Goal: Information Seeking & Learning: Check status

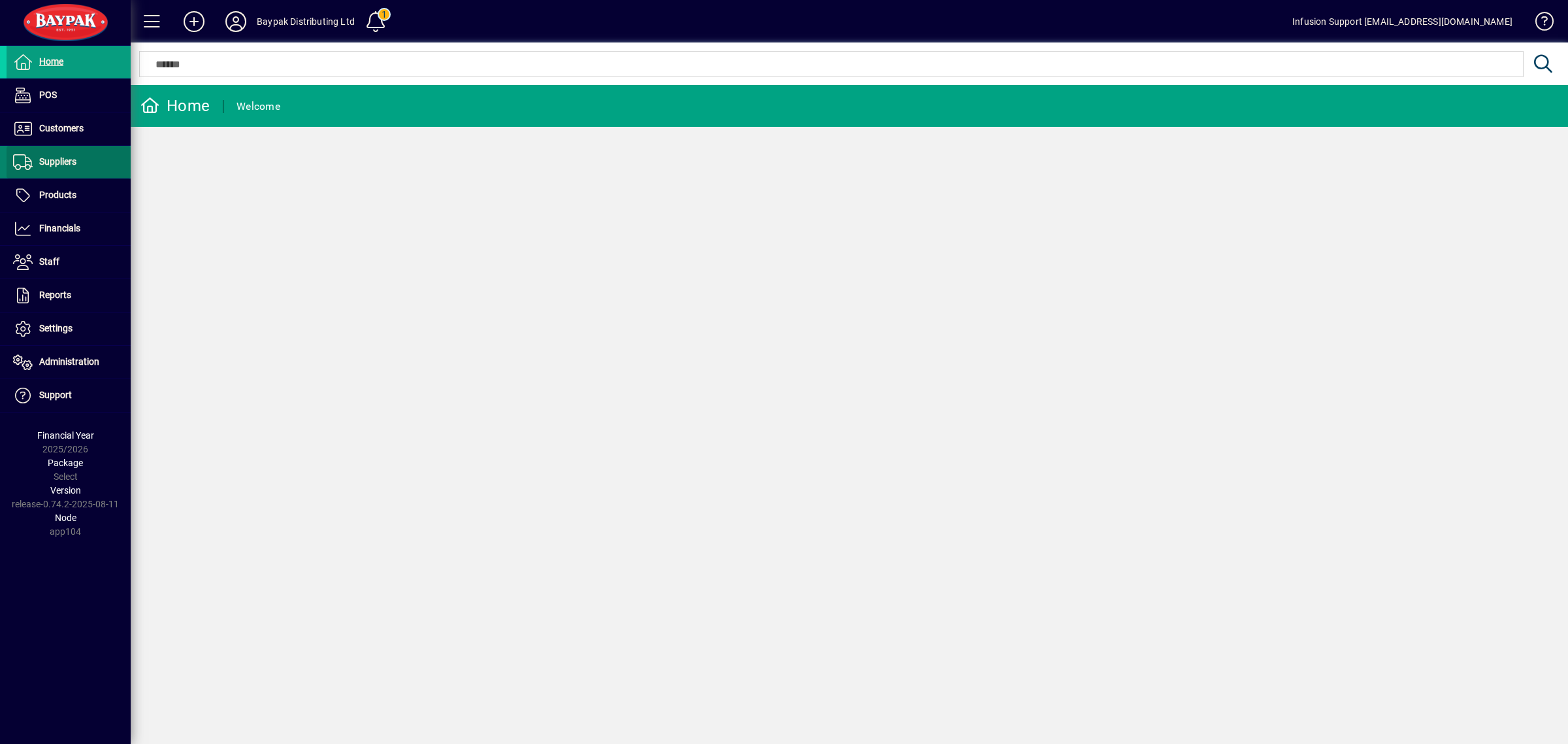
click at [72, 161] on span "Suppliers" at bounding box center [58, 162] width 37 height 11
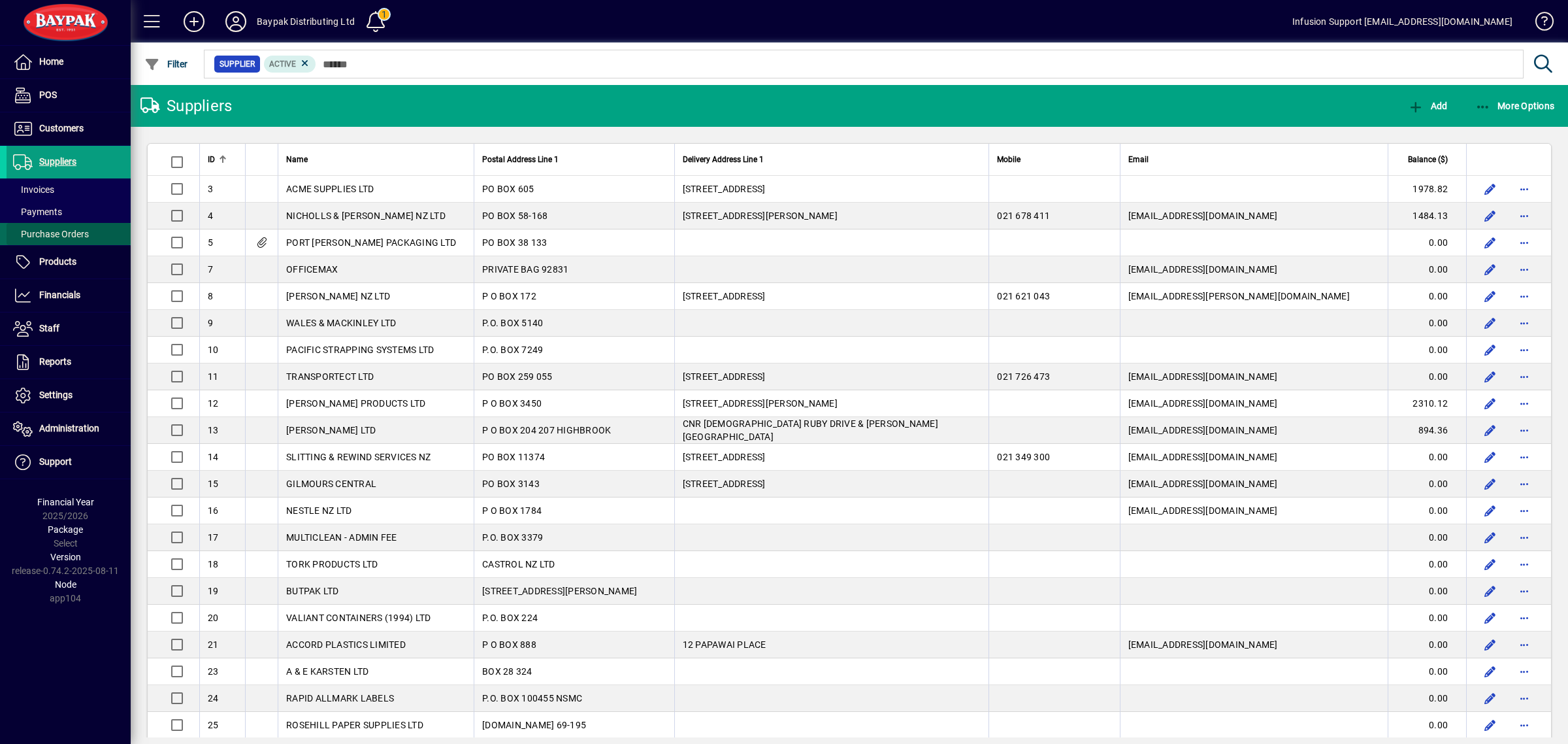
click at [67, 231] on span "Purchase Orders" at bounding box center [51, 235] width 76 height 11
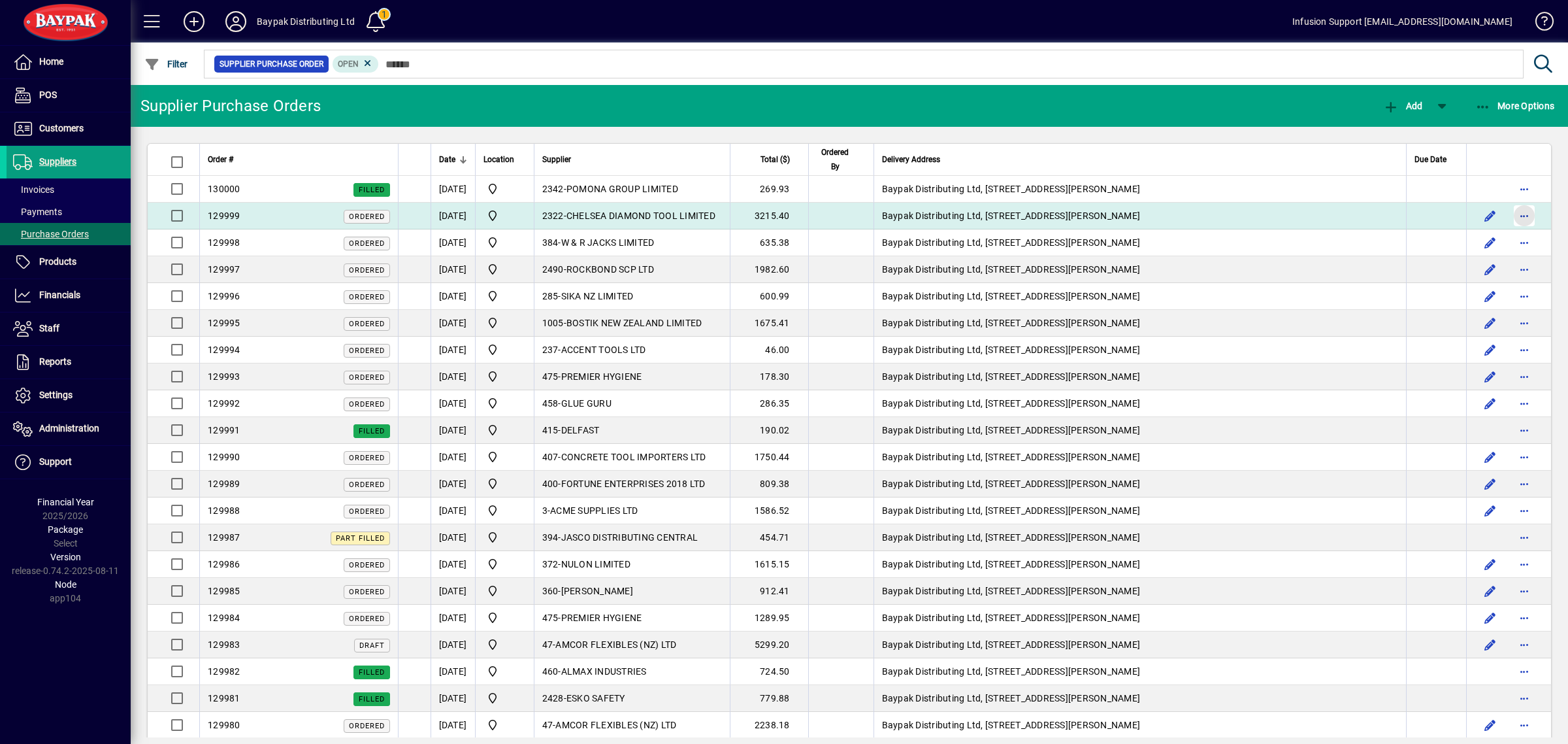
click at [1510, 216] on span "button" at bounding box center [1525, 216] width 32 height 32
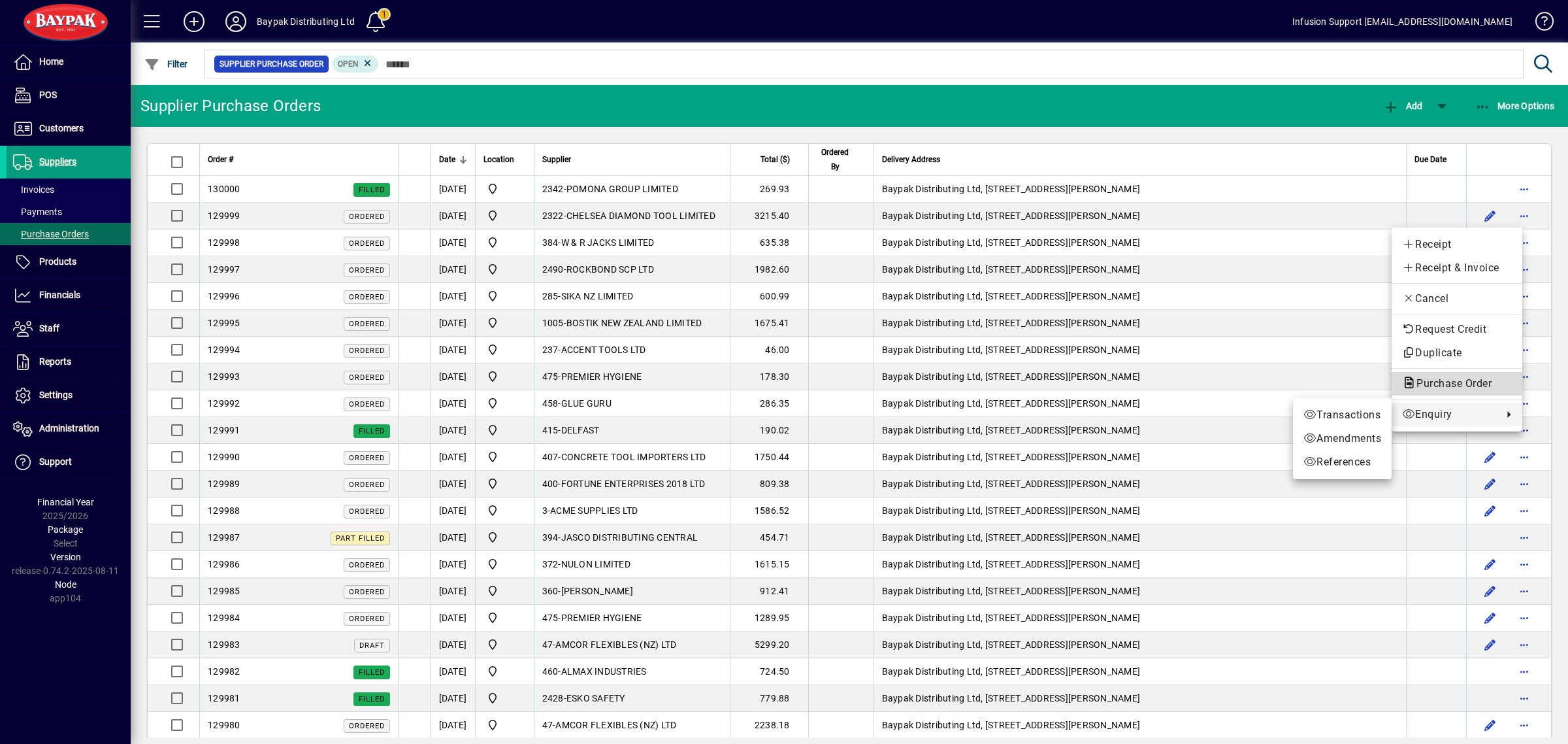
click at [1421, 381] on span "Purchase Order" at bounding box center [1449, 383] width 96 height 12
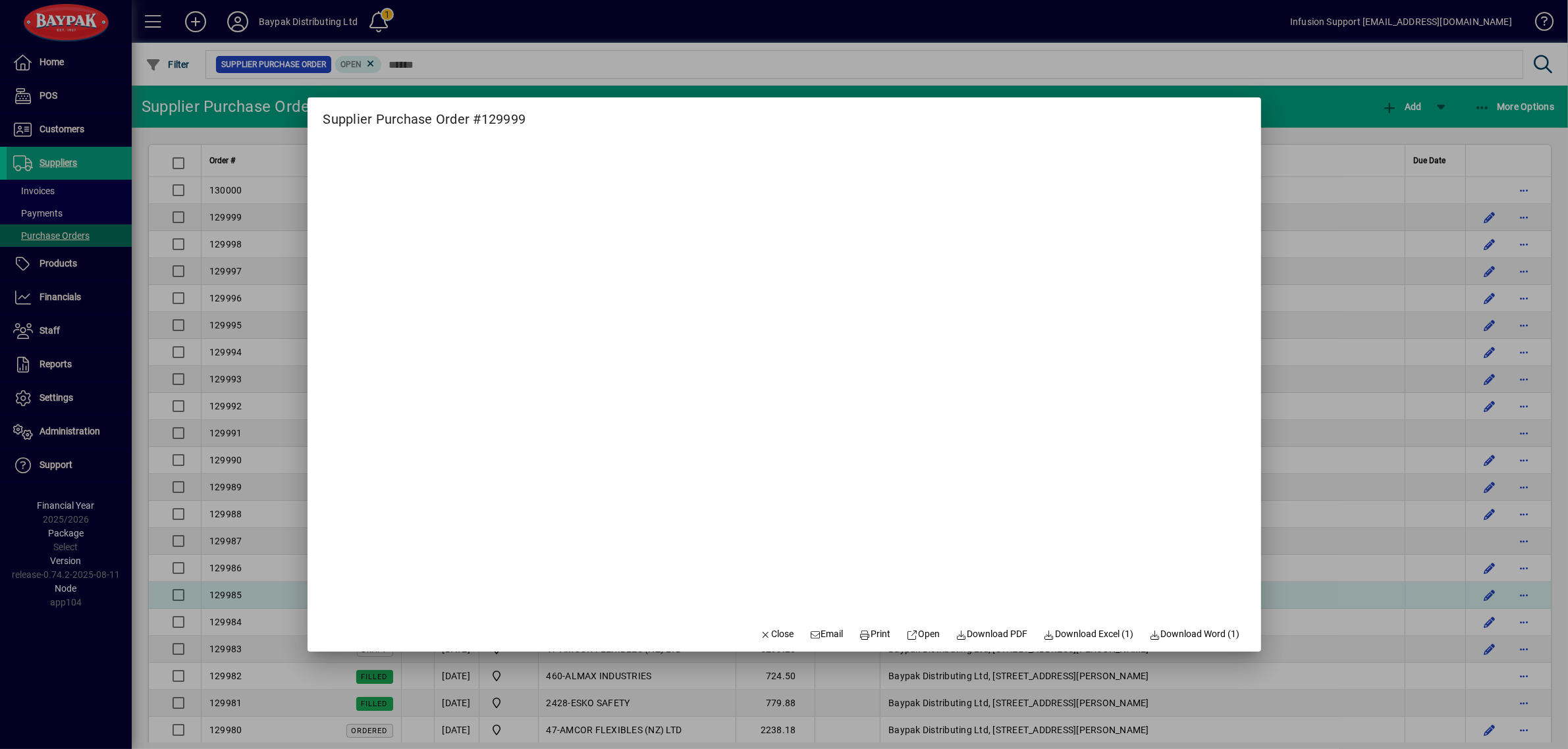
drag, startPoint x: 754, startPoint y: 633, endPoint x: 412, endPoint y: 601, distance: 343.5
click at [760, 636] on icon "button" at bounding box center [765, 635] width 12 height 9
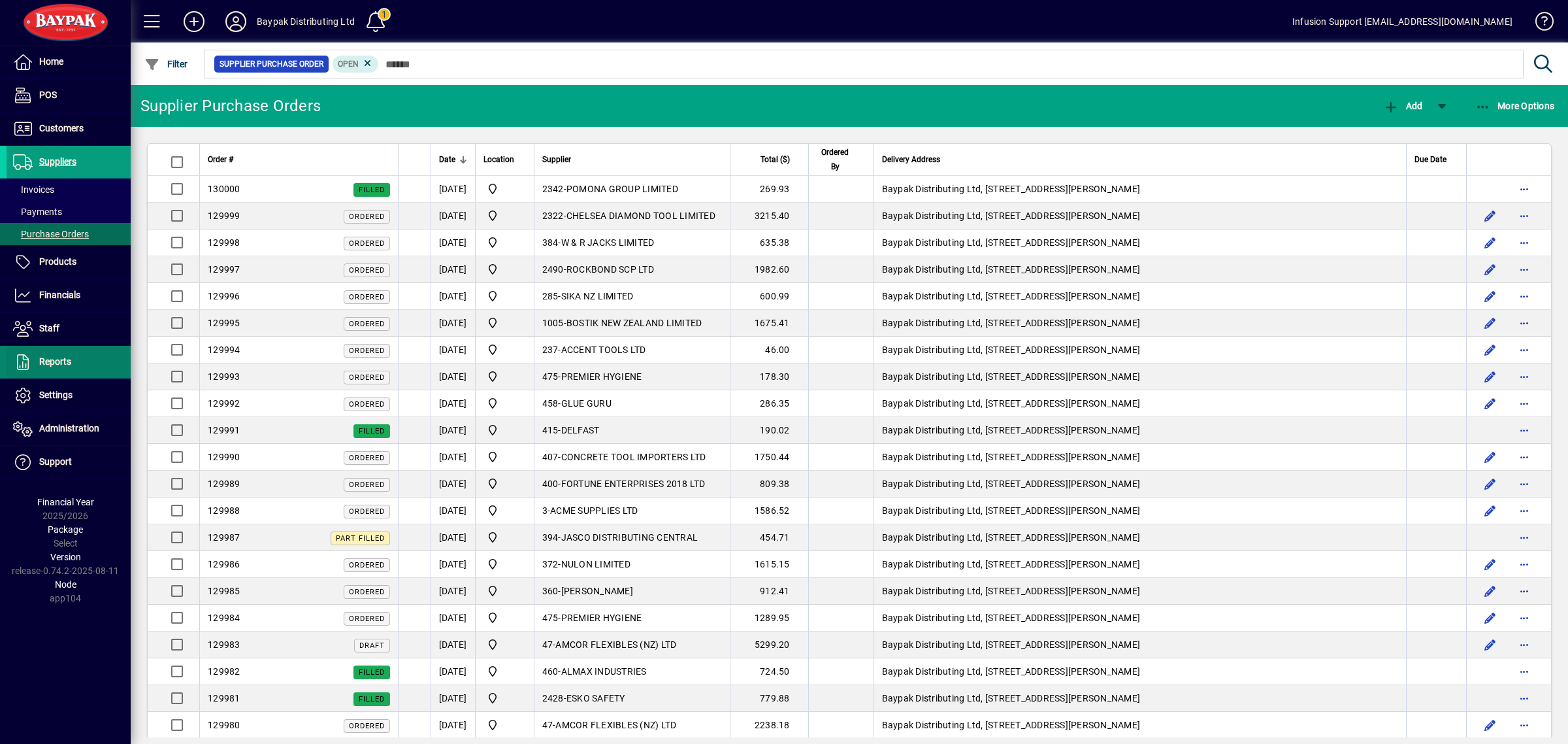
click at [85, 358] on span at bounding box center [68, 362] width 124 height 32
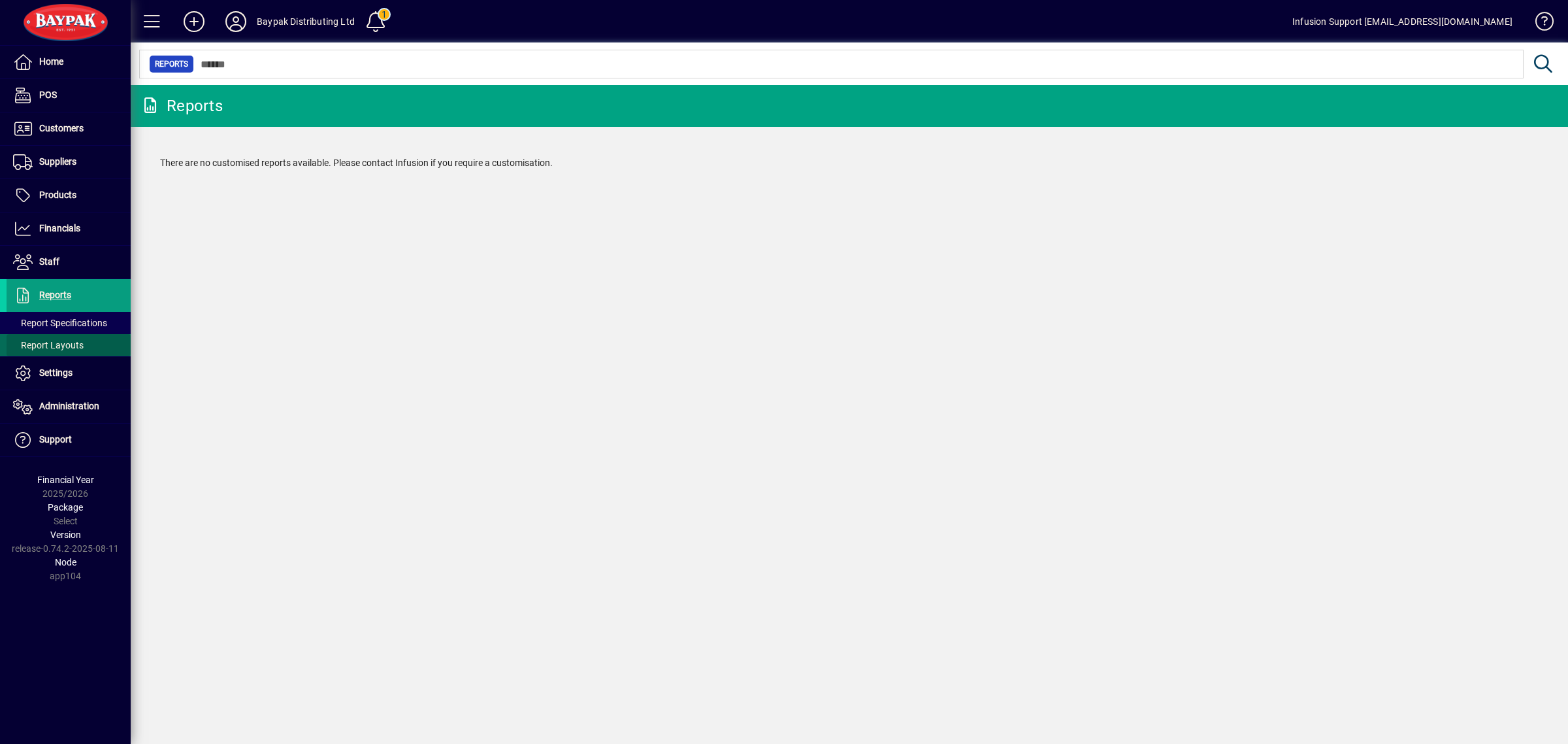
click at [68, 347] on span "Report Layouts" at bounding box center [48, 345] width 70 height 11
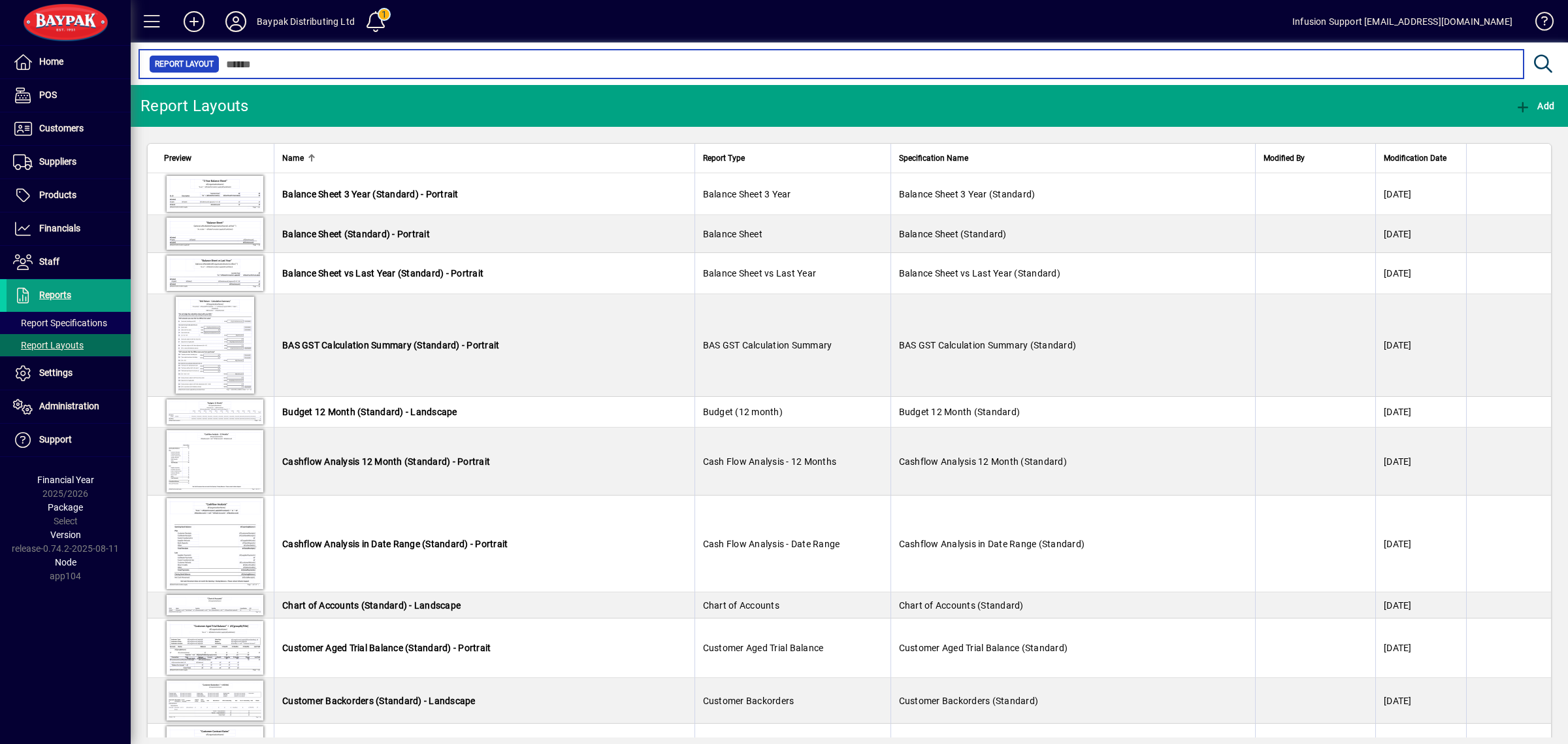
click at [294, 67] on input "text" at bounding box center [867, 64] width 1294 height 18
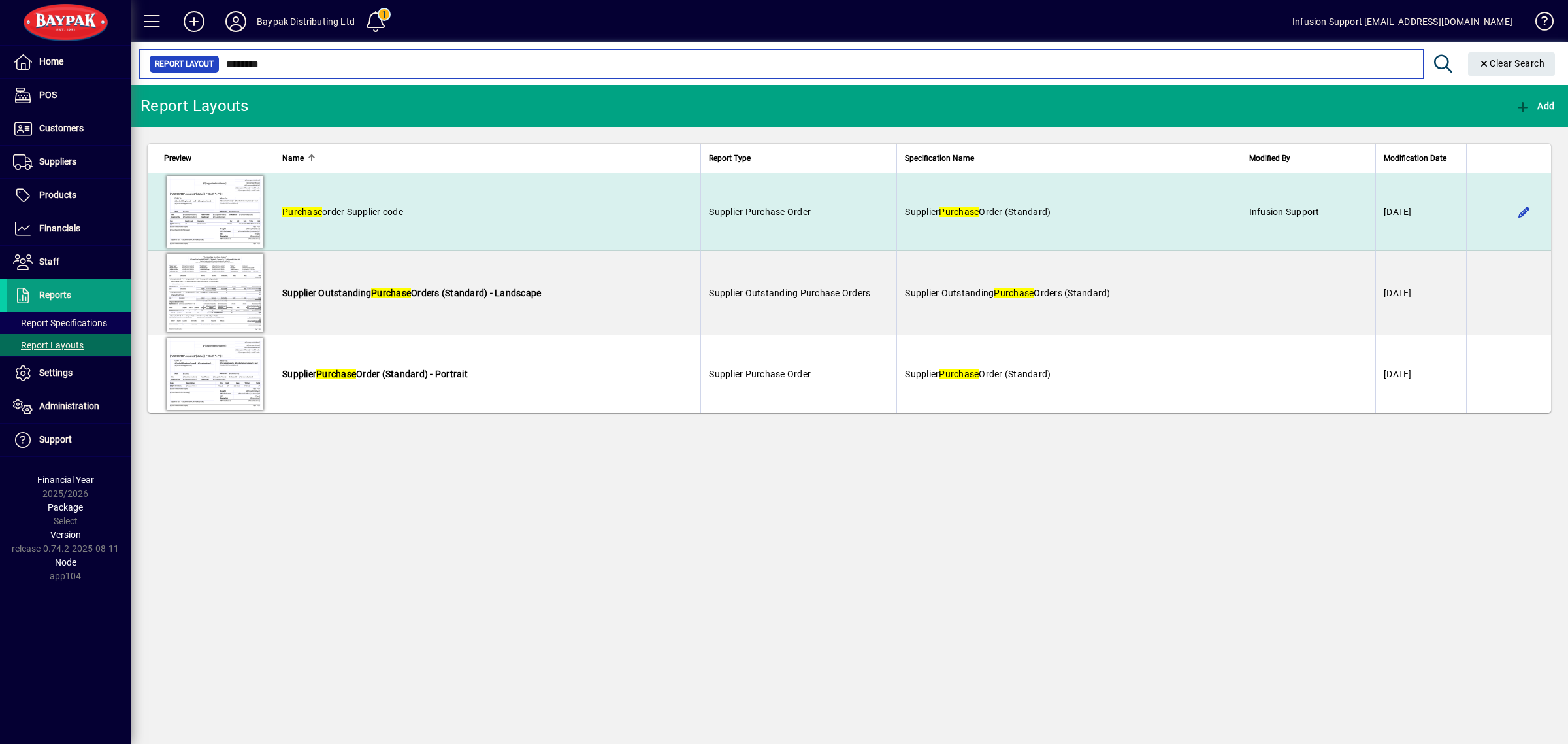
type input "********"
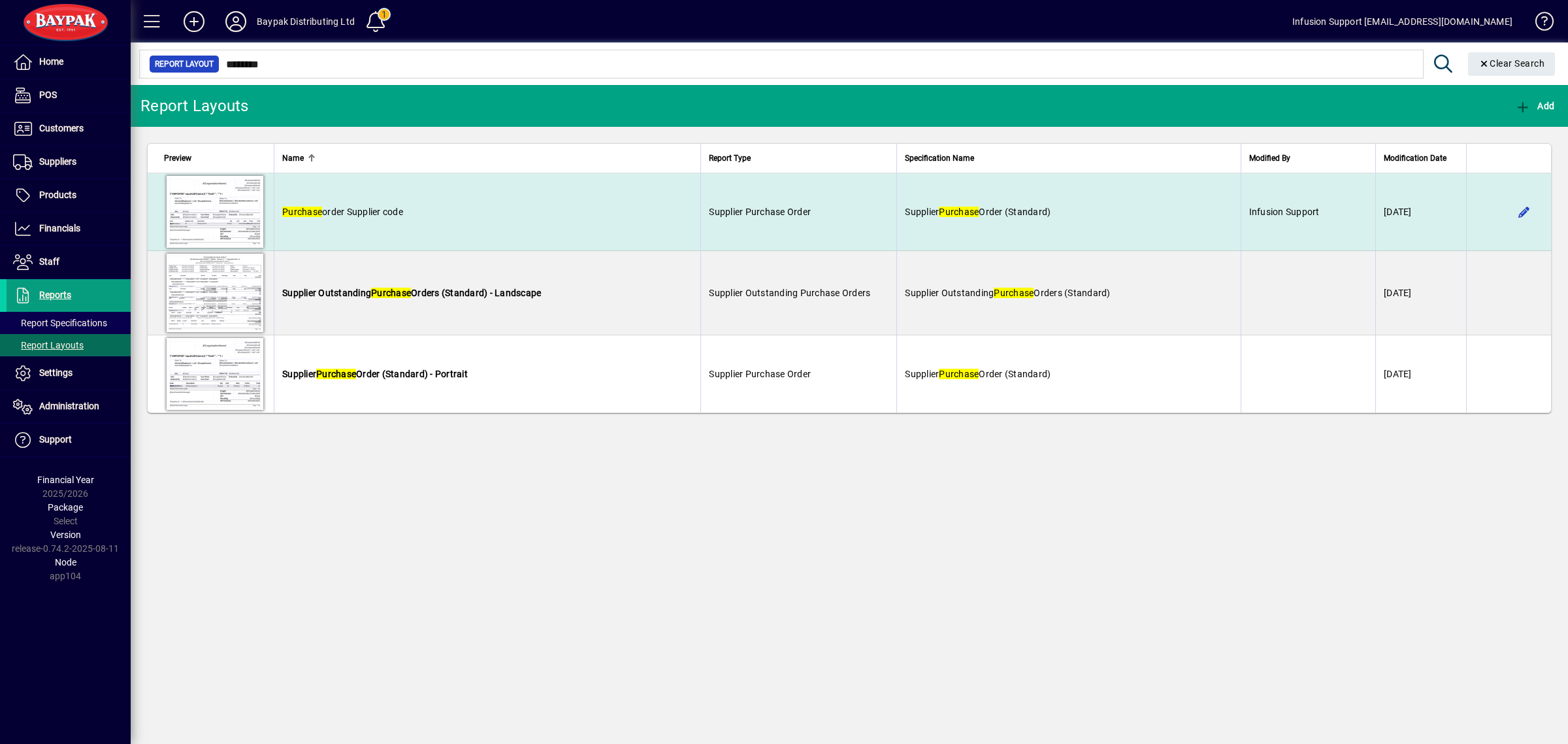
click at [553, 180] on td "Purchase order Supplier code" at bounding box center [487, 212] width 427 height 78
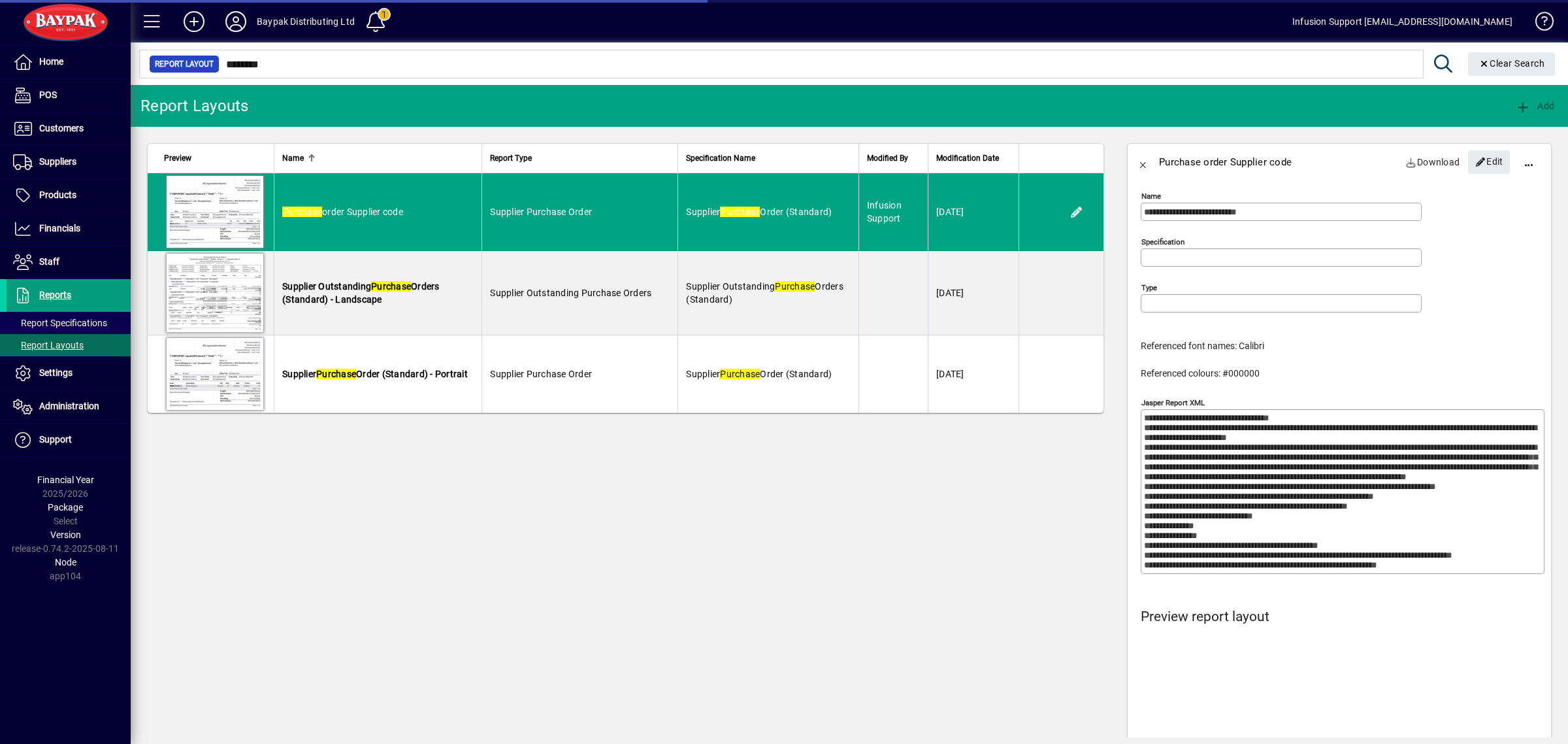
type input "**********"
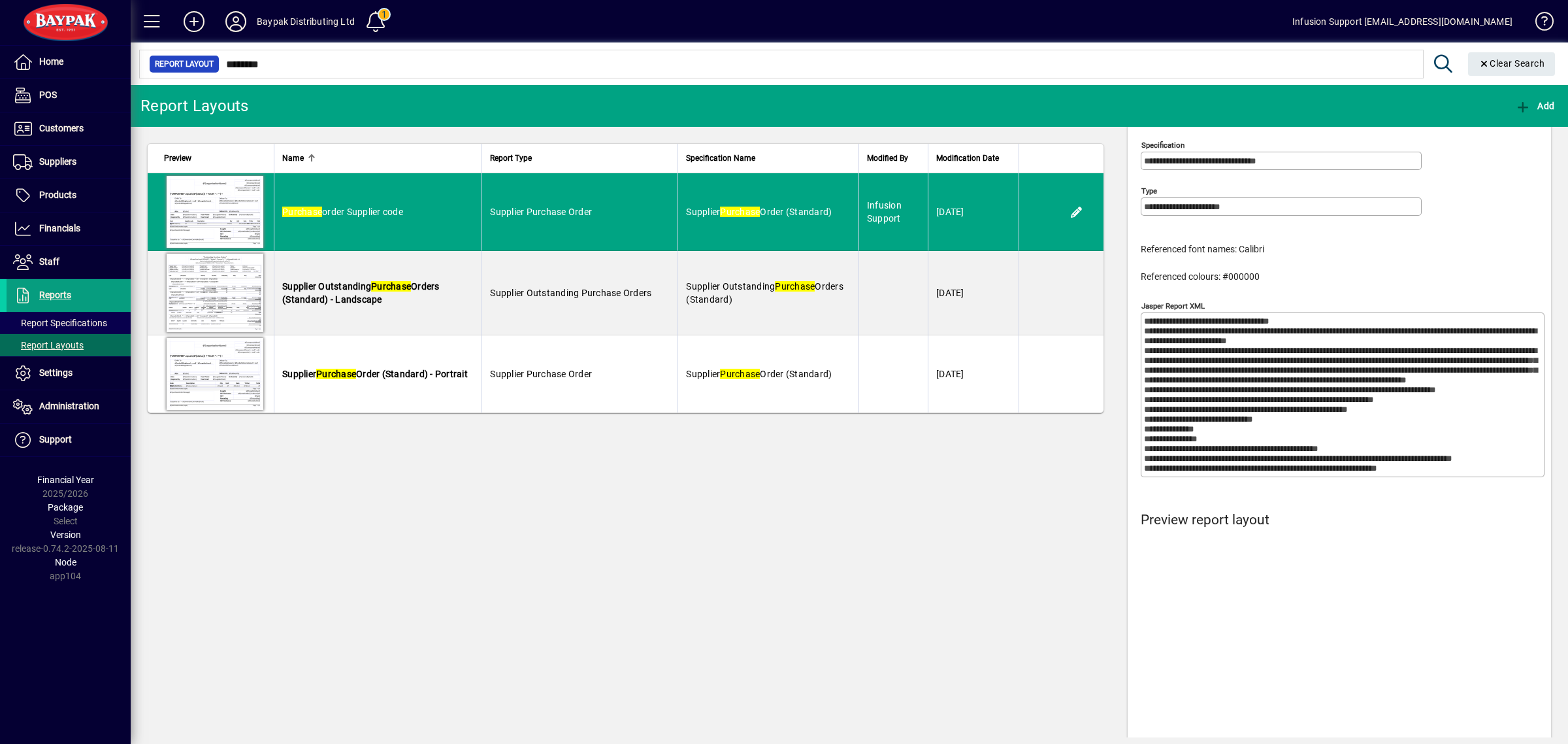
scroll to position [264, 0]
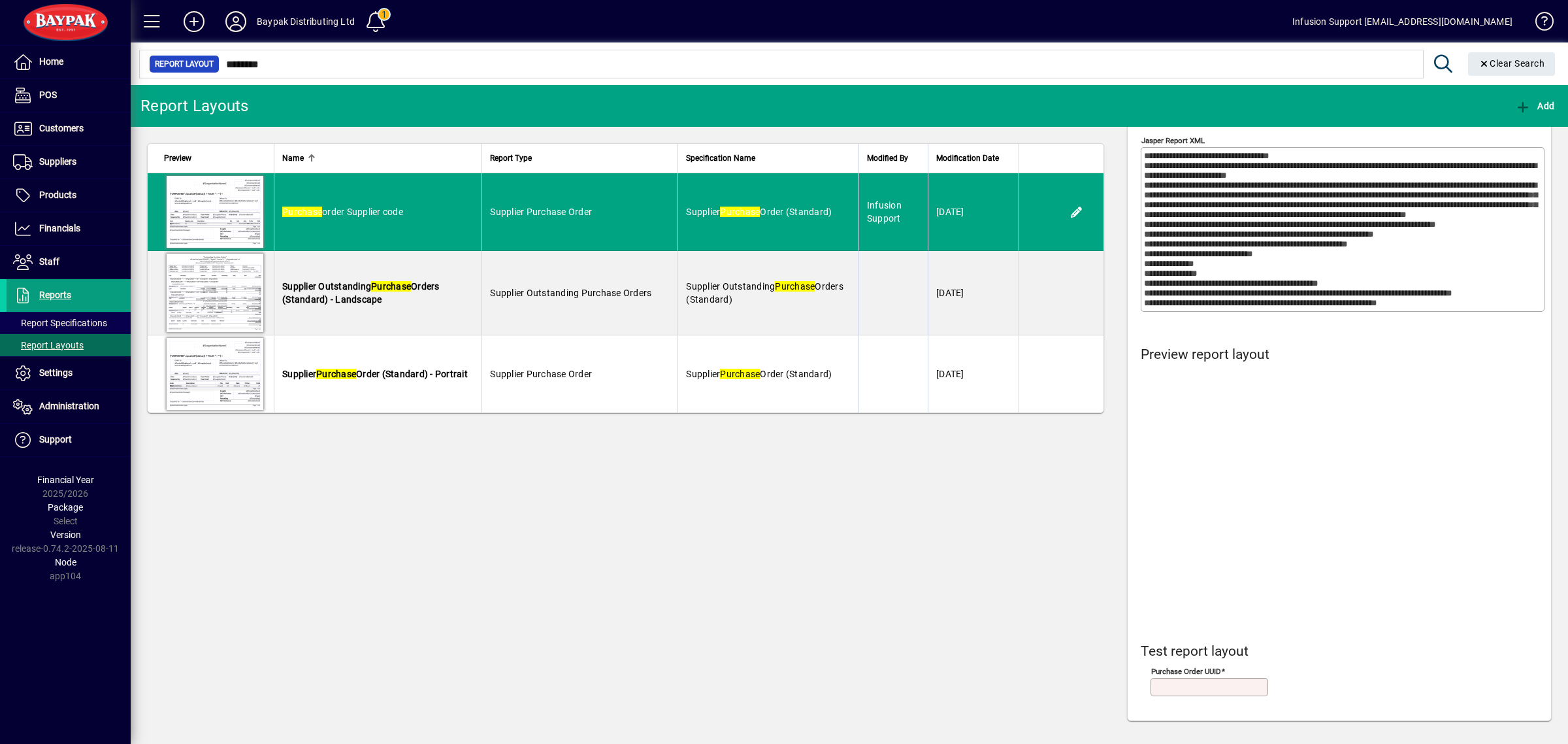
click at [1384, 218] on textarea "Jasper Report XML" at bounding box center [1344, 229] width 400 height 157
click at [72, 311] on span at bounding box center [68, 296] width 124 height 32
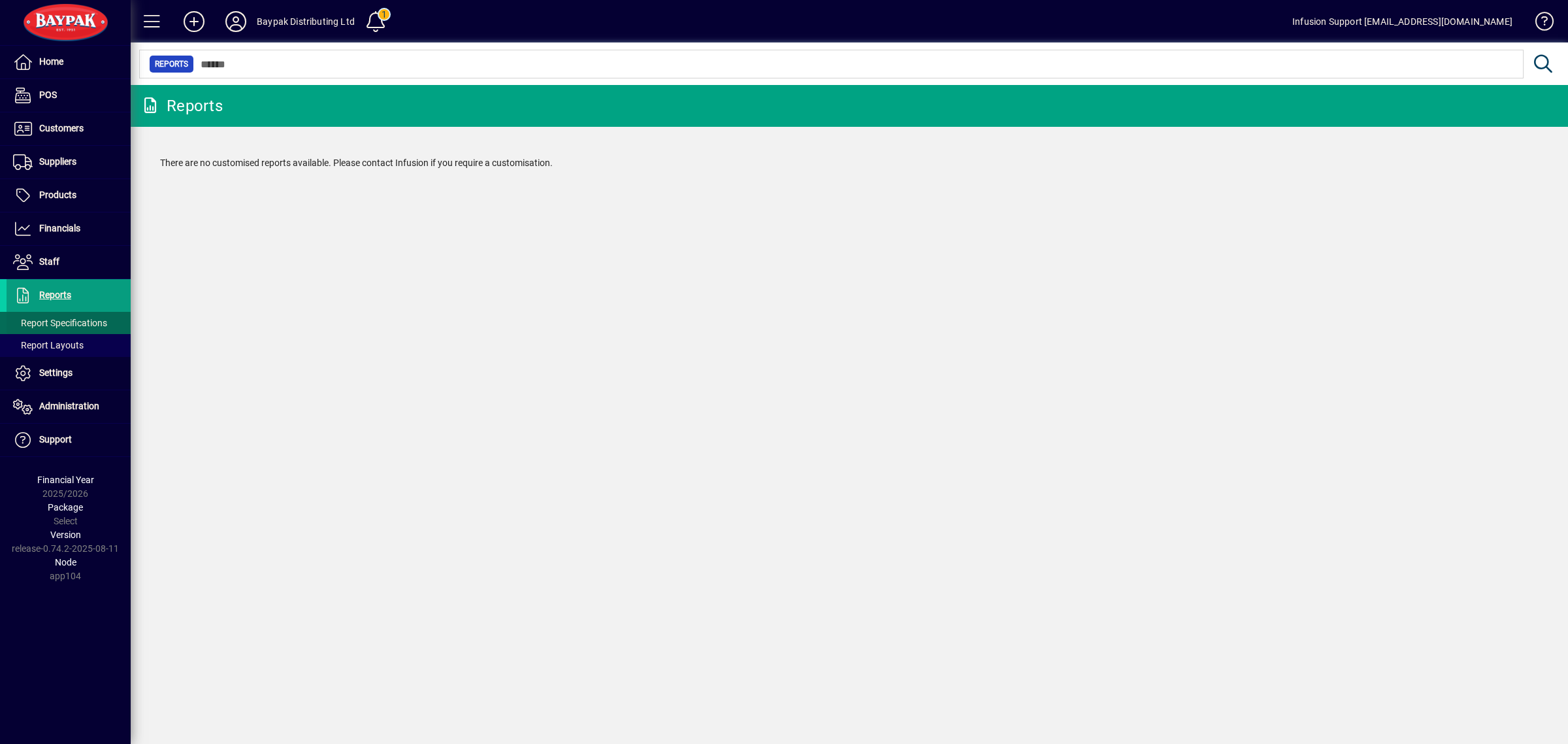
click at [104, 329] on span "Report Specifications" at bounding box center [60, 323] width 94 height 11
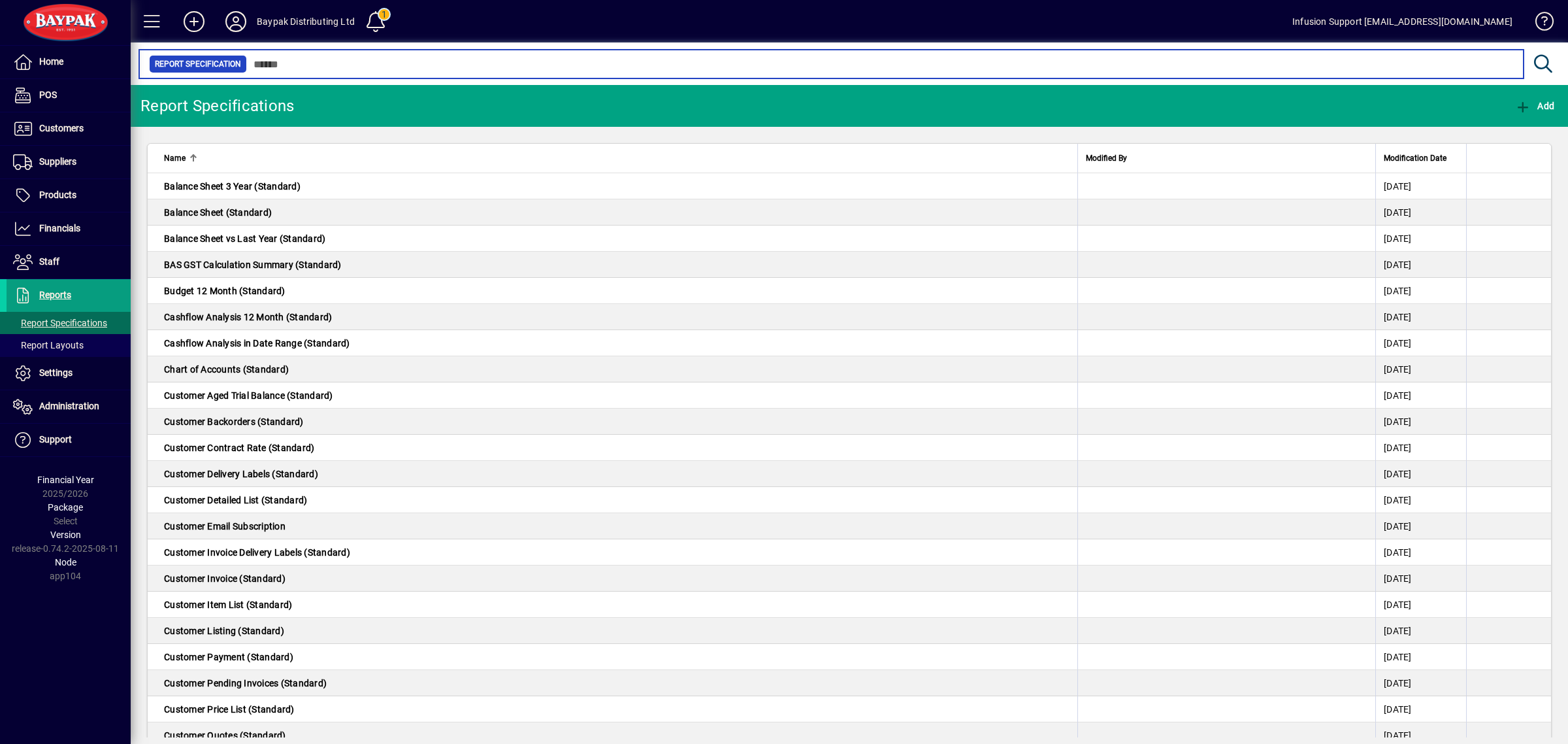
click at [342, 60] on input "text" at bounding box center [880, 64] width 1267 height 18
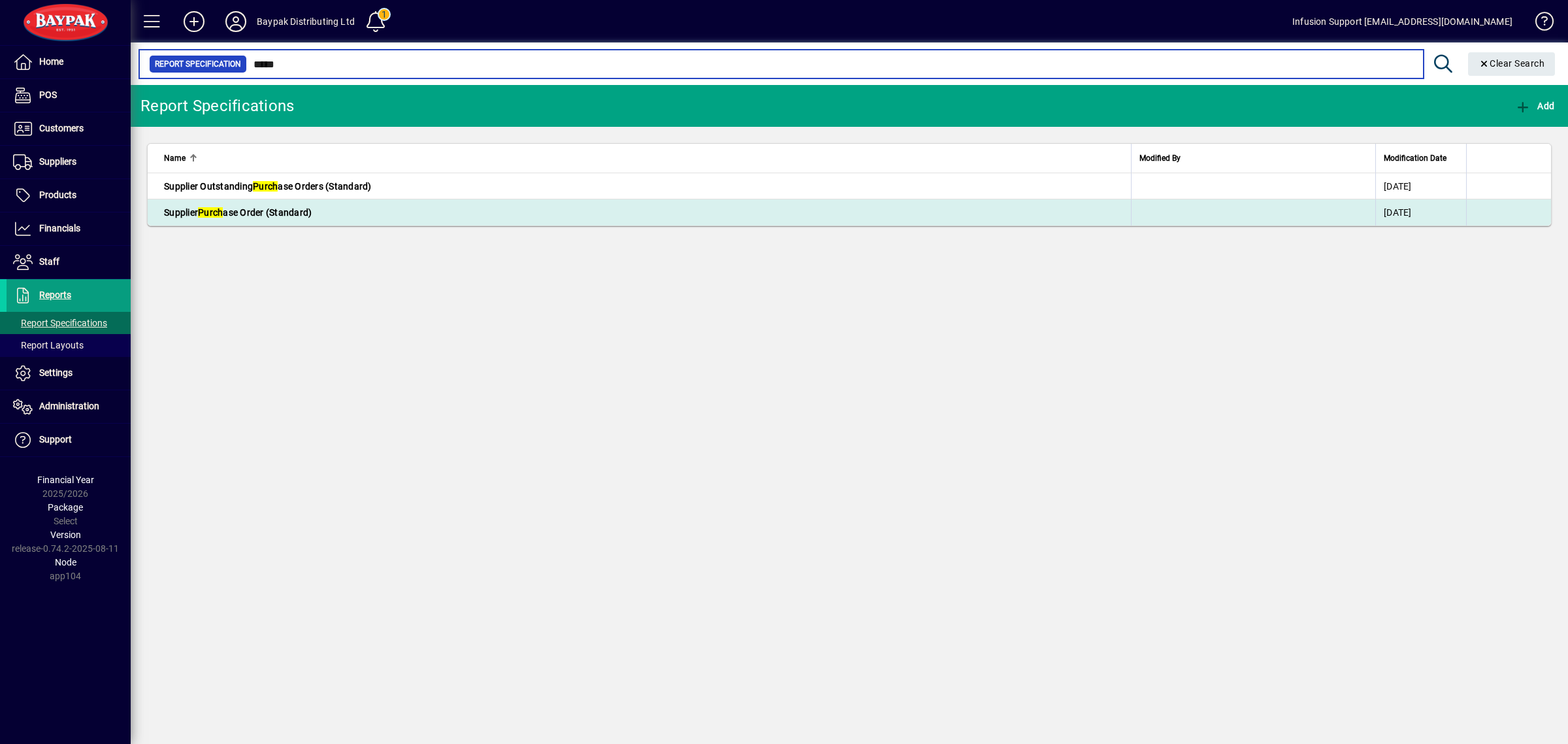
type input "*****"
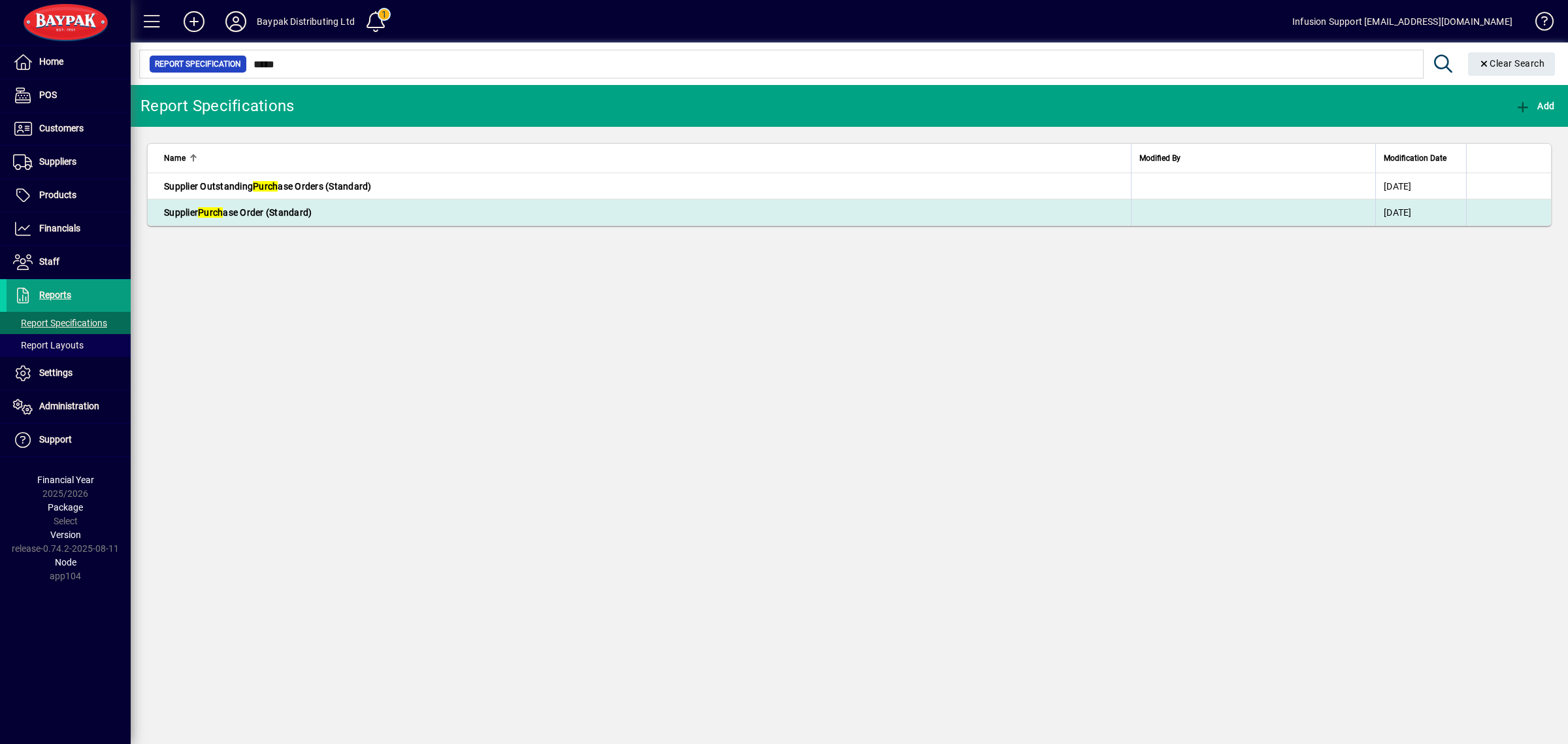
click at [336, 220] on td "Supplier Purch ase Order (Standard)" at bounding box center [639, 213] width 983 height 26
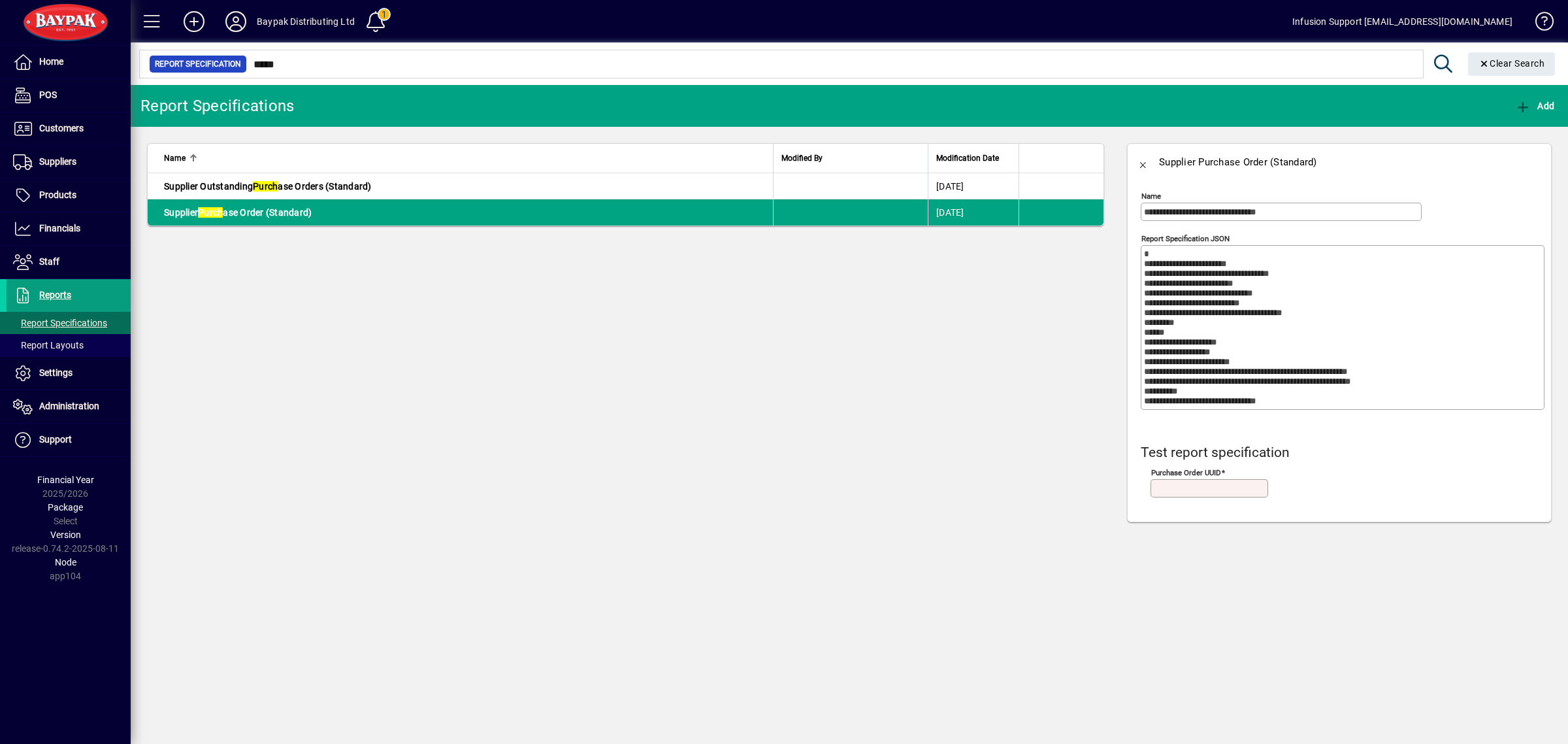
click at [1220, 488] on input "Purchase Order UUID" at bounding box center [1212, 488] width 114 height 11
paste input "**********"
type input "**********"
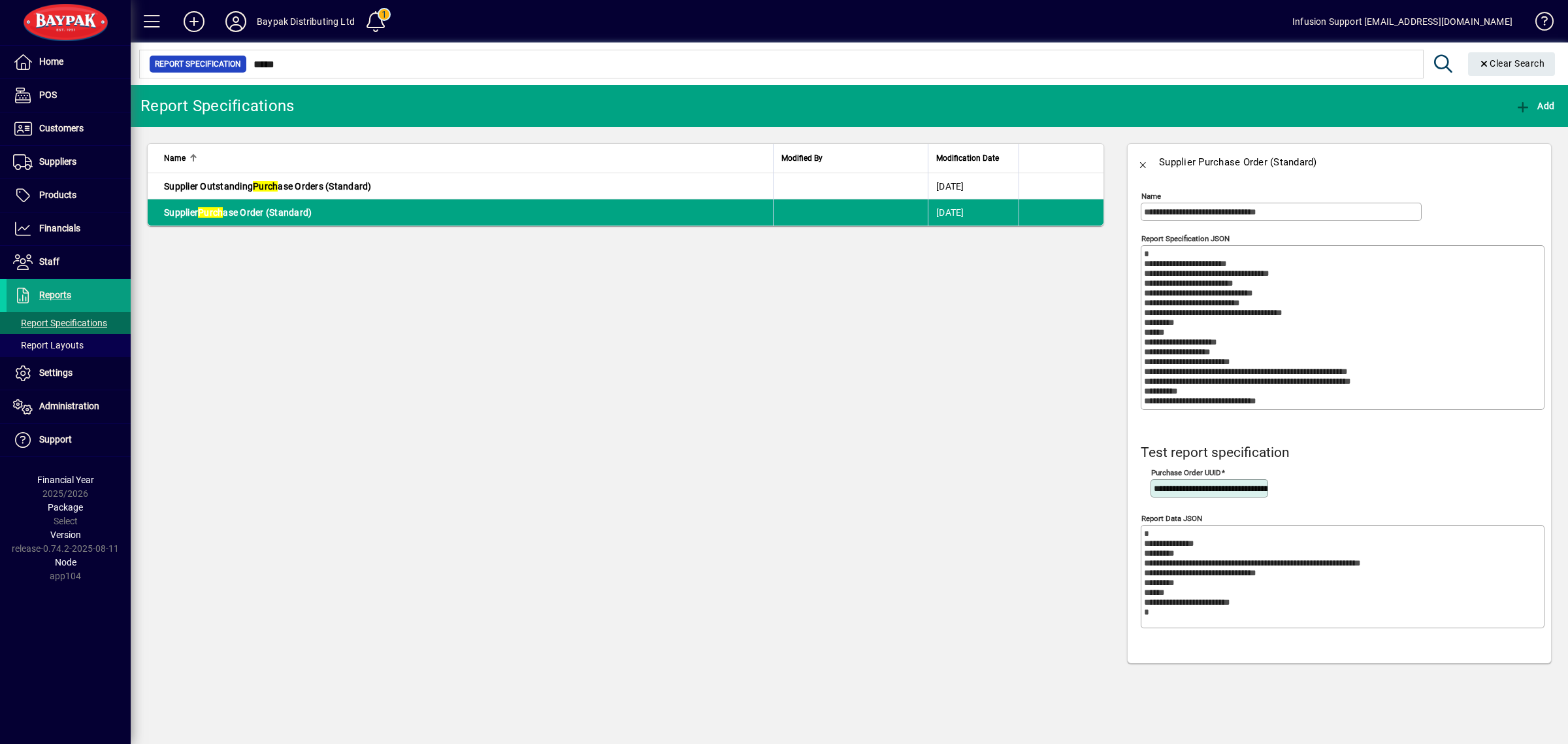
scroll to position [0, 62]
type textarea "**********"
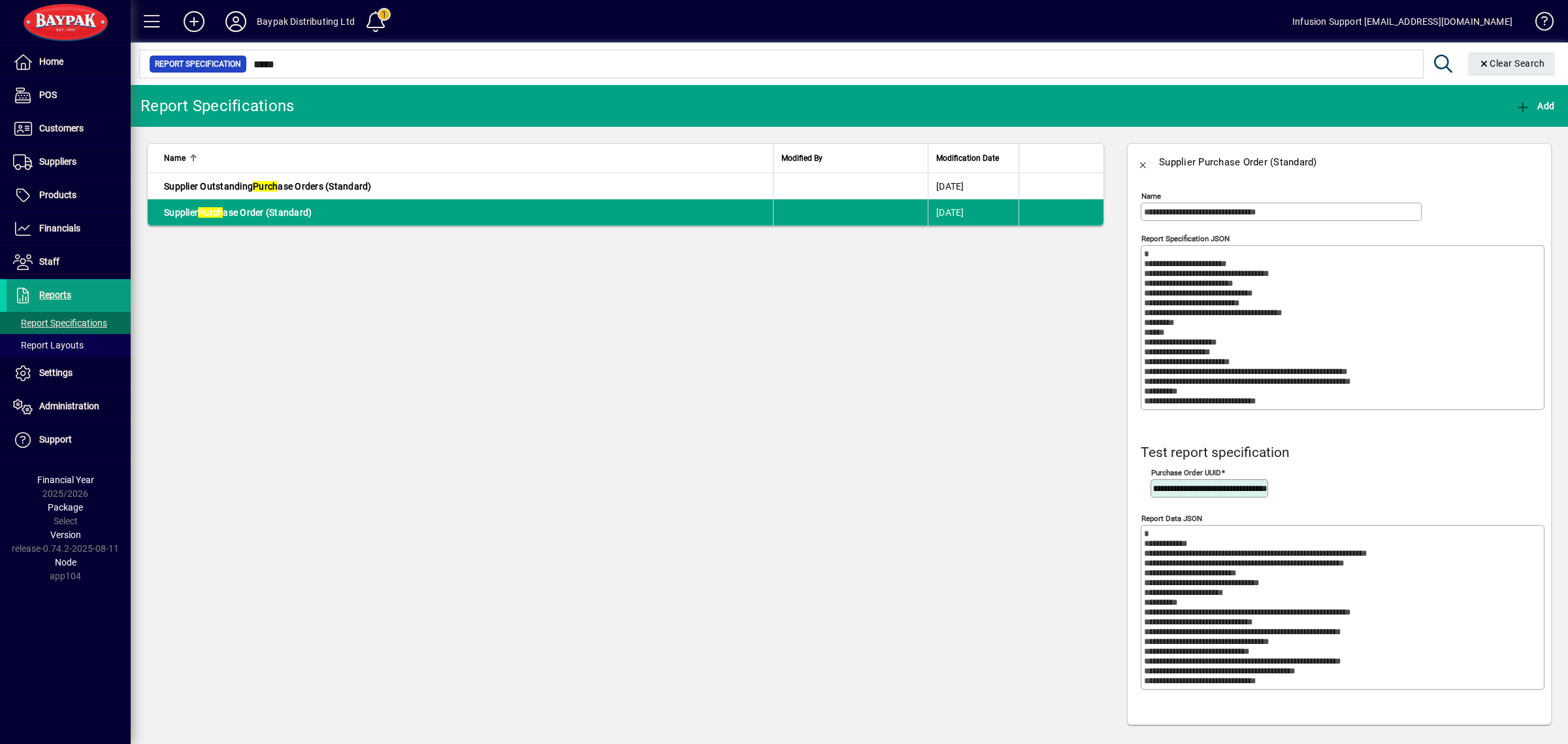
type input "**********"
click at [1377, 635] on textarea "Report Data JSON" at bounding box center [1344, 607] width 400 height 157
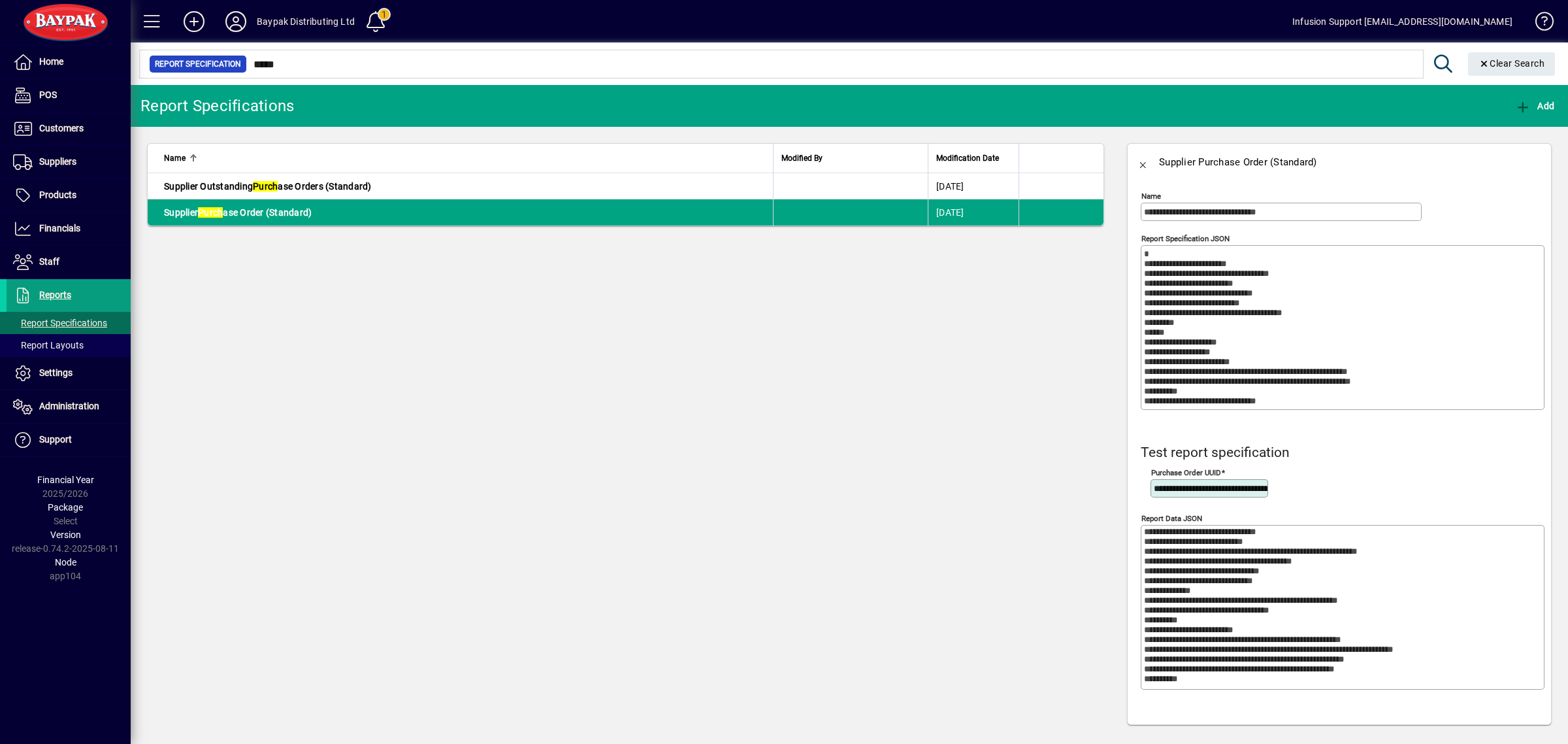
click at [1371, 634] on textarea "Report Data JSON" at bounding box center [1343, 607] width 399 height 157
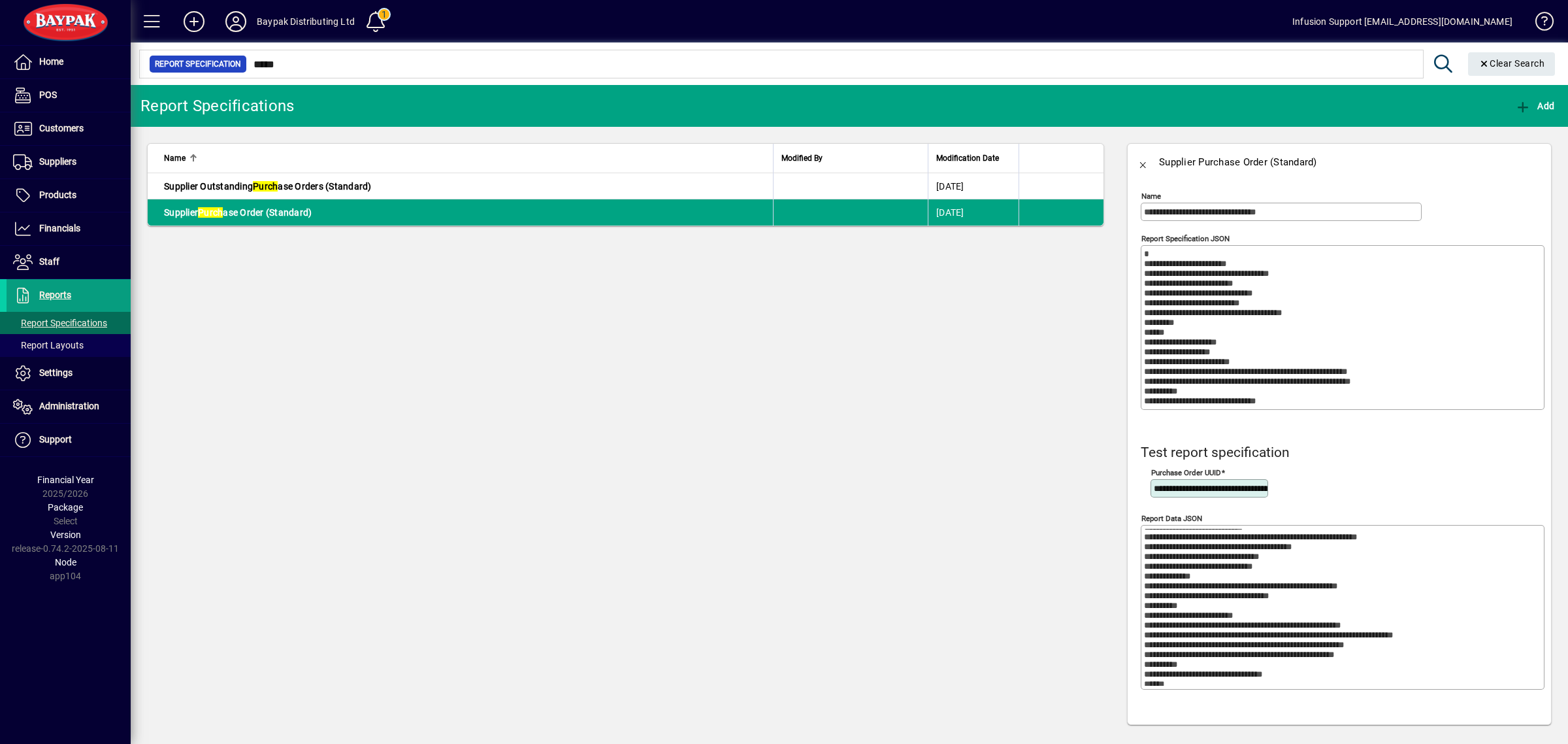
scroll to position [1266, 0]
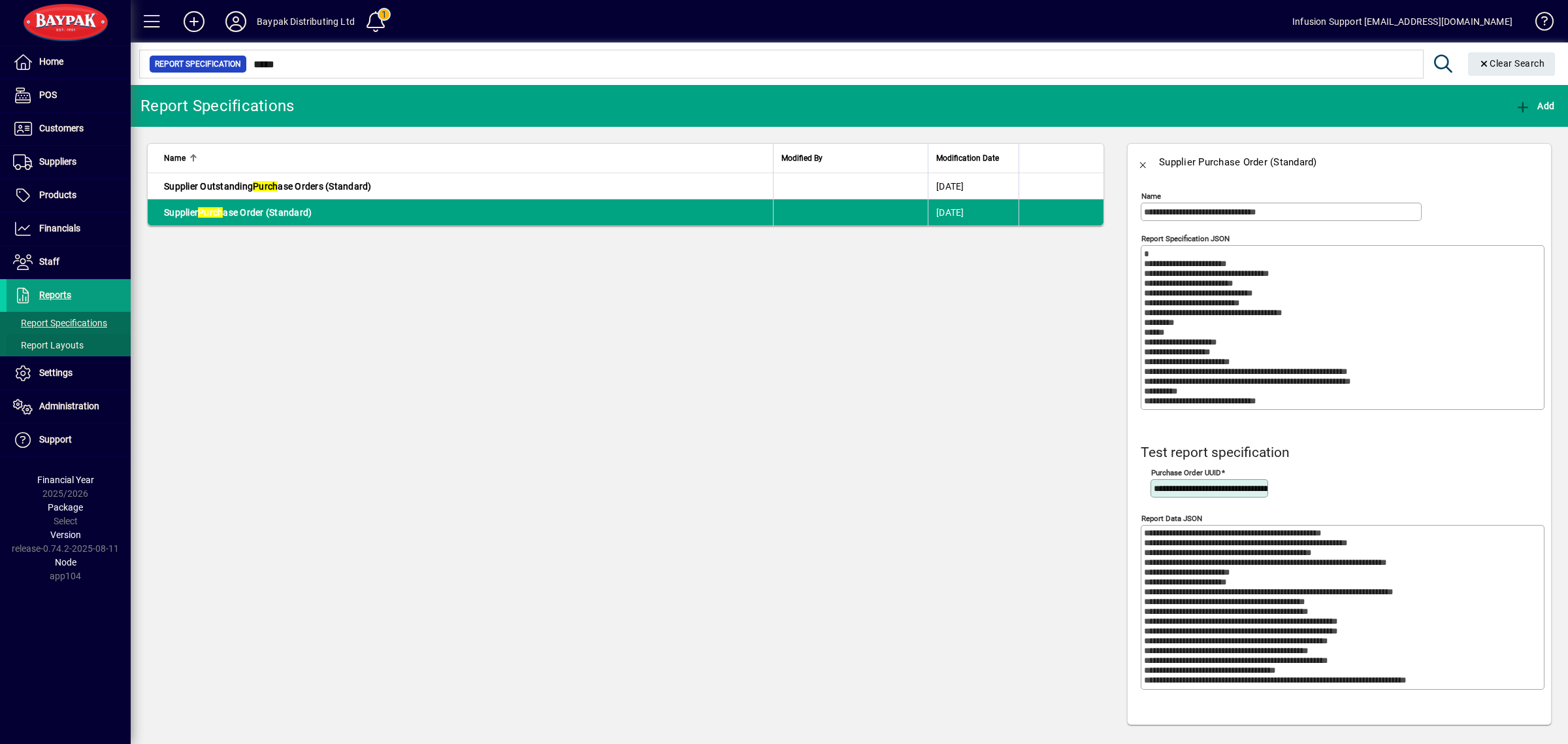
click at [70, 341] on span "Report Layouts" at bounding box center [48, 345] width 70 height 11
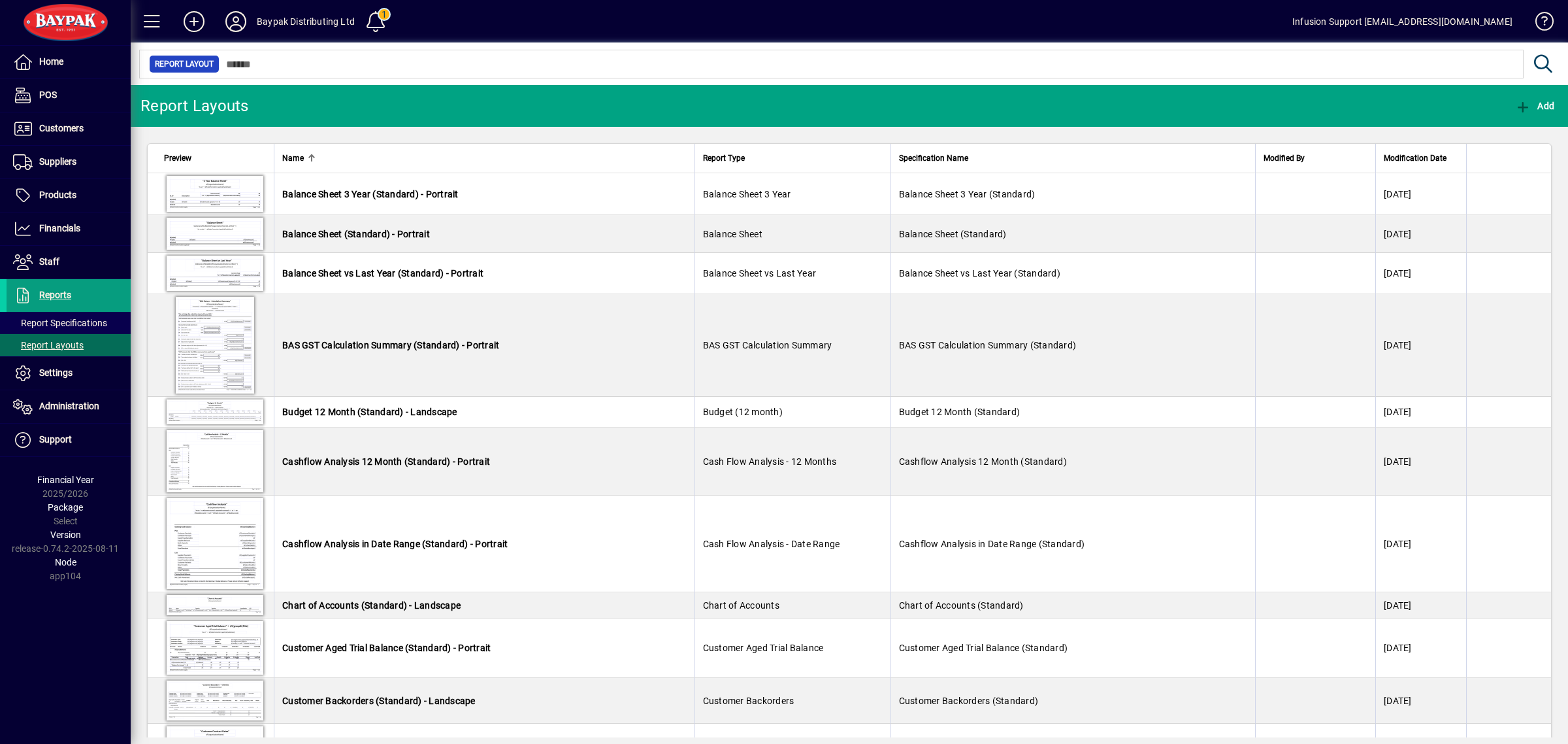
drag, startPoint x: 247, startPoint y: 58, endPoint x: 250, endPoint y: 65, distance: 7.6
click at [249, 63] on mat-form-field "Report Layout" at bounding box center [846, 63] width 1431 height 42
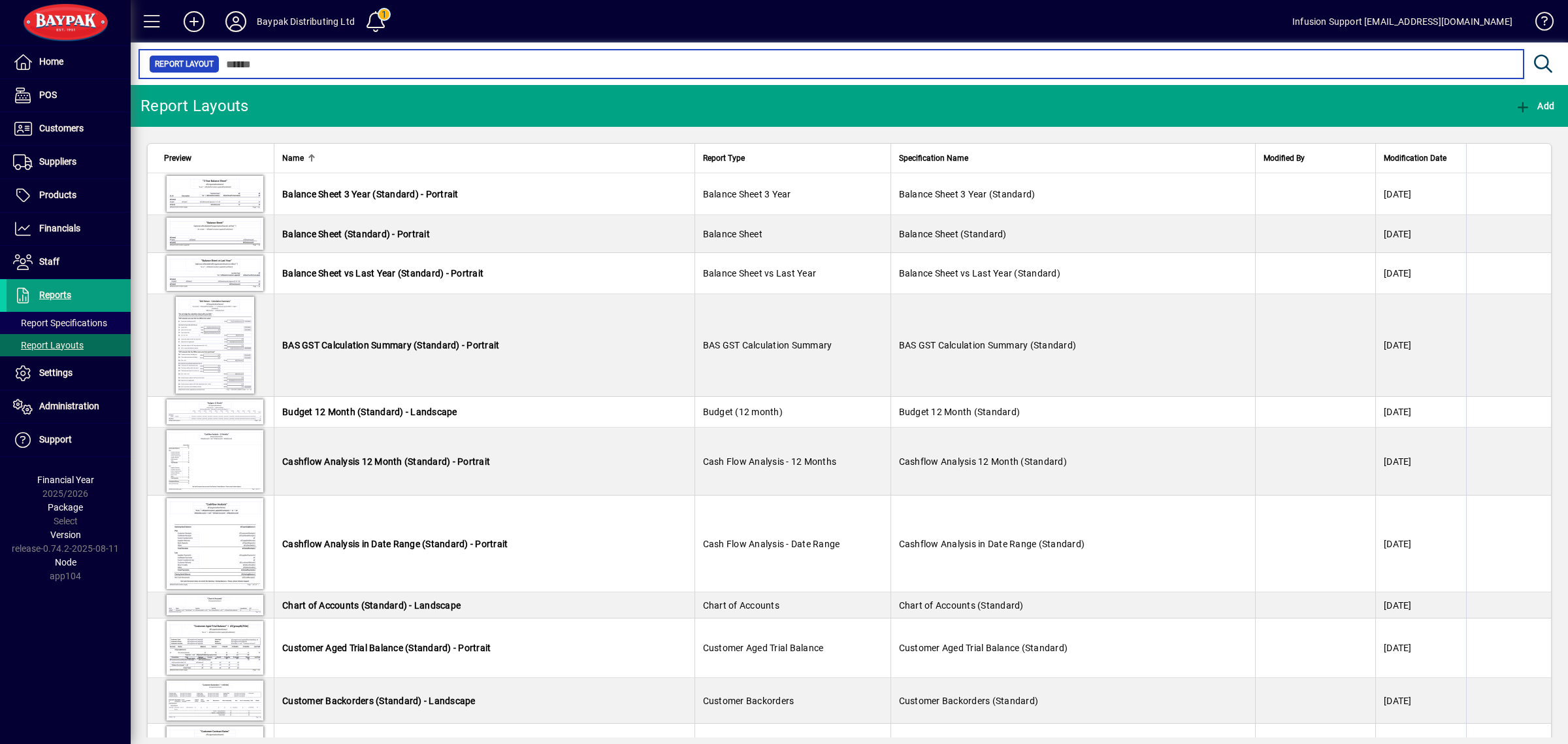
click at [279, 70] on input "text" at bounding box center [867, 64] width 1294 height 18
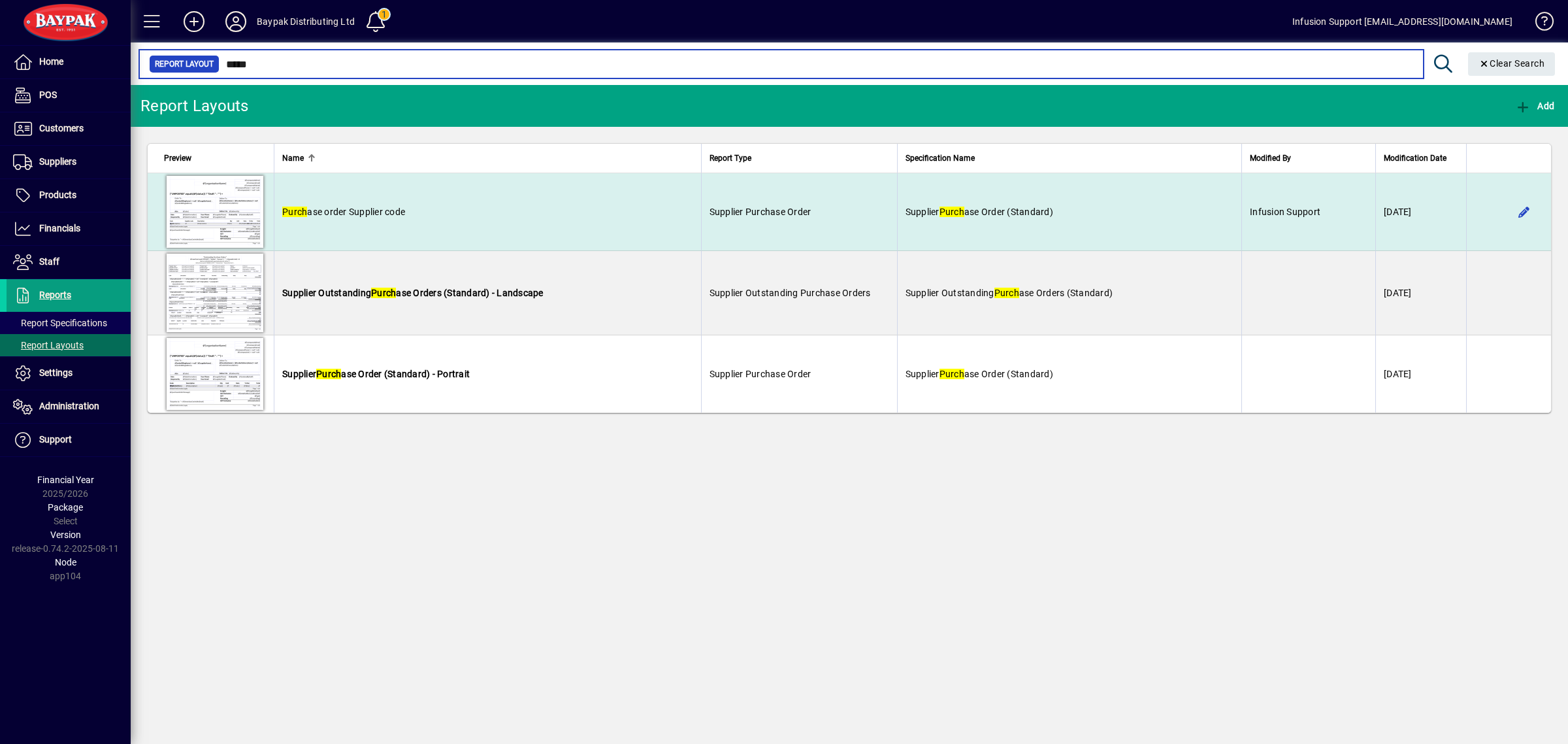
type input "*****"
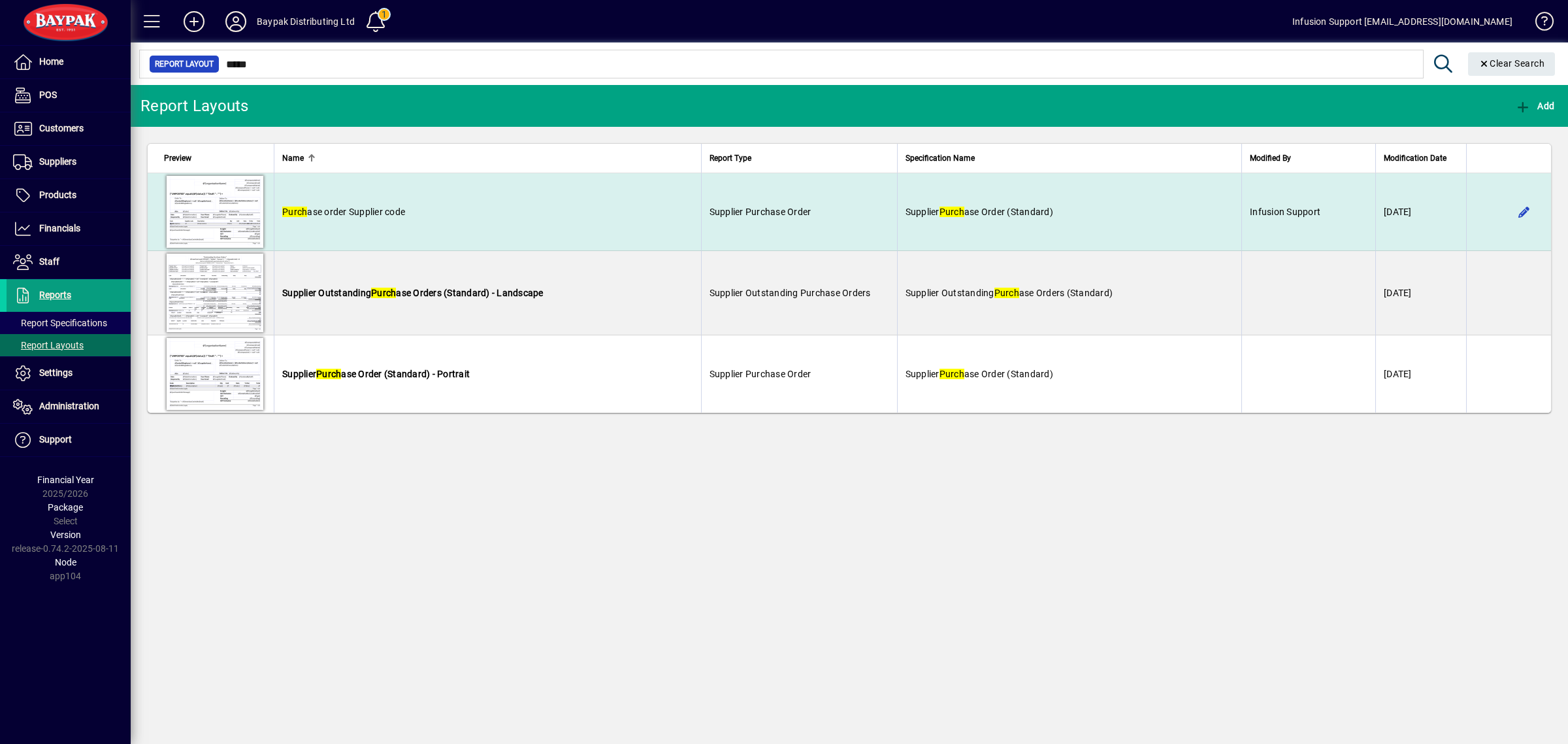
click at [372, 199] on td "Purch ase order Supplier code" at bounding box center [487, 212] width 428 height 78
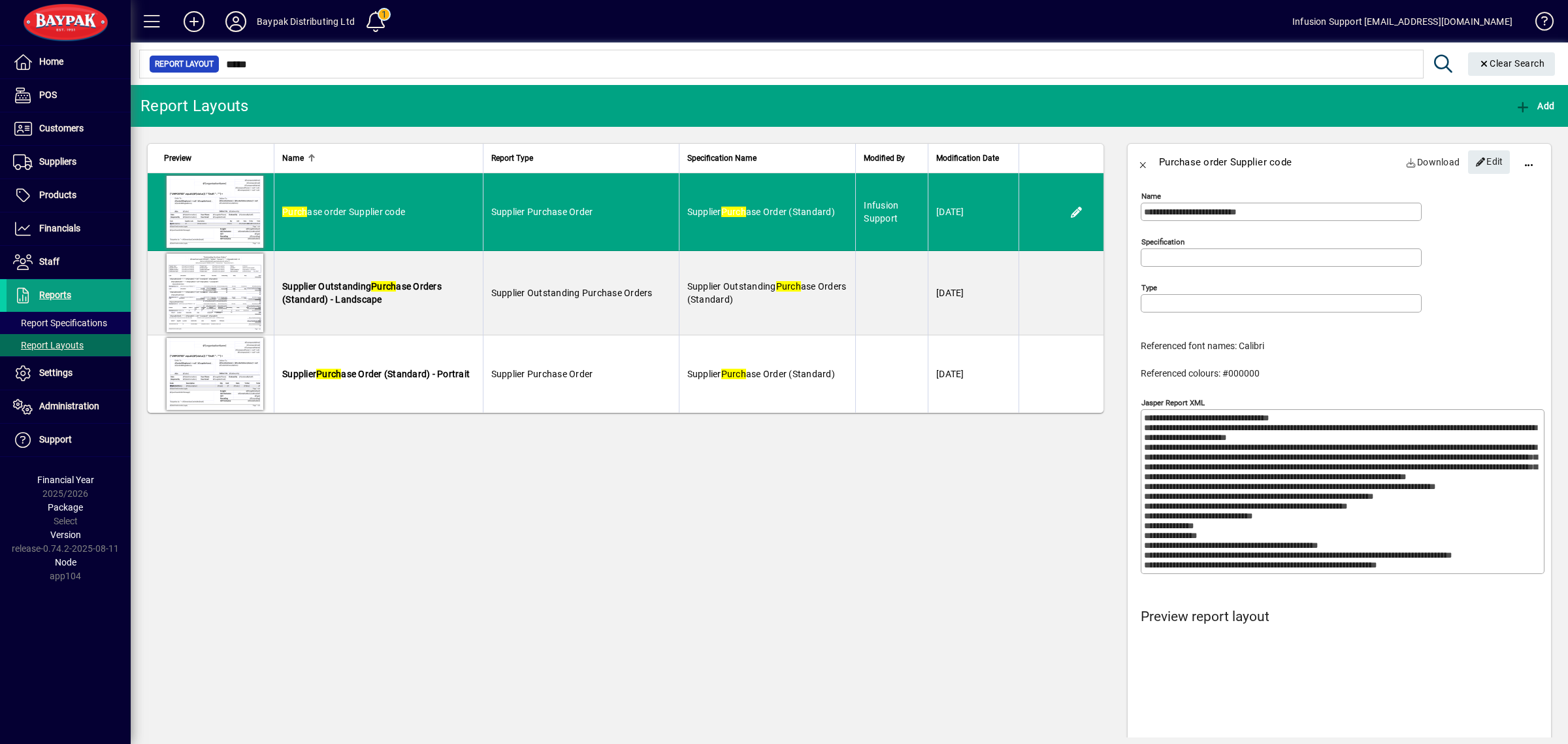
type input "**********"
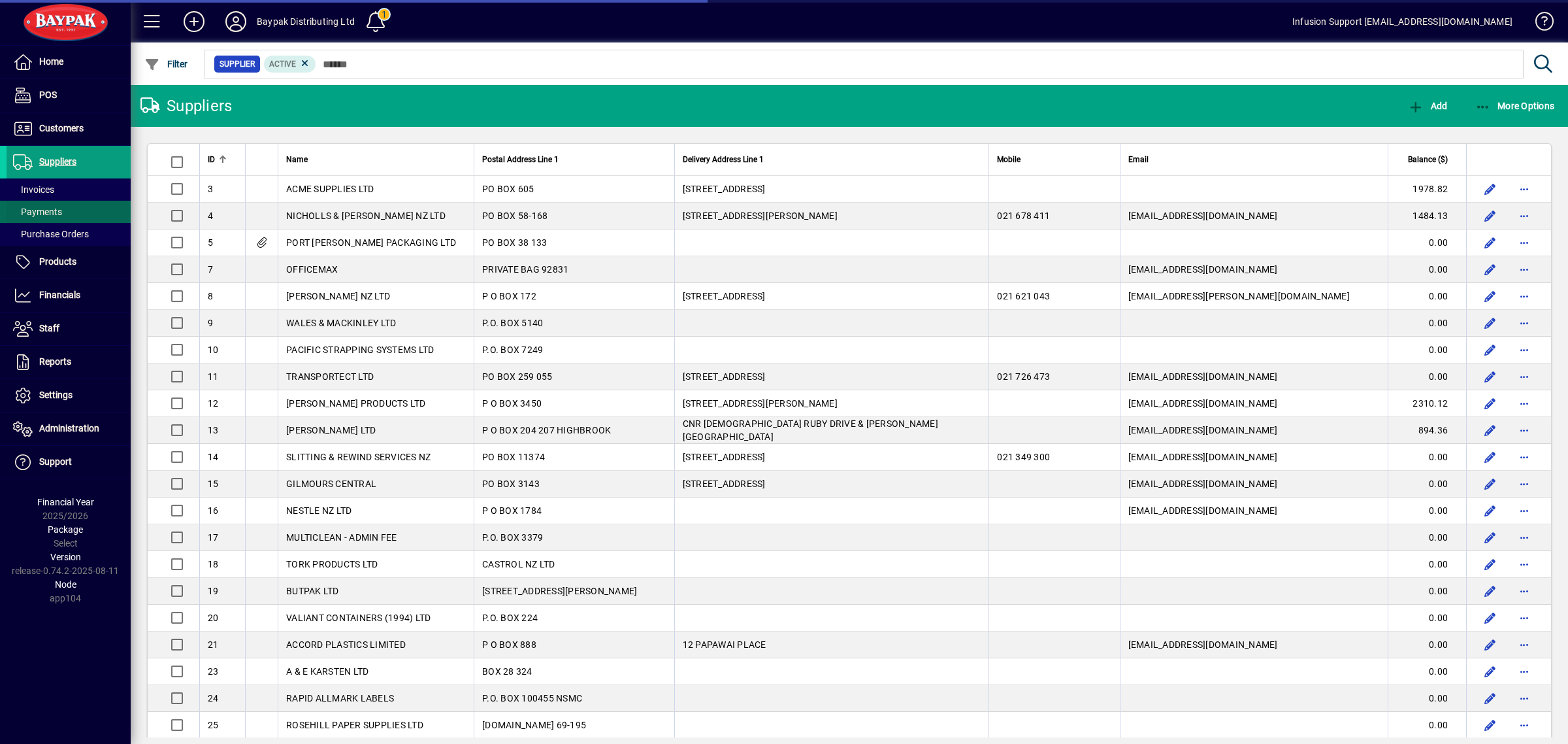
drag, startPoint x: 50, startPoint y: 232, endPoint x: 87, endPoint y: 208, distance: 44.1
click at [50, 232] on span "Purchase Orders" at bounding box center [51, 235] width 76 height 11
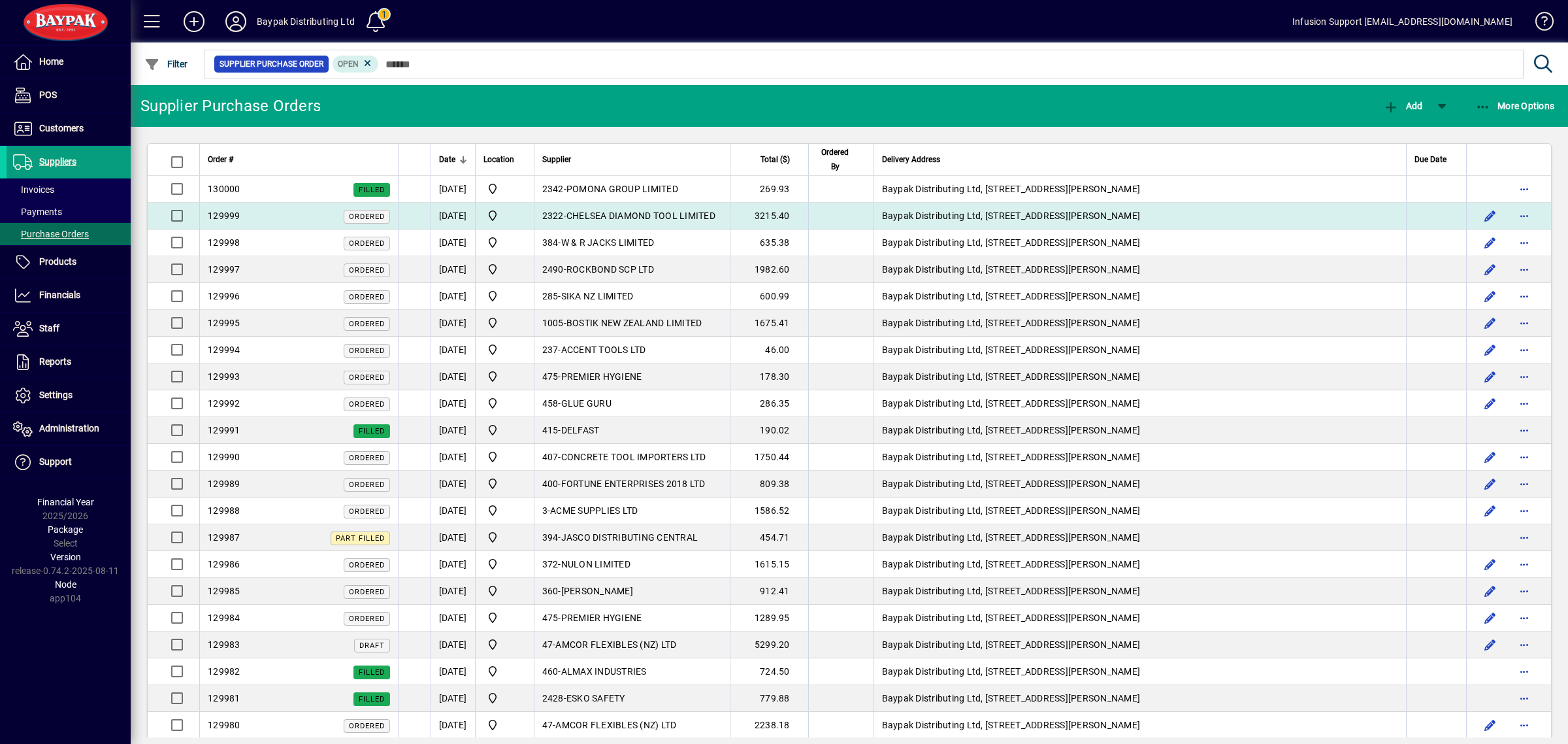
click at [667, 211] on span "CHELSEA DIAMOND TOOL LIMITED" at bounding box center [641, 216] width 149 height 11
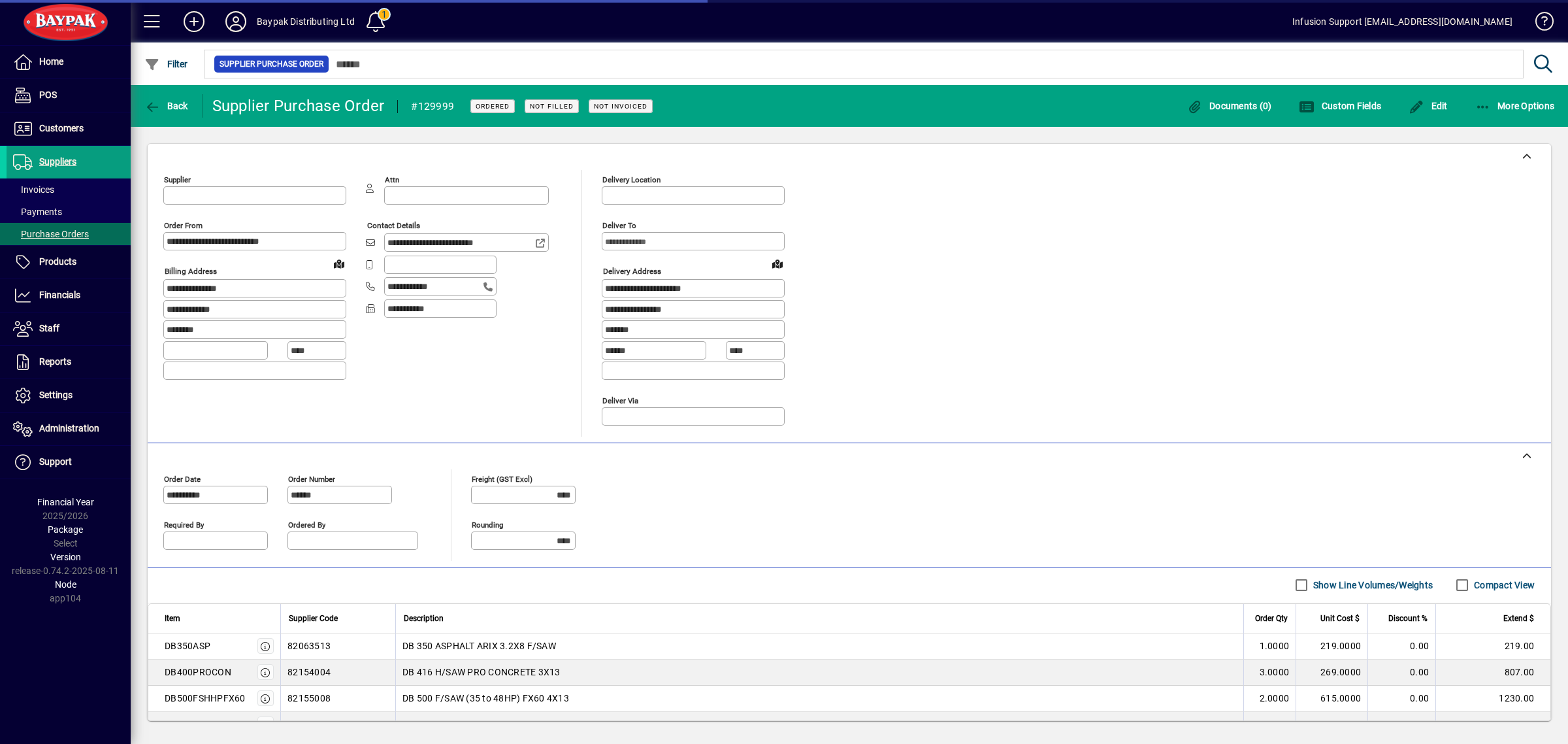
type input "**********"
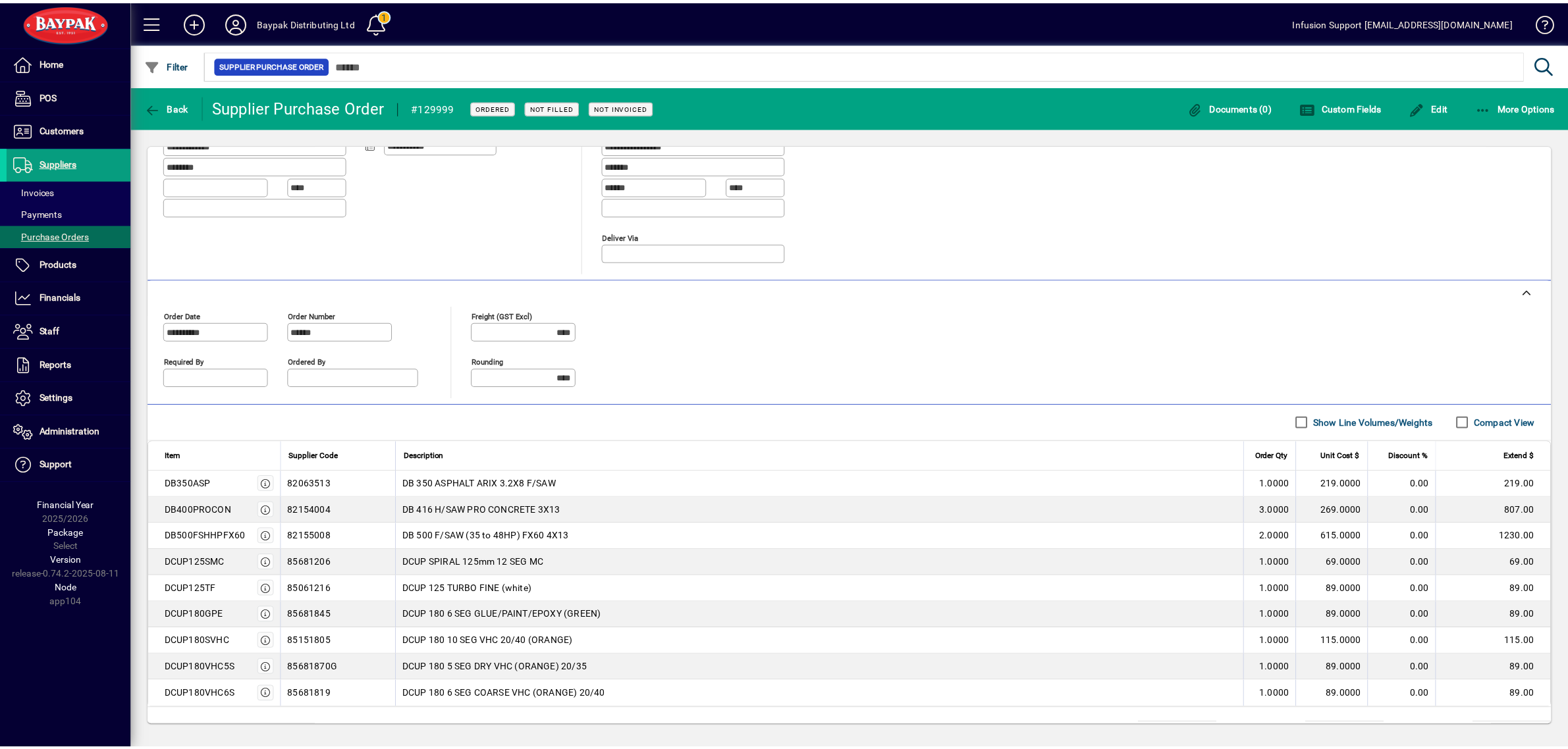
scroll to position [229, 0]
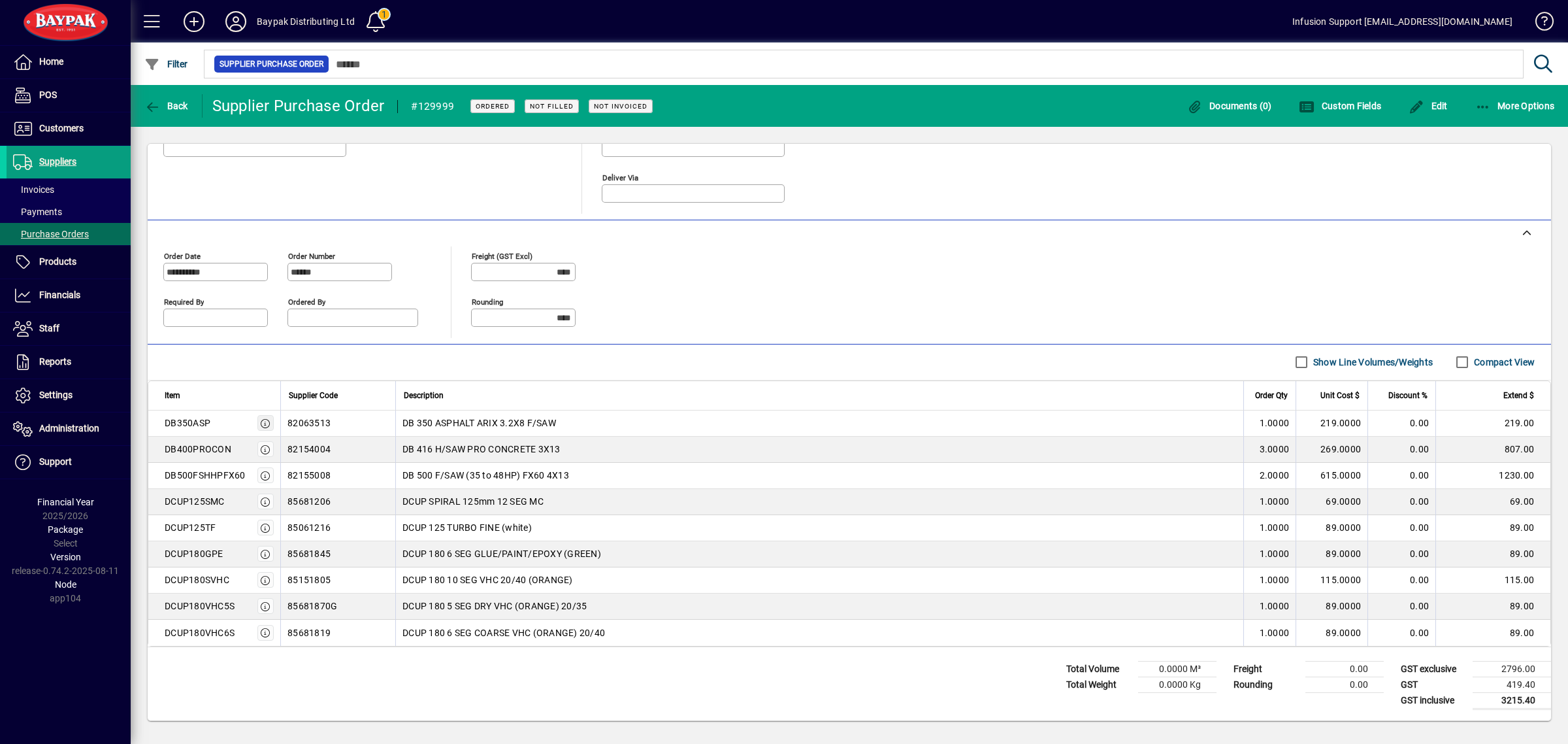
click at [265, 420] on icon "button" at bounding box center [265, 423] width 11 height 9
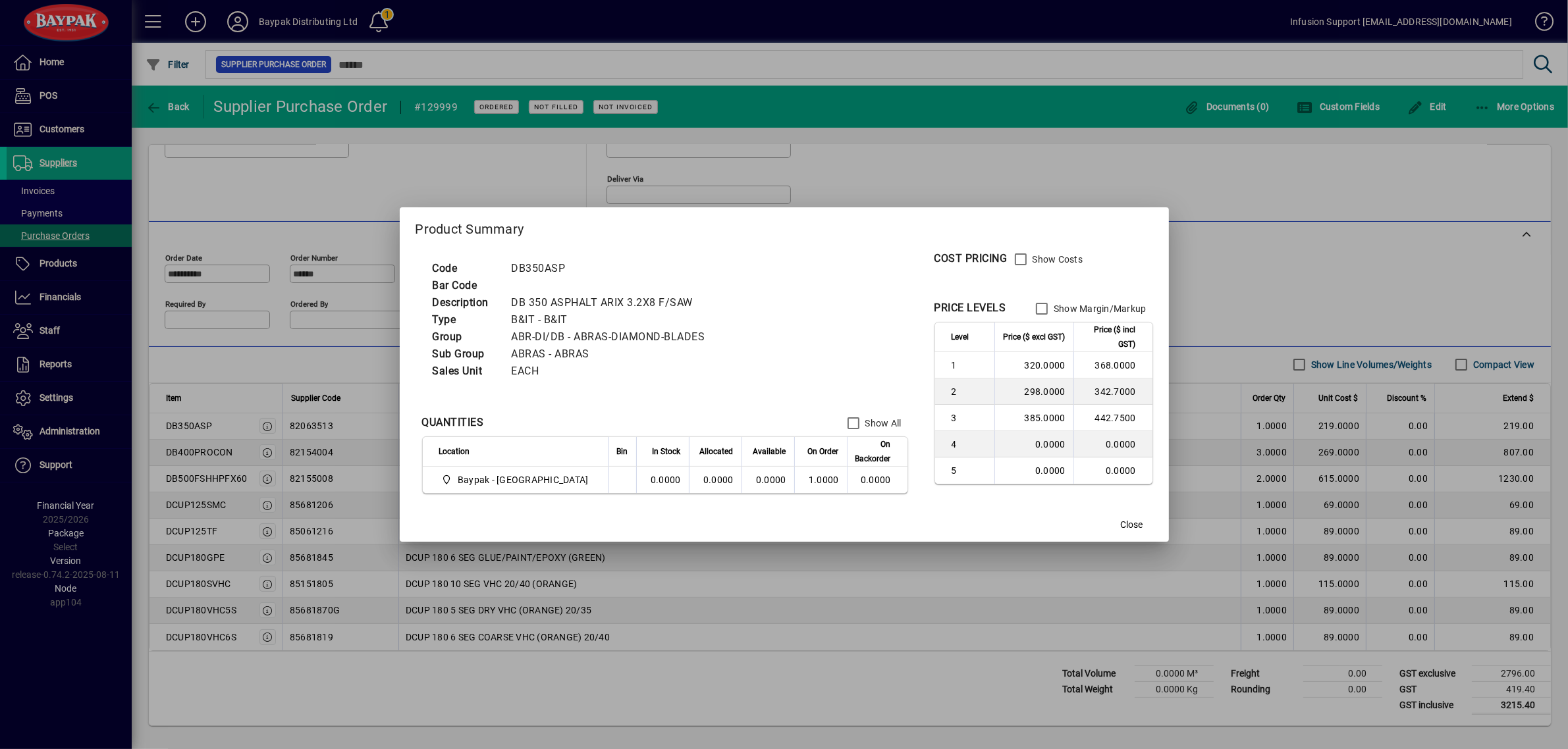
click at [863, 422] on label "Show All" at bounding box center [882, 423] width 39 height 13
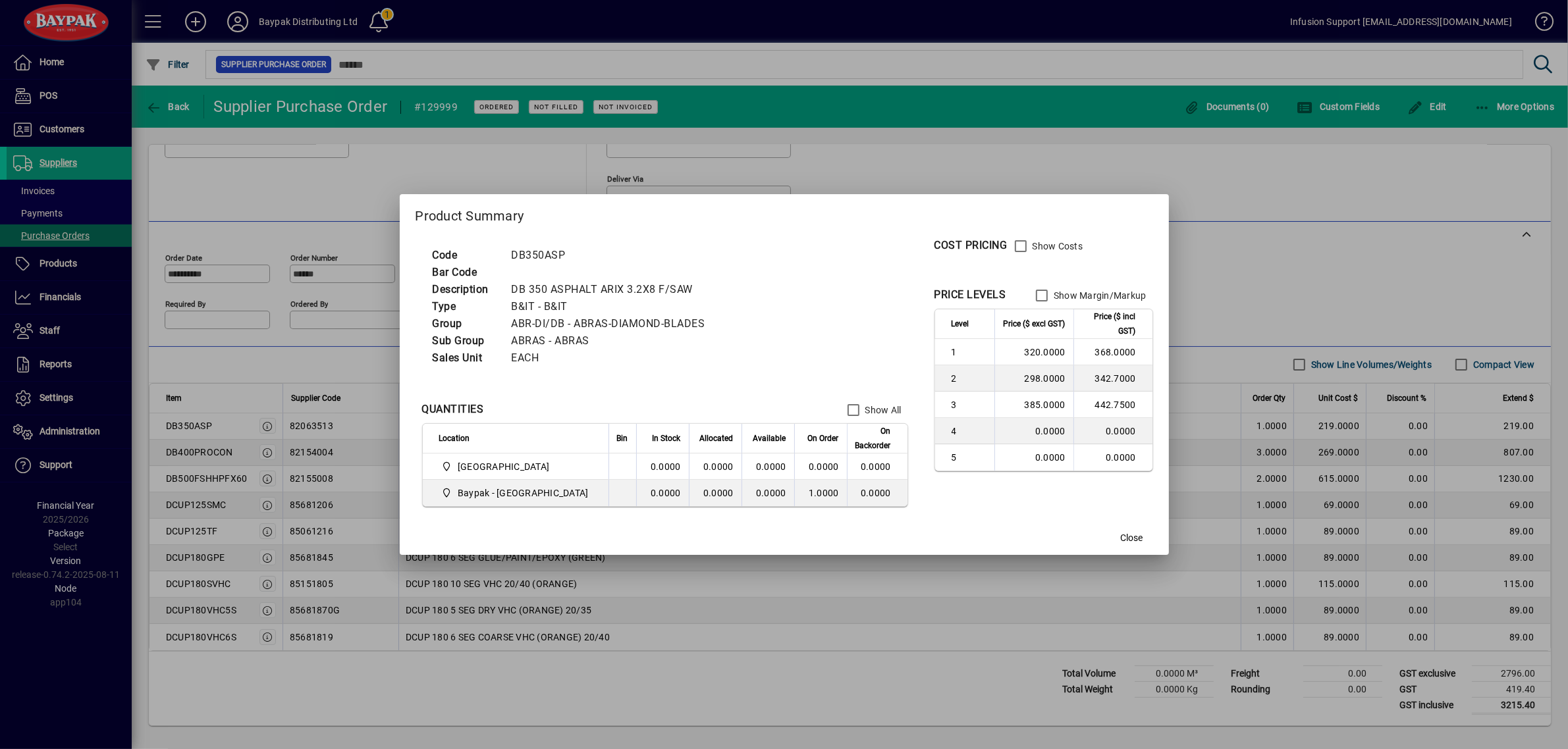
click at [863, 422] on div "Show All" at bounding box center [871, 410] width 61 height 27
click at [1121, 531] on span "Close" at bounding box center [1132, 539] width 22 height 14
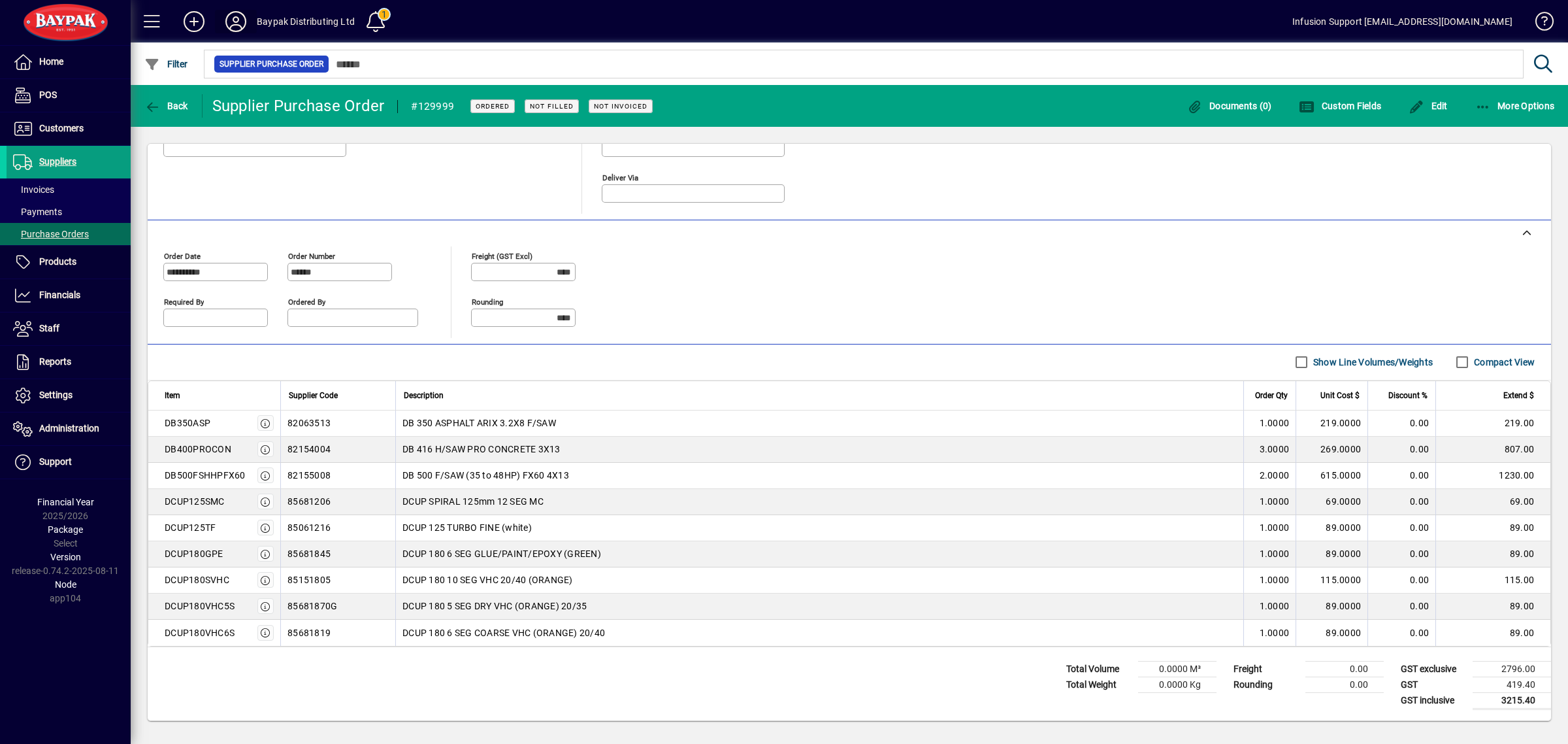
click at [230, 18] on icon at bounding box center [236, 22] width 26 height 21
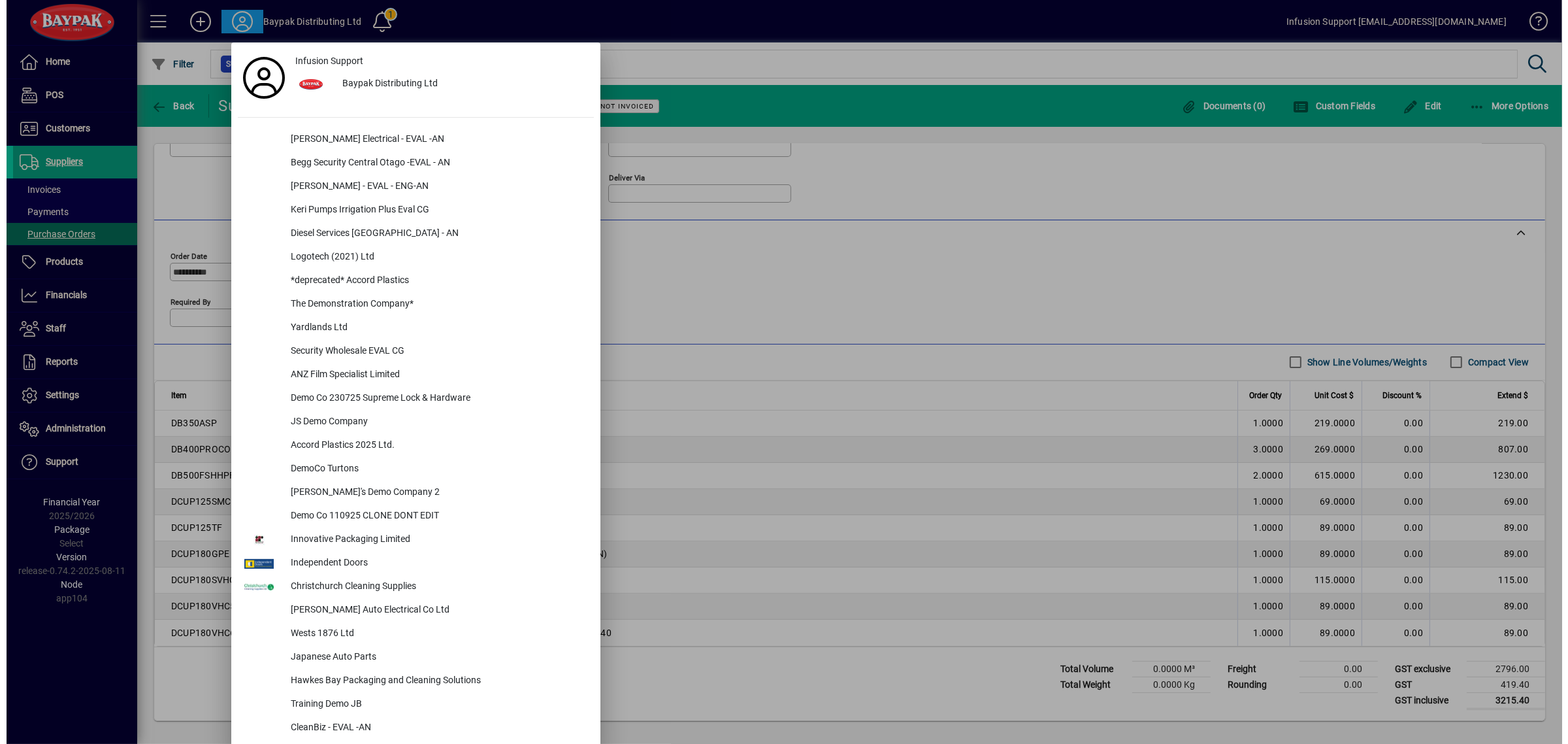
scroll to position [1717, 0]
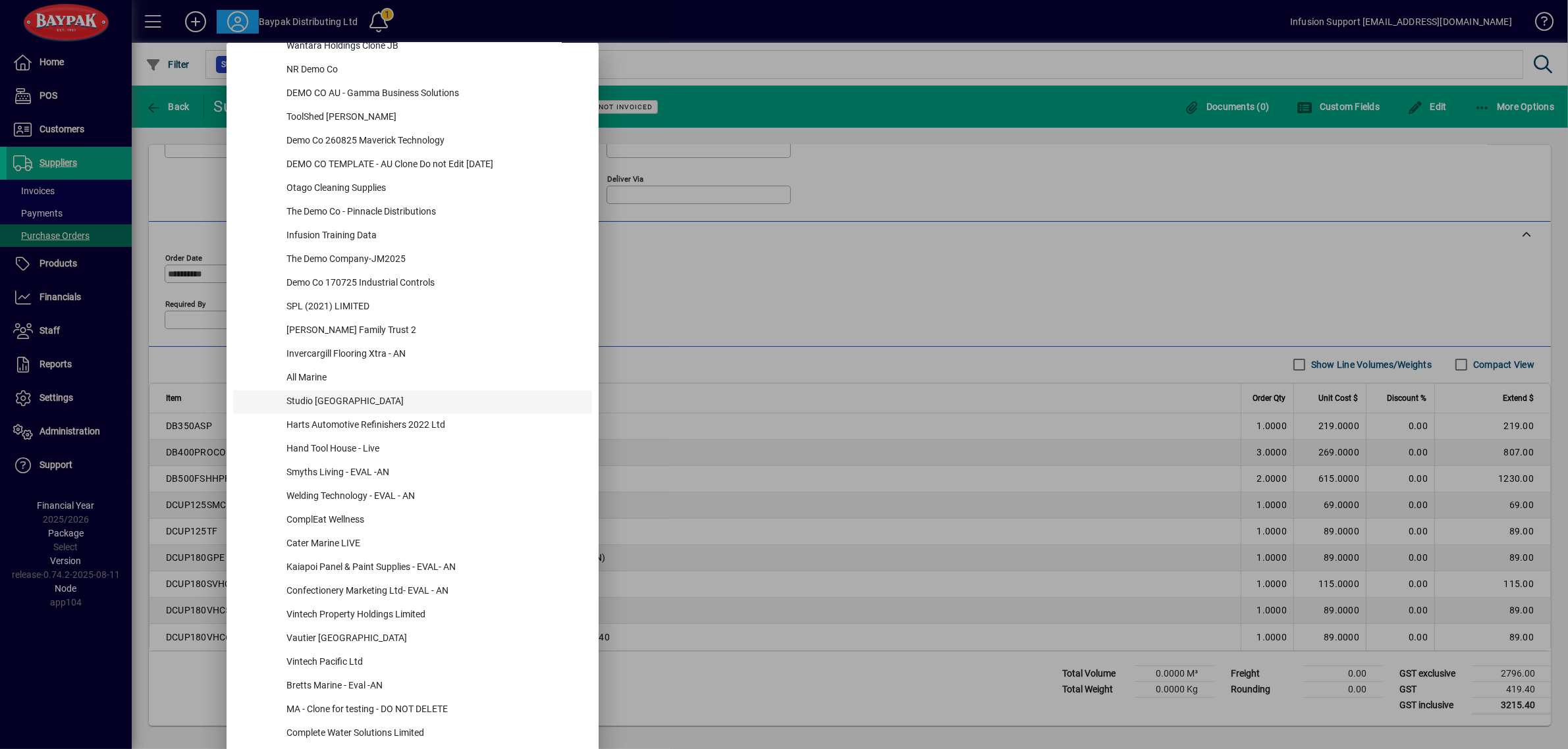
click at [321, 393] on div "Studio Italia" at bounding box center [434, 401] width 316 height 24
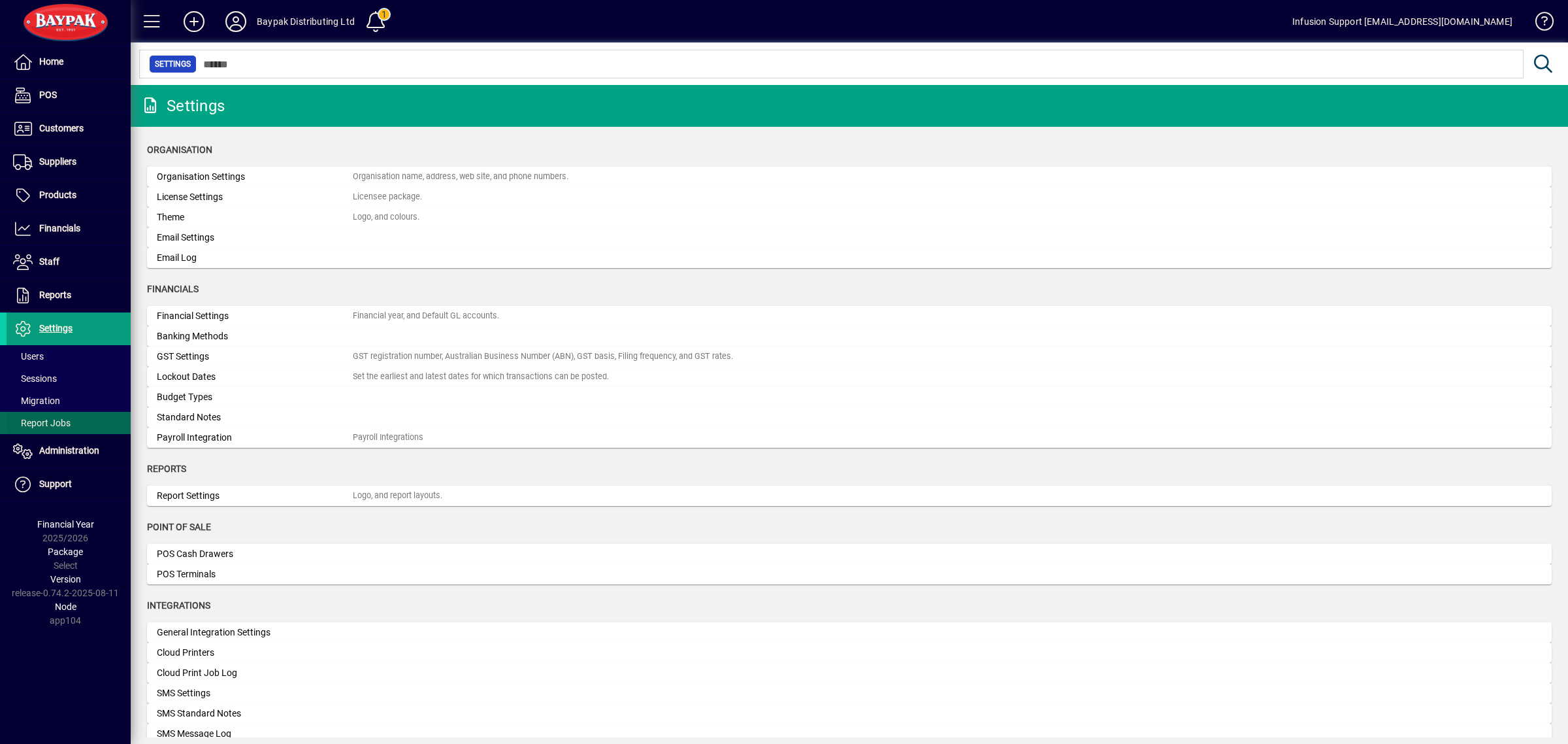
click at [53, 420] on span "Report Jobs" at bounding box center [42, 423] width 58 height 11
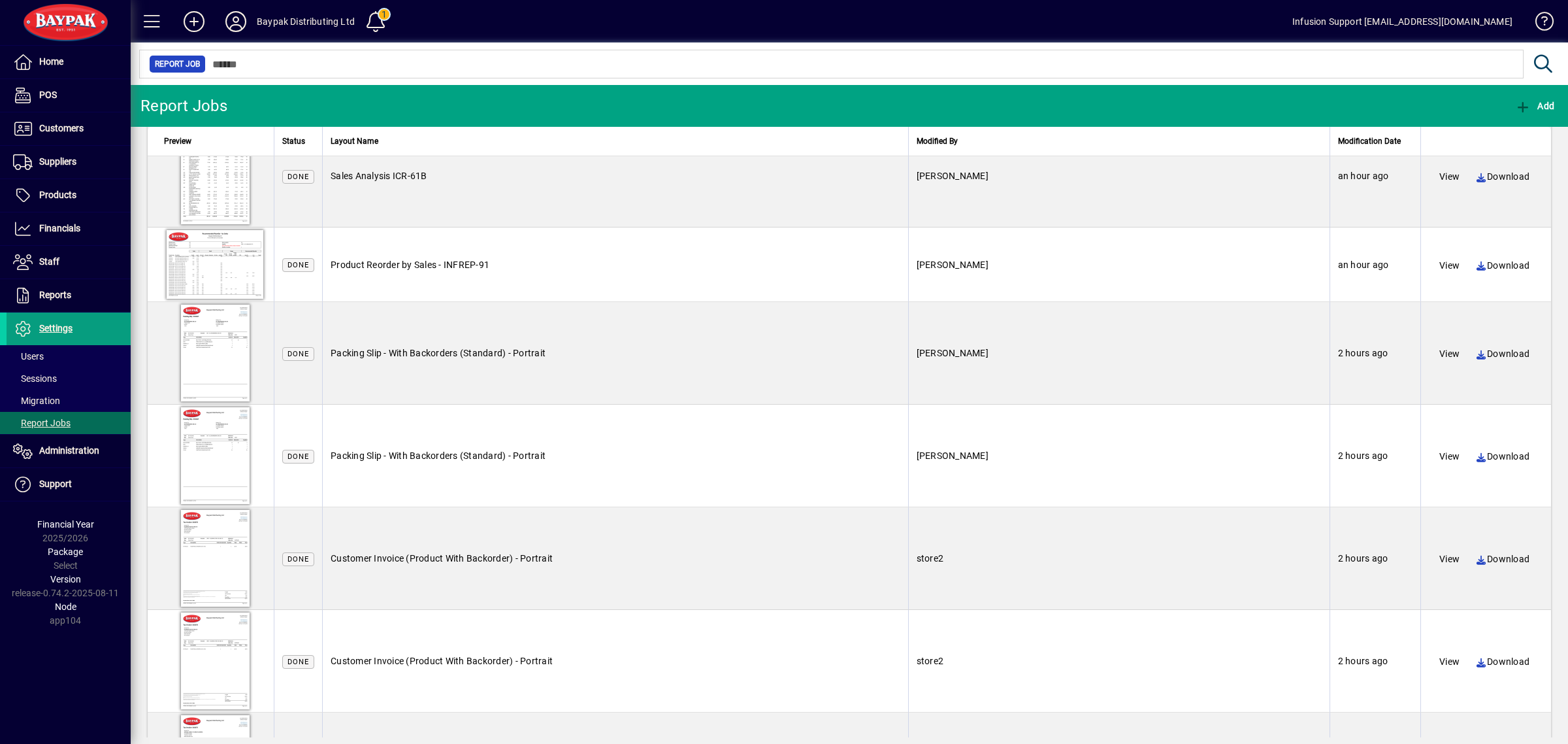
scroll to position [630, 0]
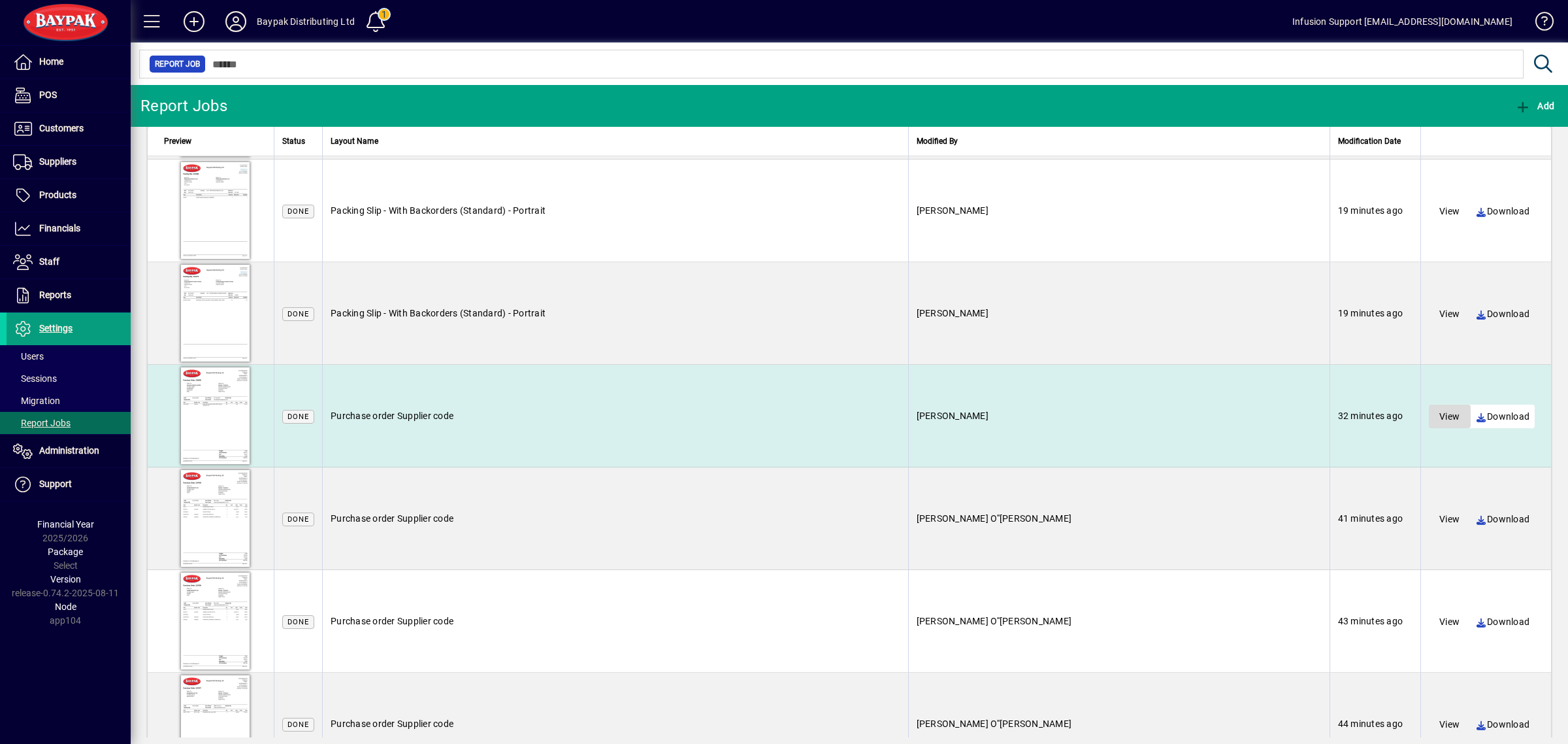
click at [1440, 416] on span "View" at bounding box center [1449, 416] width 20 height 13
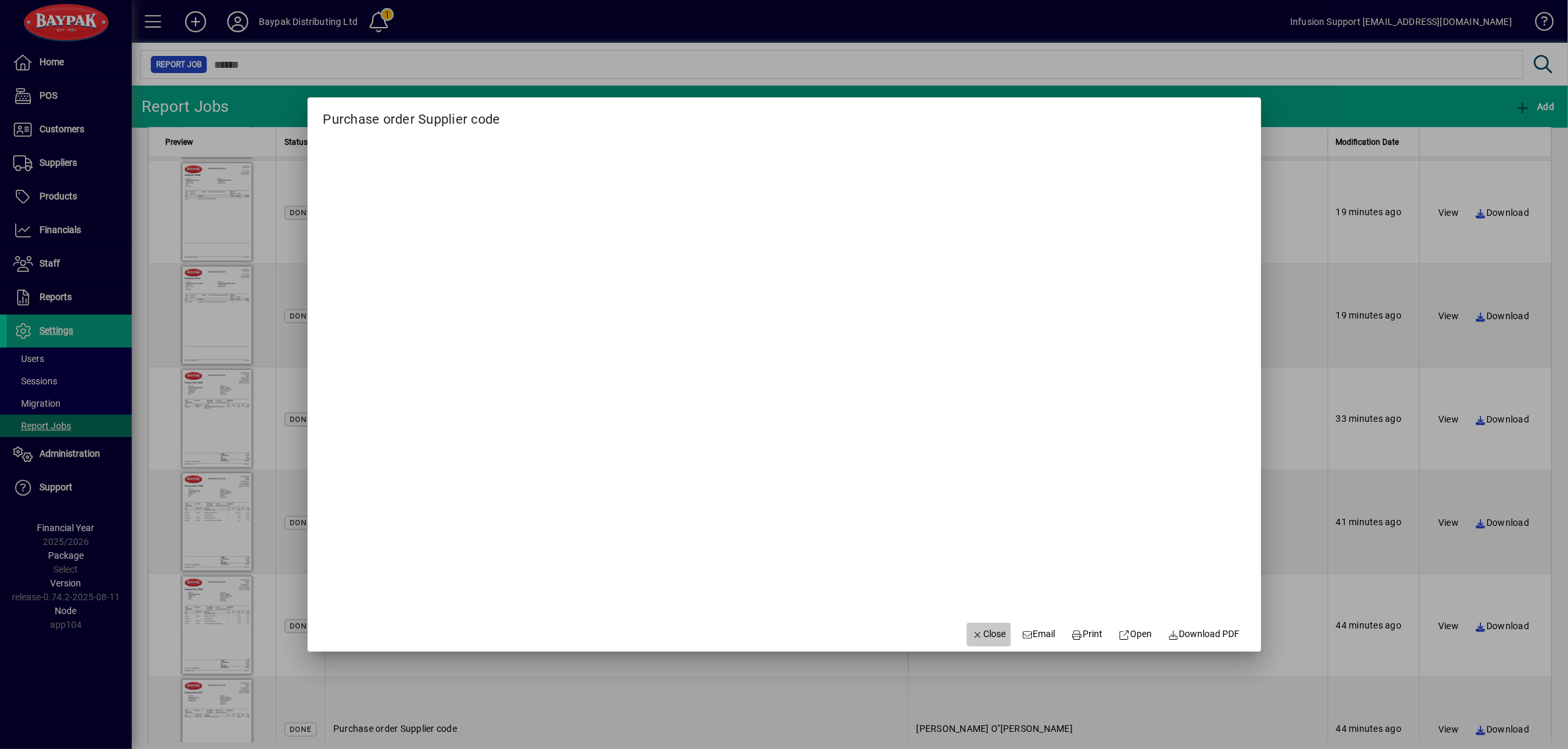
click at [981, 621] on span "button" at bounding box center [989, 635] width 45 height 32
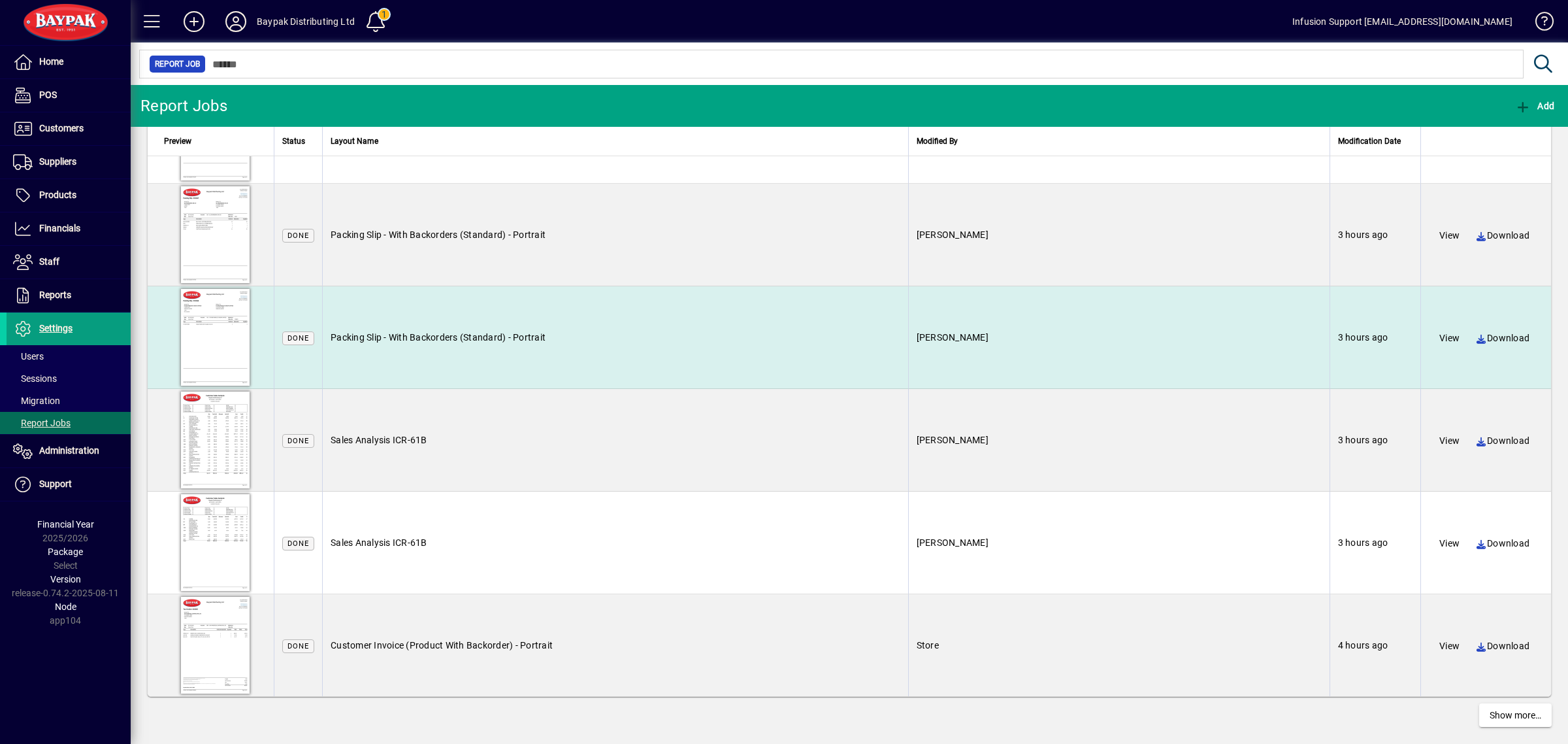
scroll to position [4571, 0]
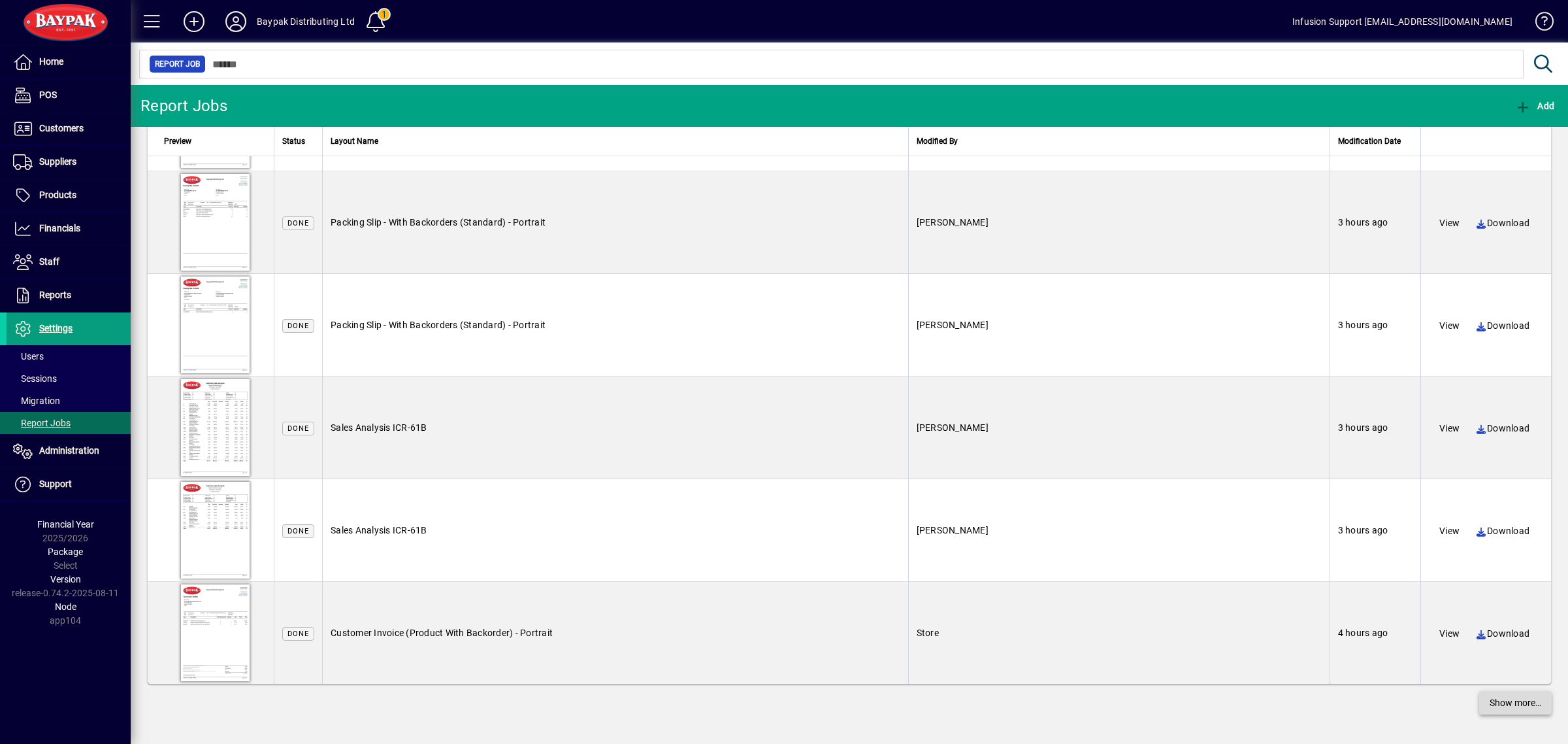
click at [1505, 707] on span "Show more…" at bounding box center [1515, 704] width 52 height 14
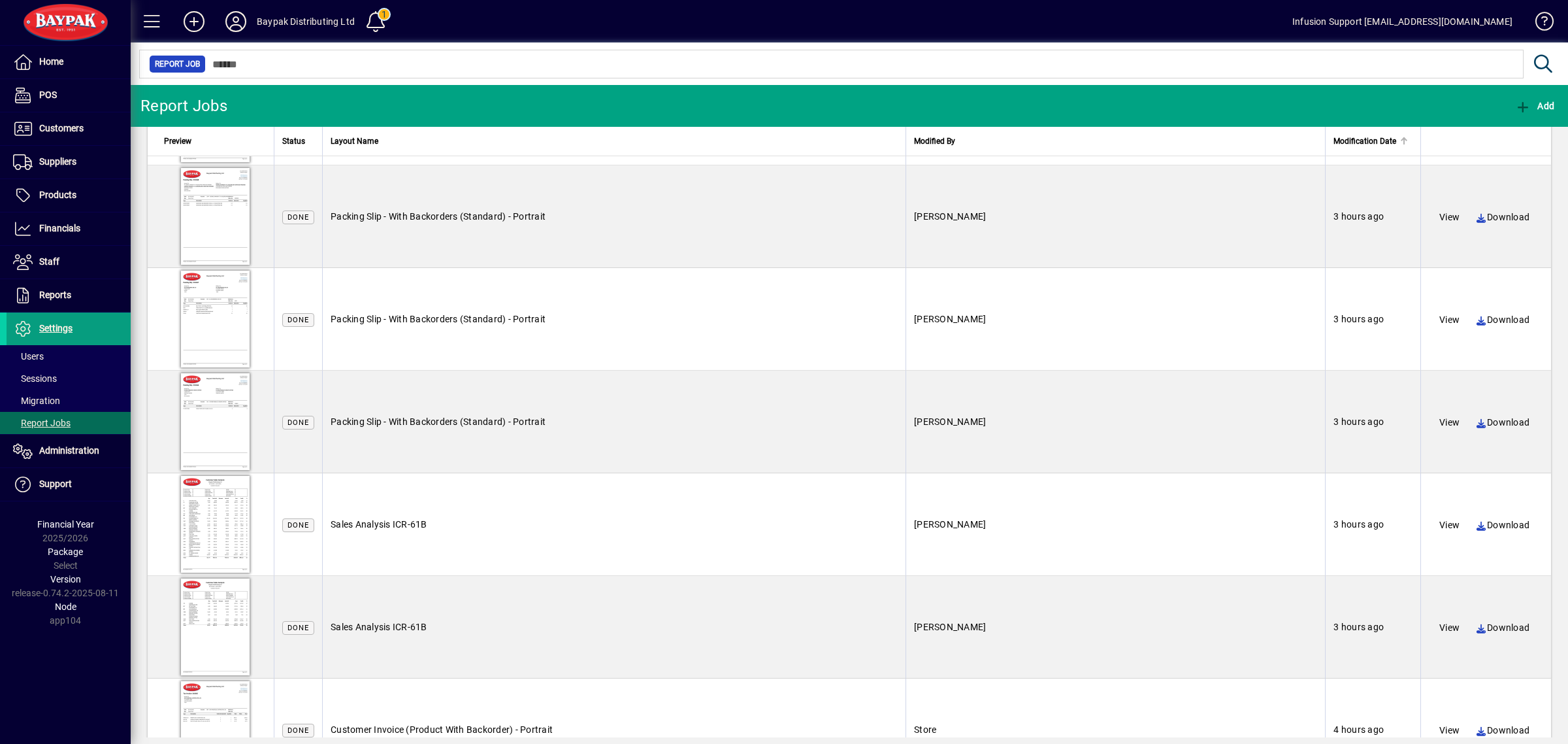
click at [1364, 144] on span "Modification Date" at bounding box center [1364, 141] width 62 height 14
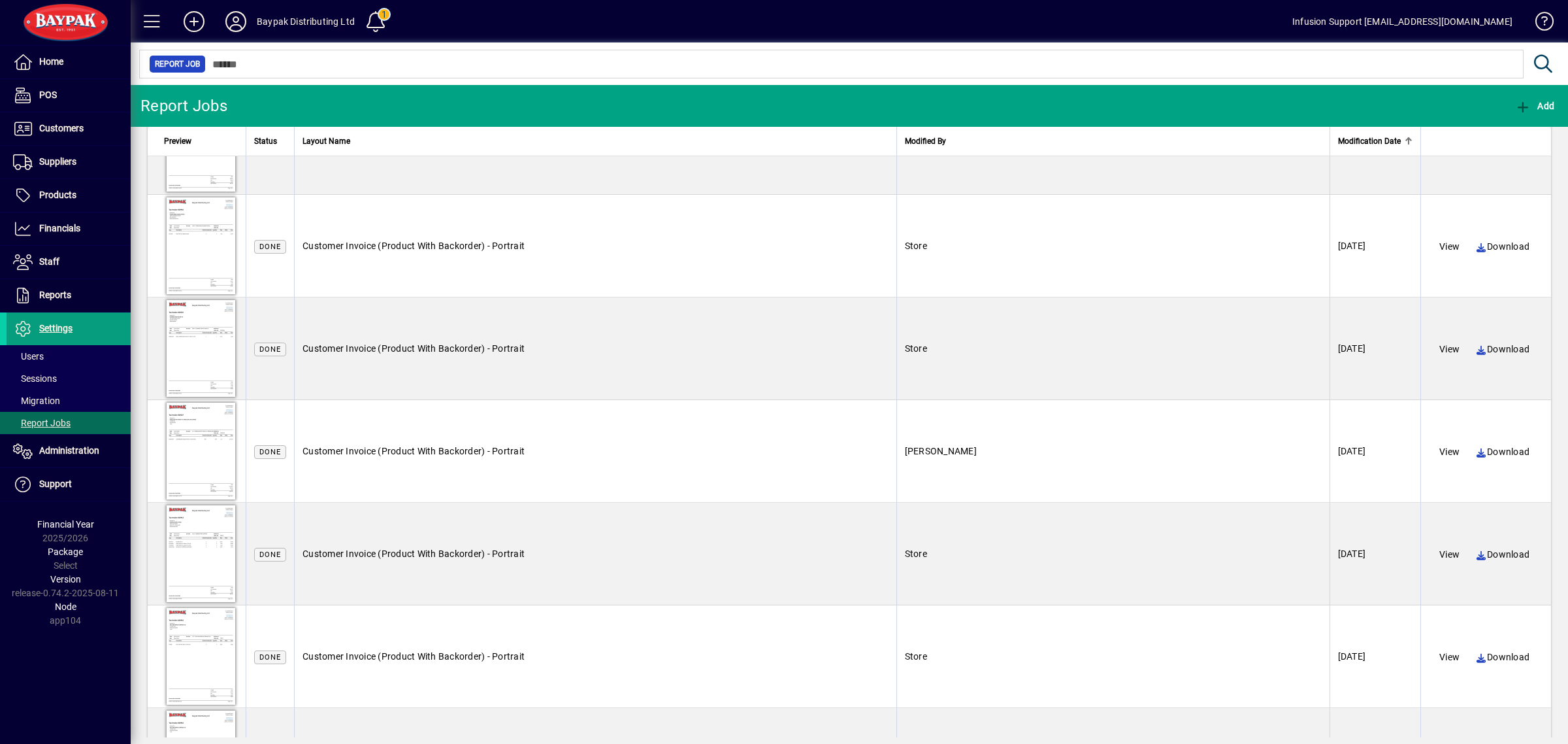
scroll to position [9766, 0]
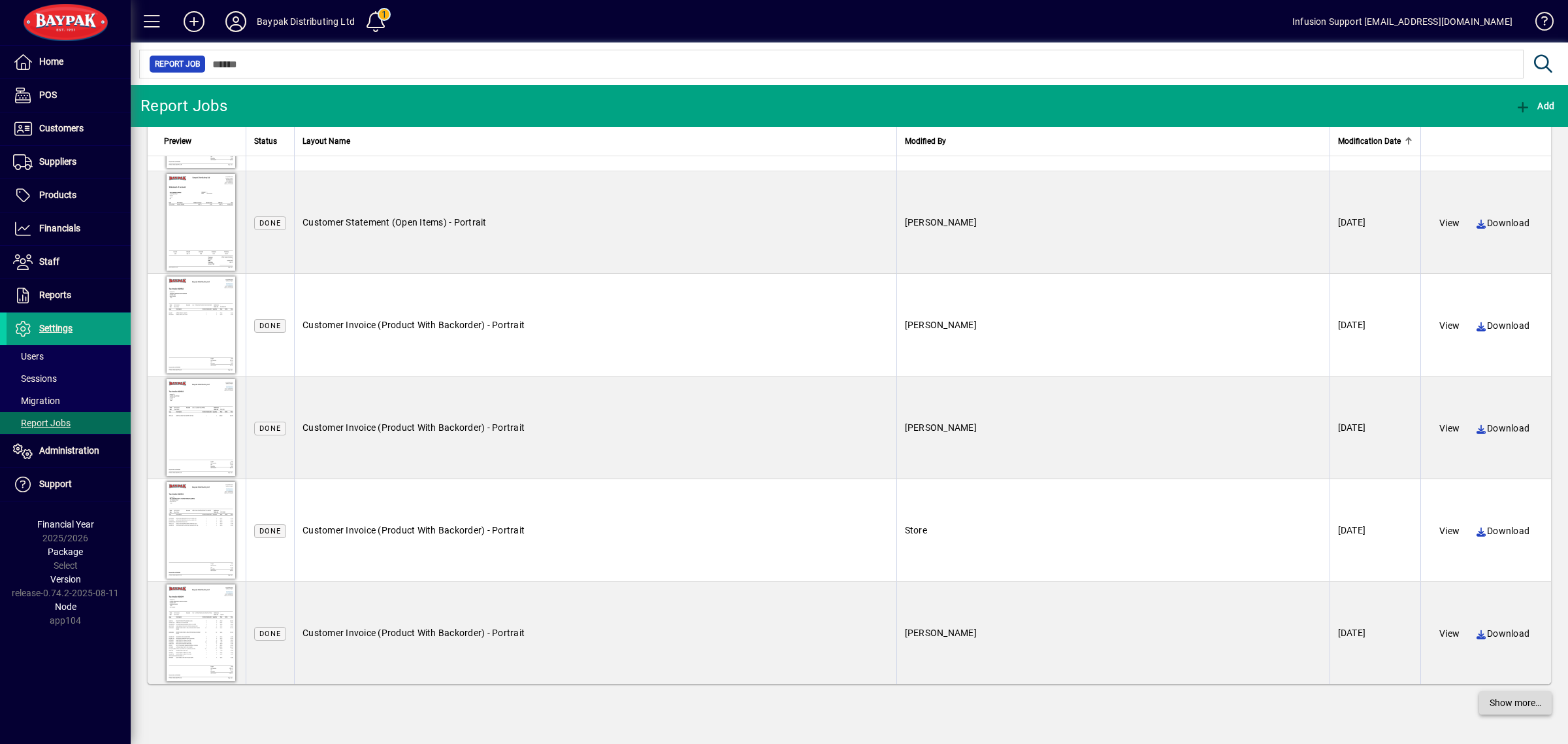
click at [1512, 703] on span "Show more…" at bounding box center [1515, 704] width 52 height 14
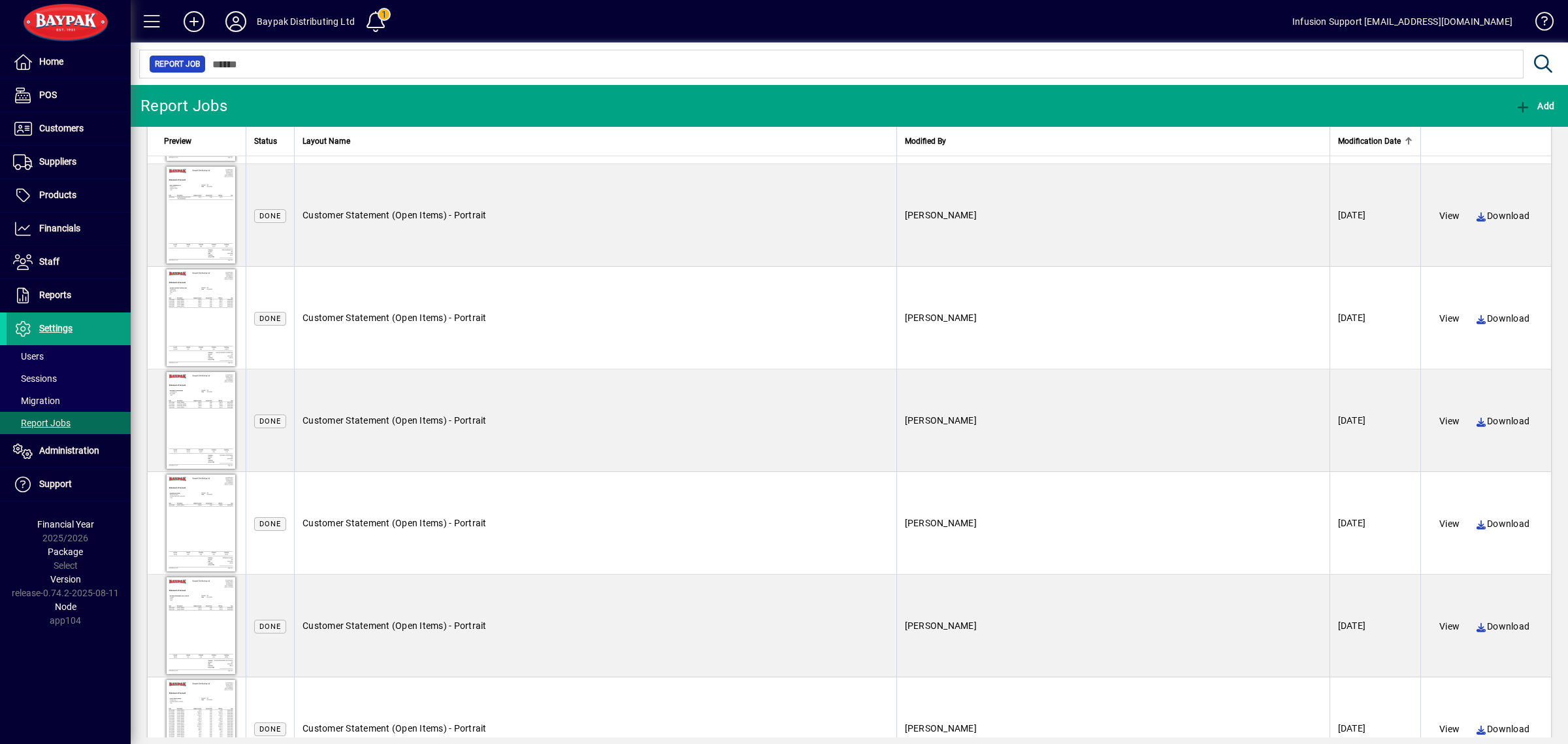
scroll to position [14905, 0]
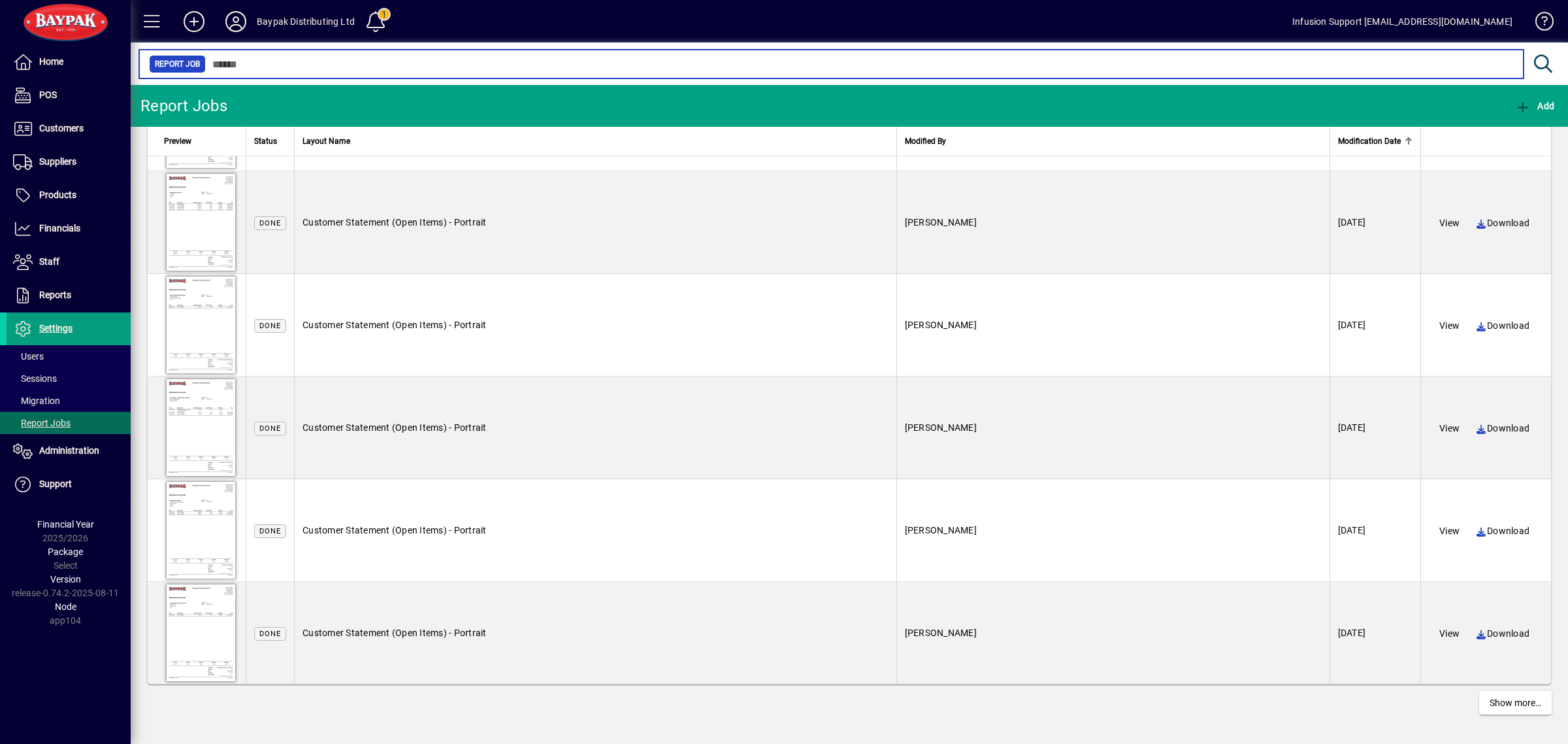
click at [305, 60] on input "text" at bounding box center [859, 64] width 1307 height 18
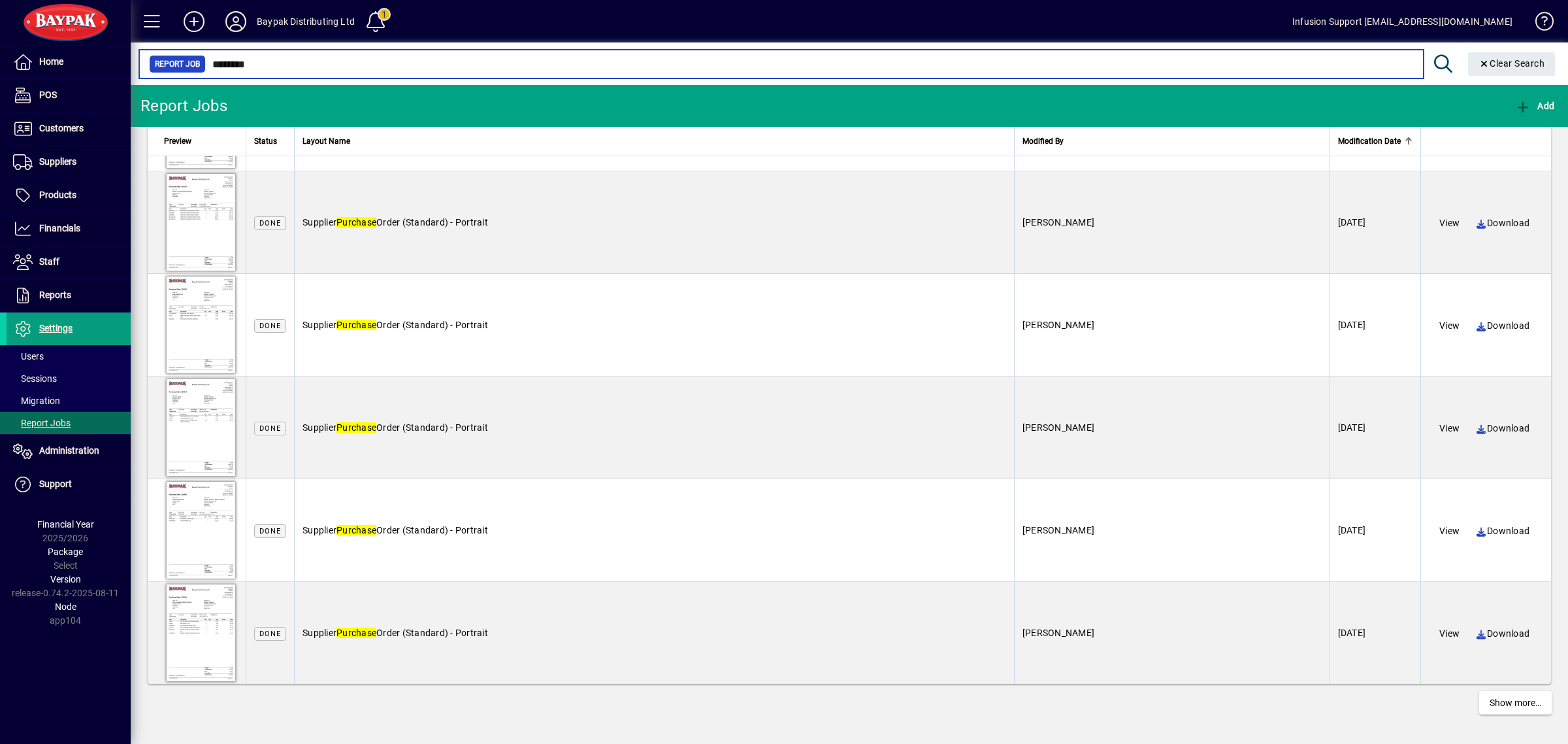
scroll to position [4627, 0]
type input "********"
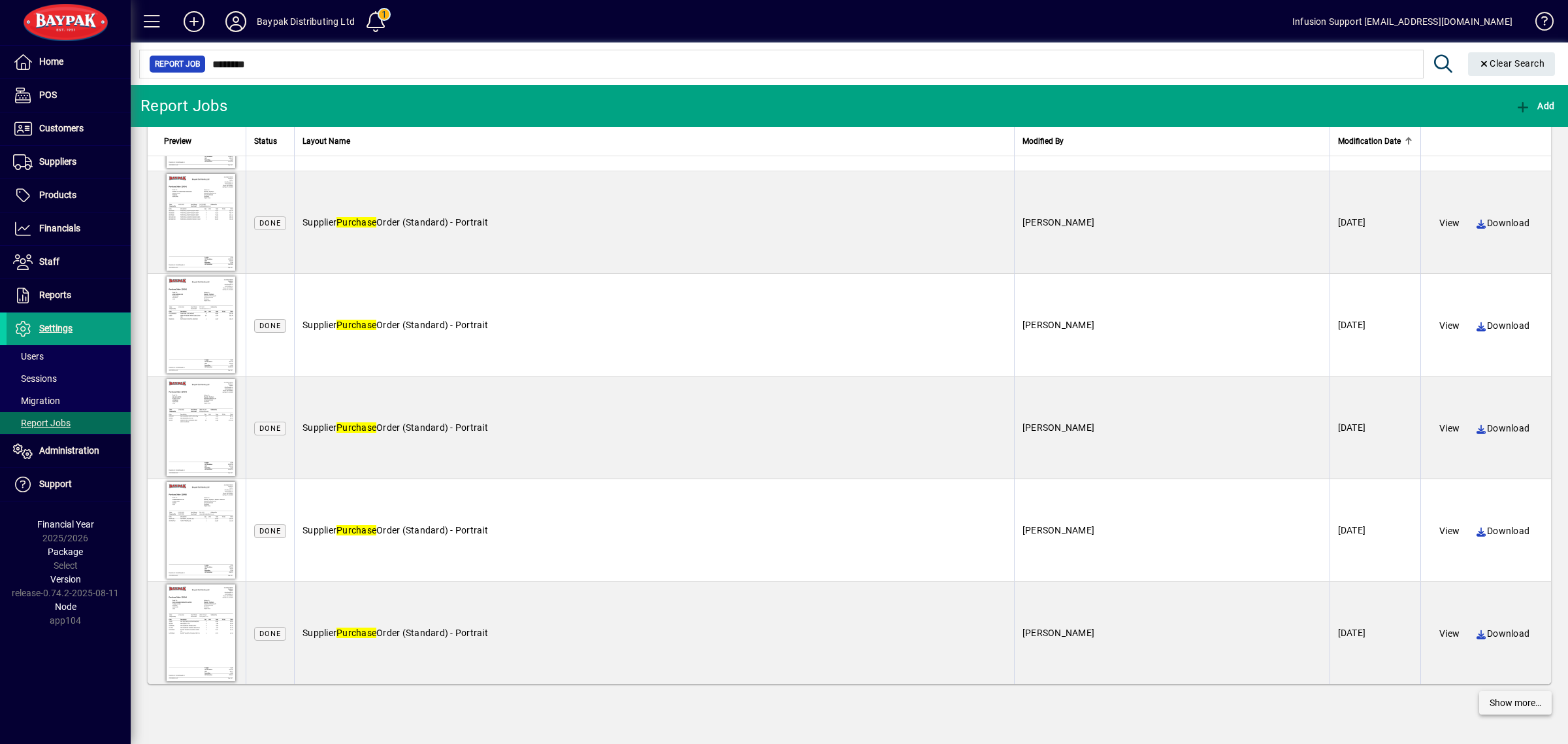
click at [1513, 706] on span "Show more…" at bounding box center [1515, 704] width 52 height 14
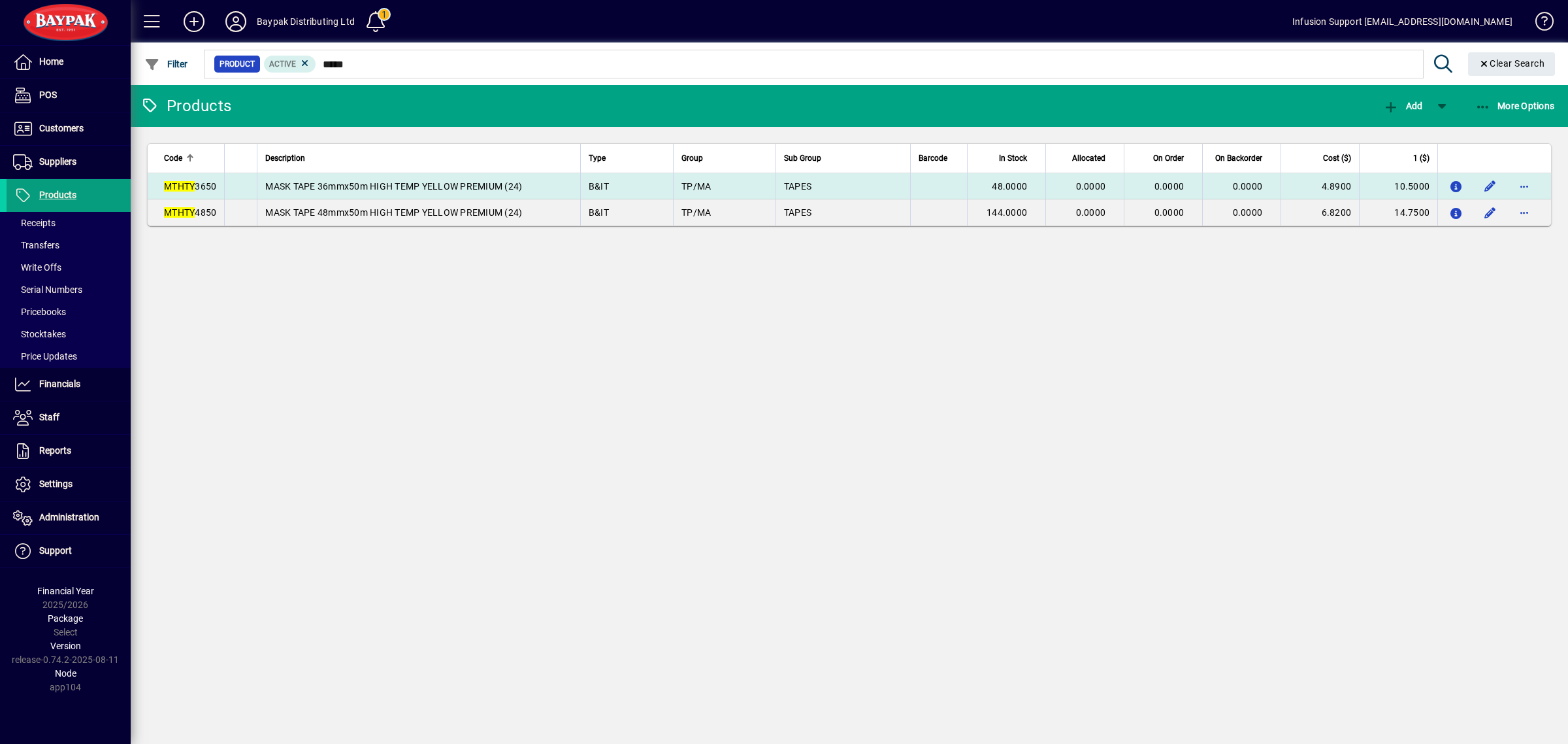
type input "*****"
click at [512, 177] on td "MASK TAPE 36mmx50m HIGH TEMP YELLOW PREMIUM (24)" at bounding box center [419, 186] width 323 height 26
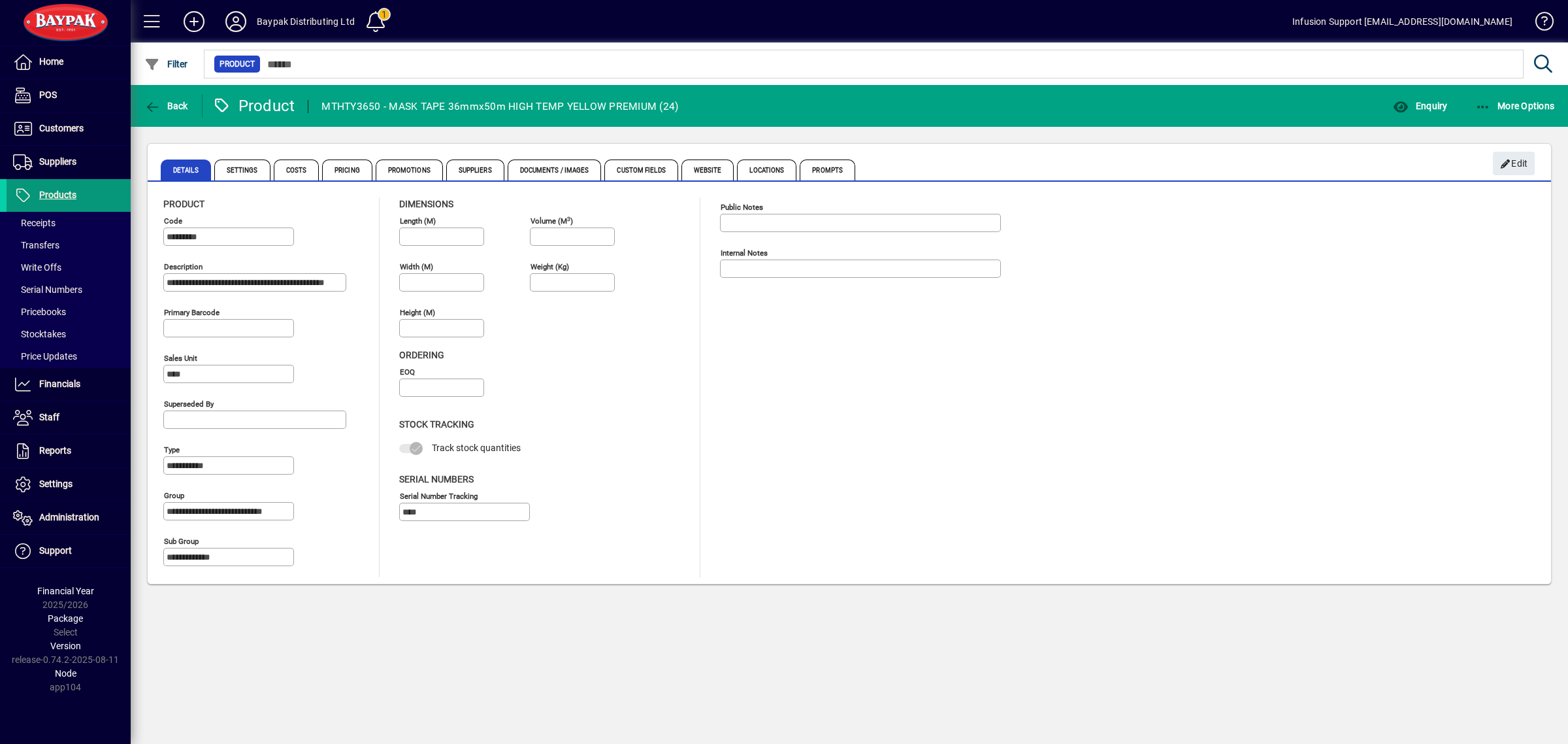
click at [47, 195] on span "Products" at bounding box center [58, 195] width 37 height 11
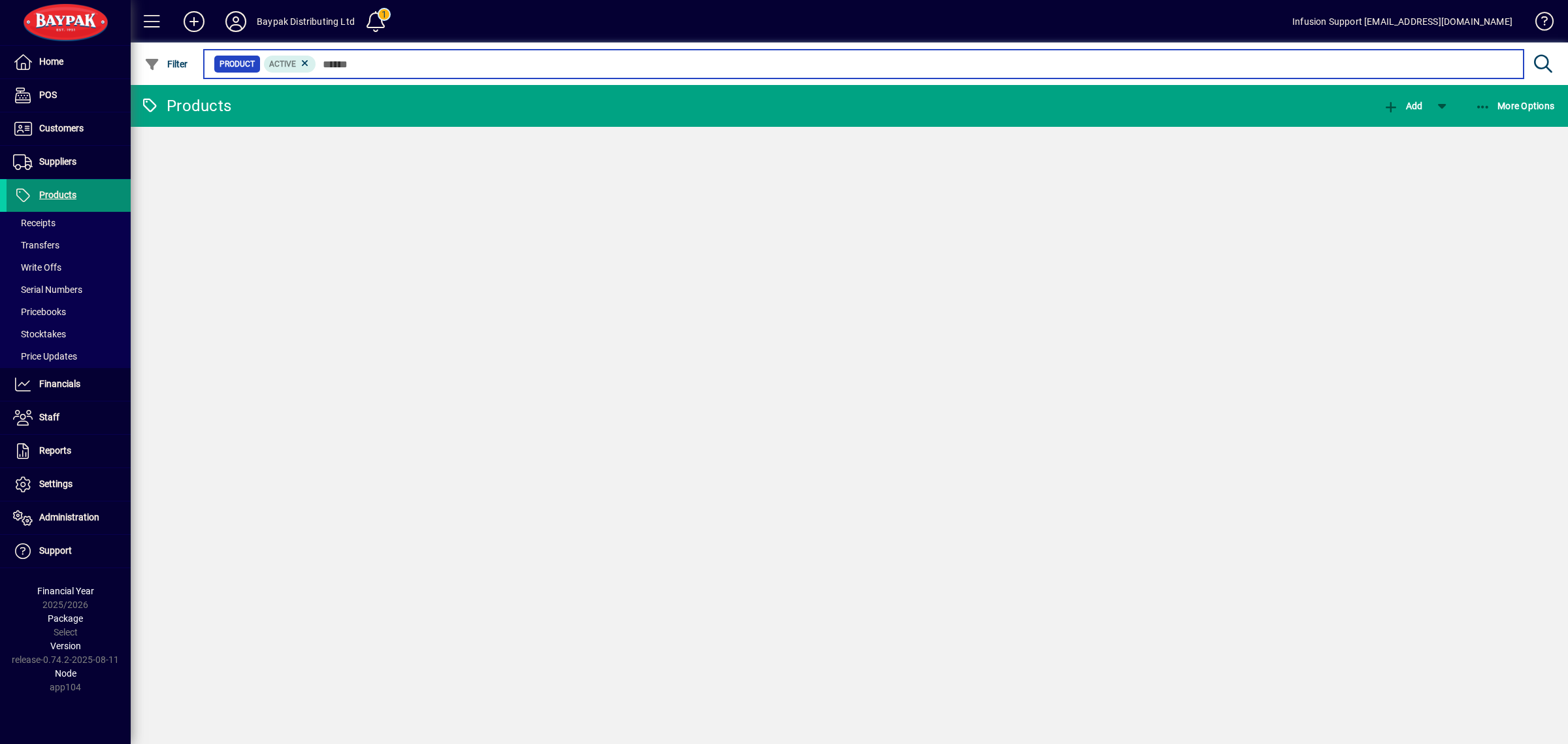
paste input "**********"
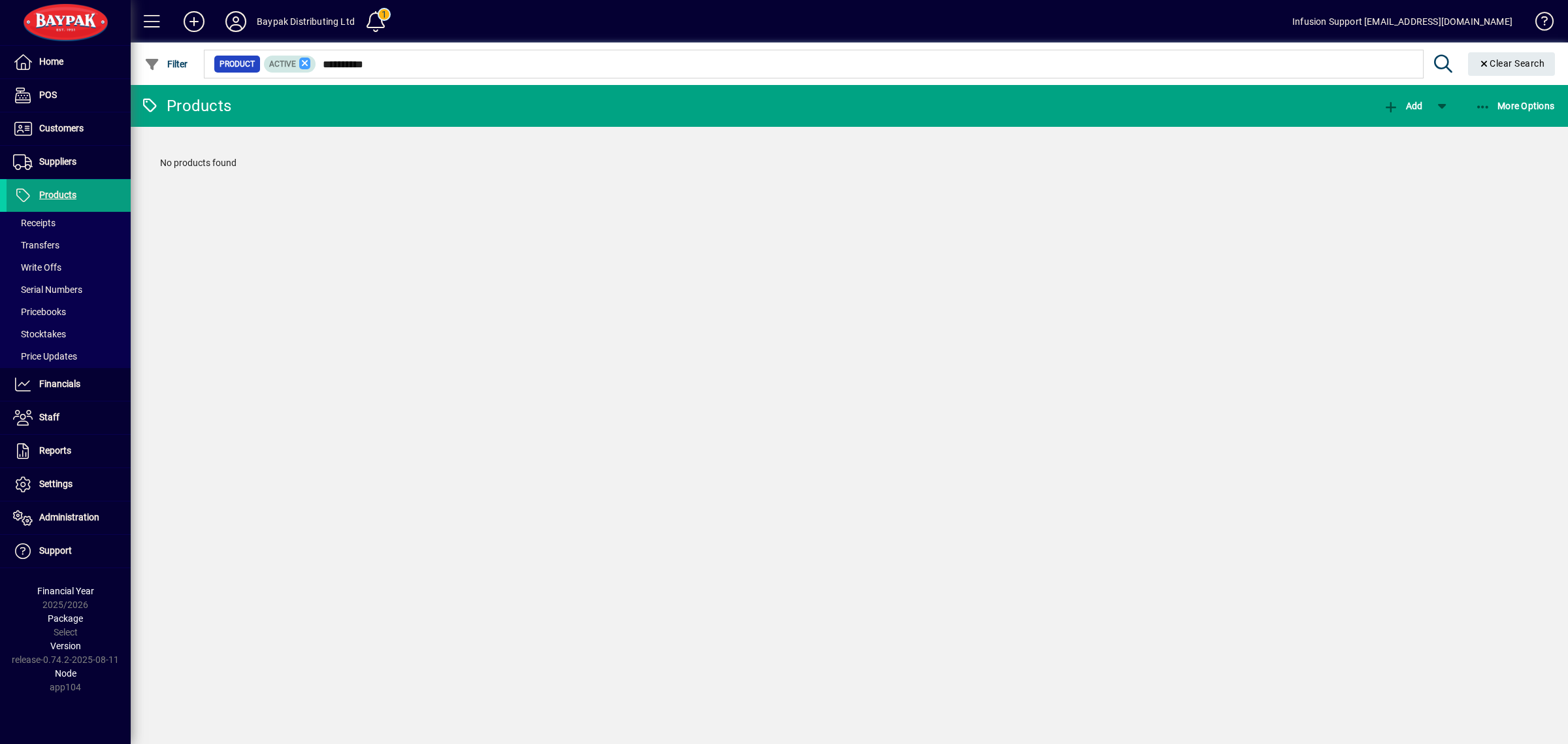
click at [301, 62] on icon at bounding box center [305, 63] width 11 height 11
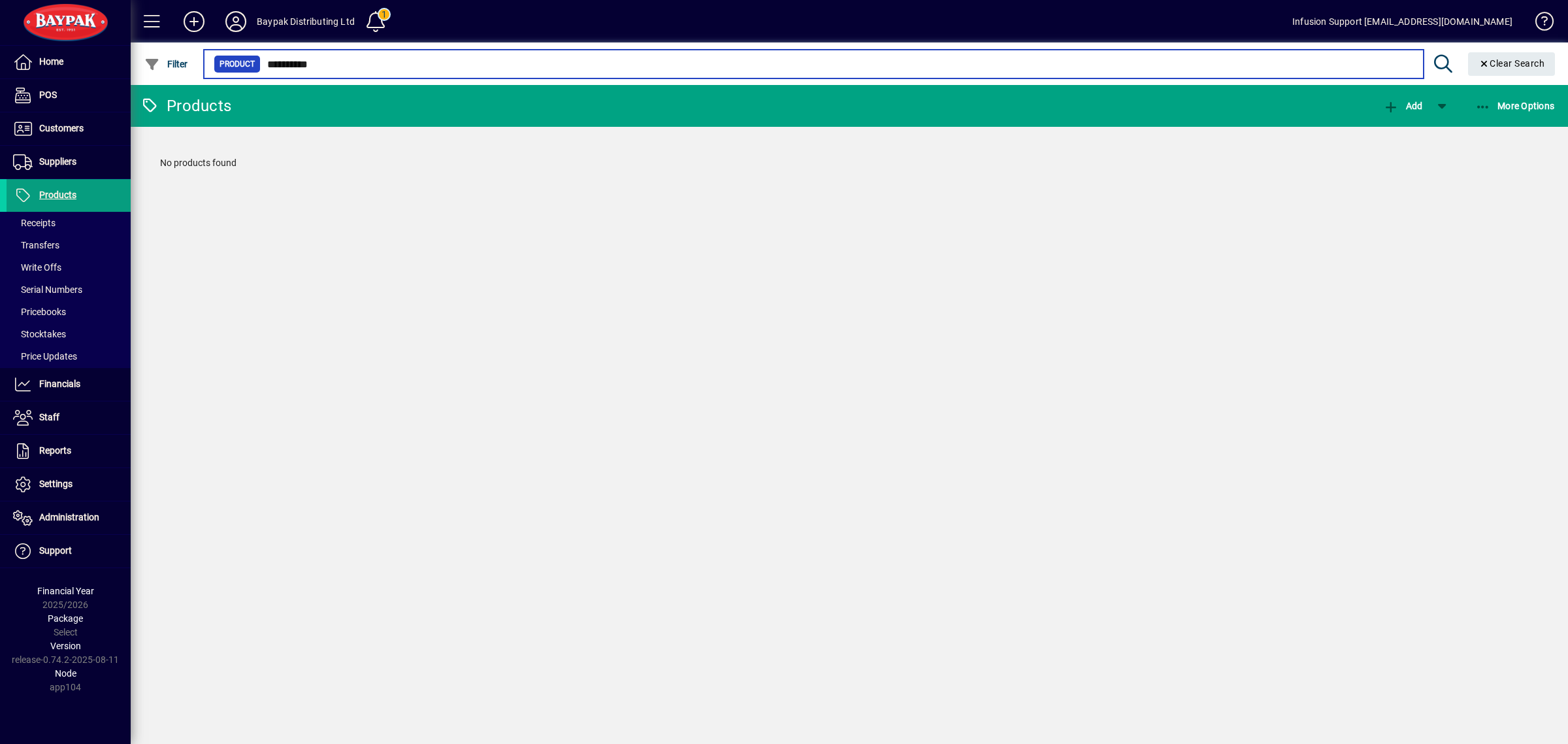
paste input "**********"
drag, startPoint x: 335, startPoint y: 65, endPoint x: 180, endPoint y: 40, distance: 157.0
click at [180, 40] on mat-toolbar "**********" at bounding box center [850, 42] width 1438 height 85
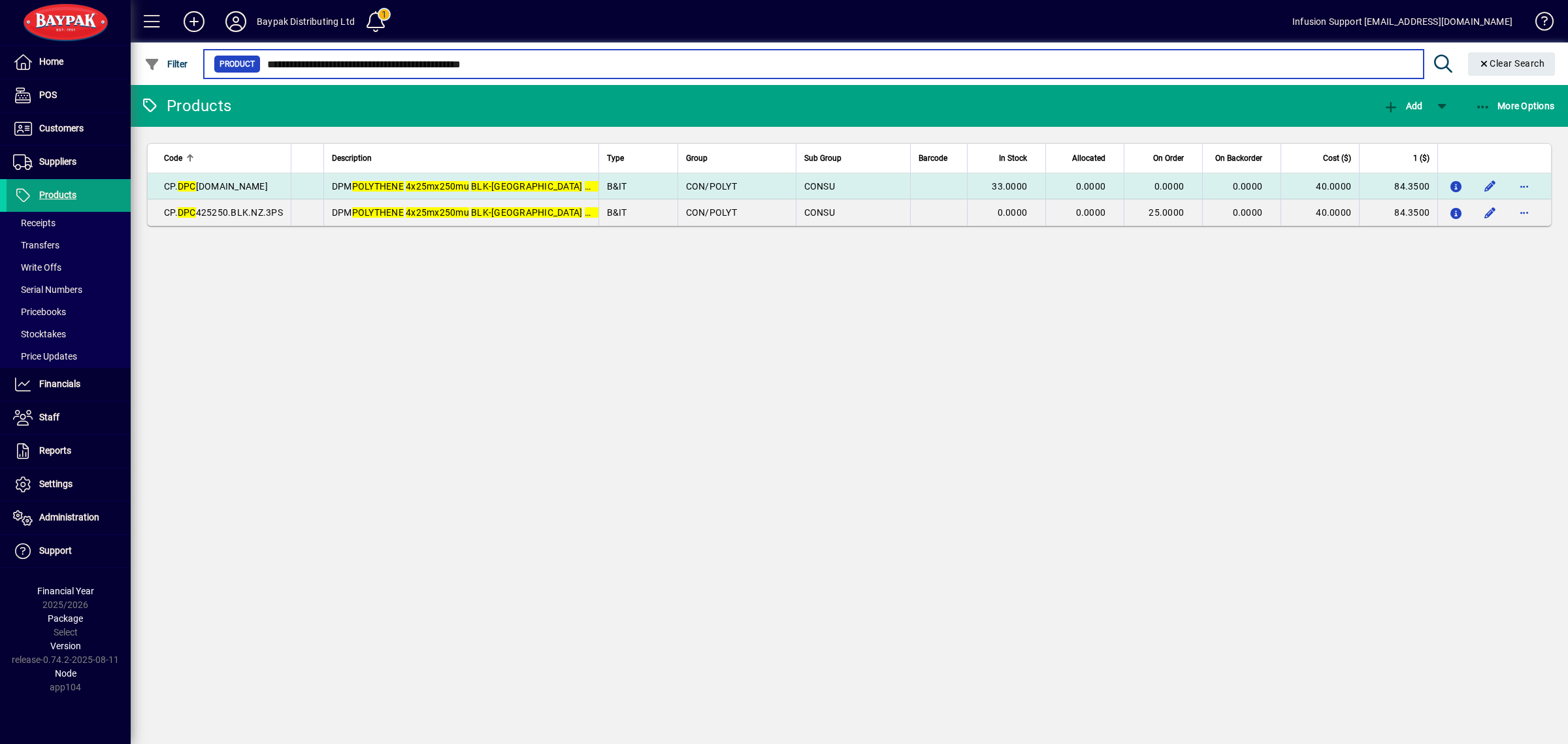
type input "**********"
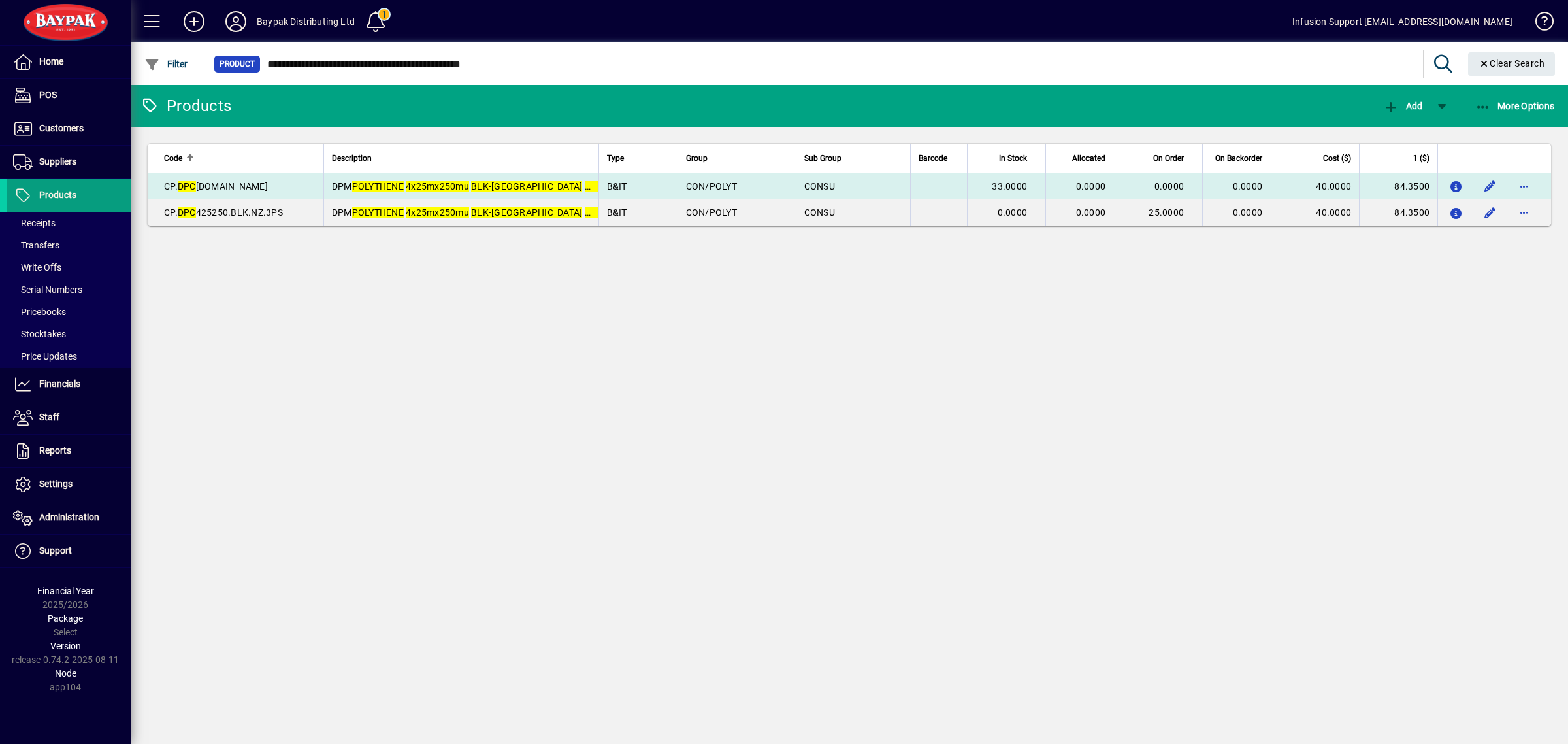
click at [737, 177] on td "CON/POLYT" at bounding box center [737, 186] width 119 height 26
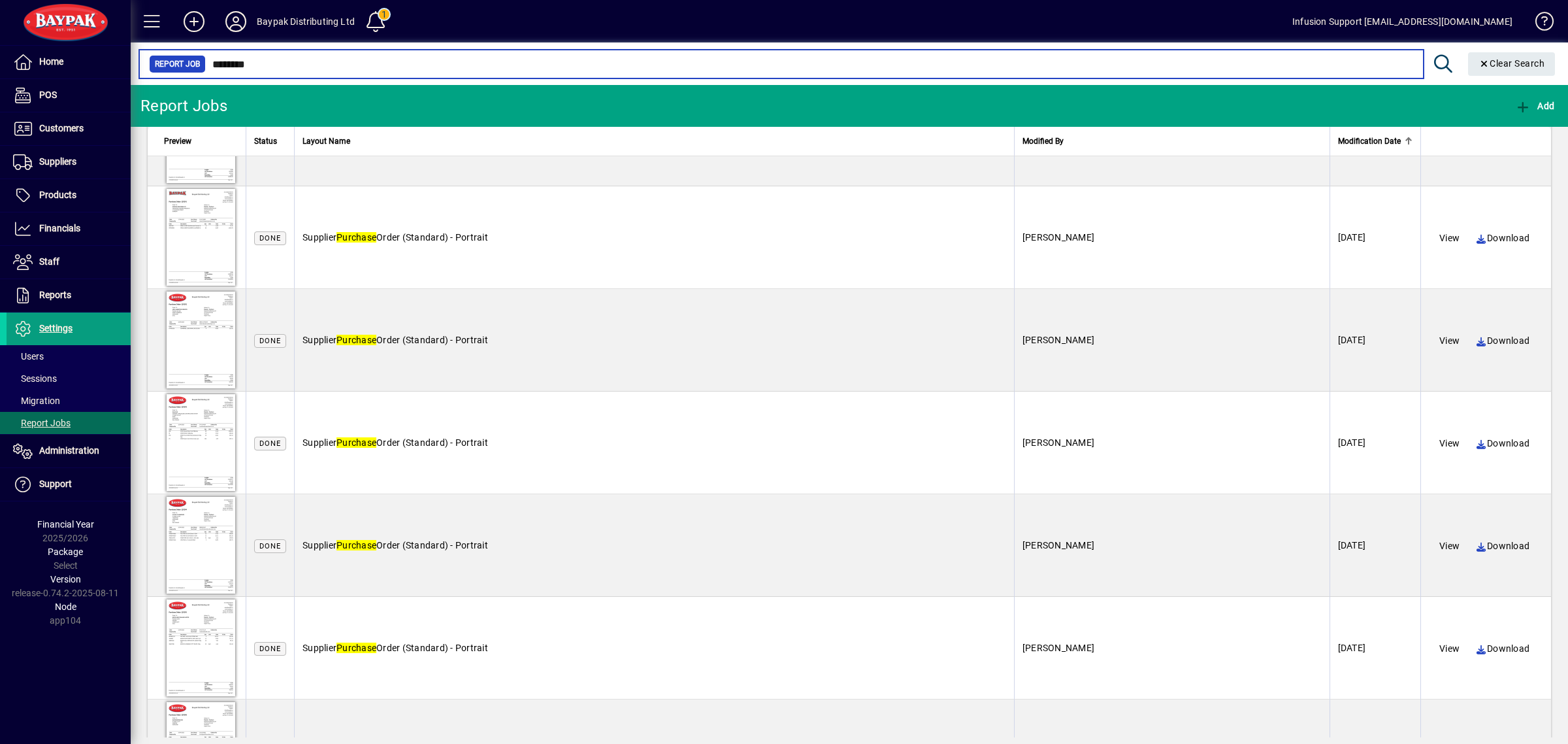
scroll to position [26300, 0]
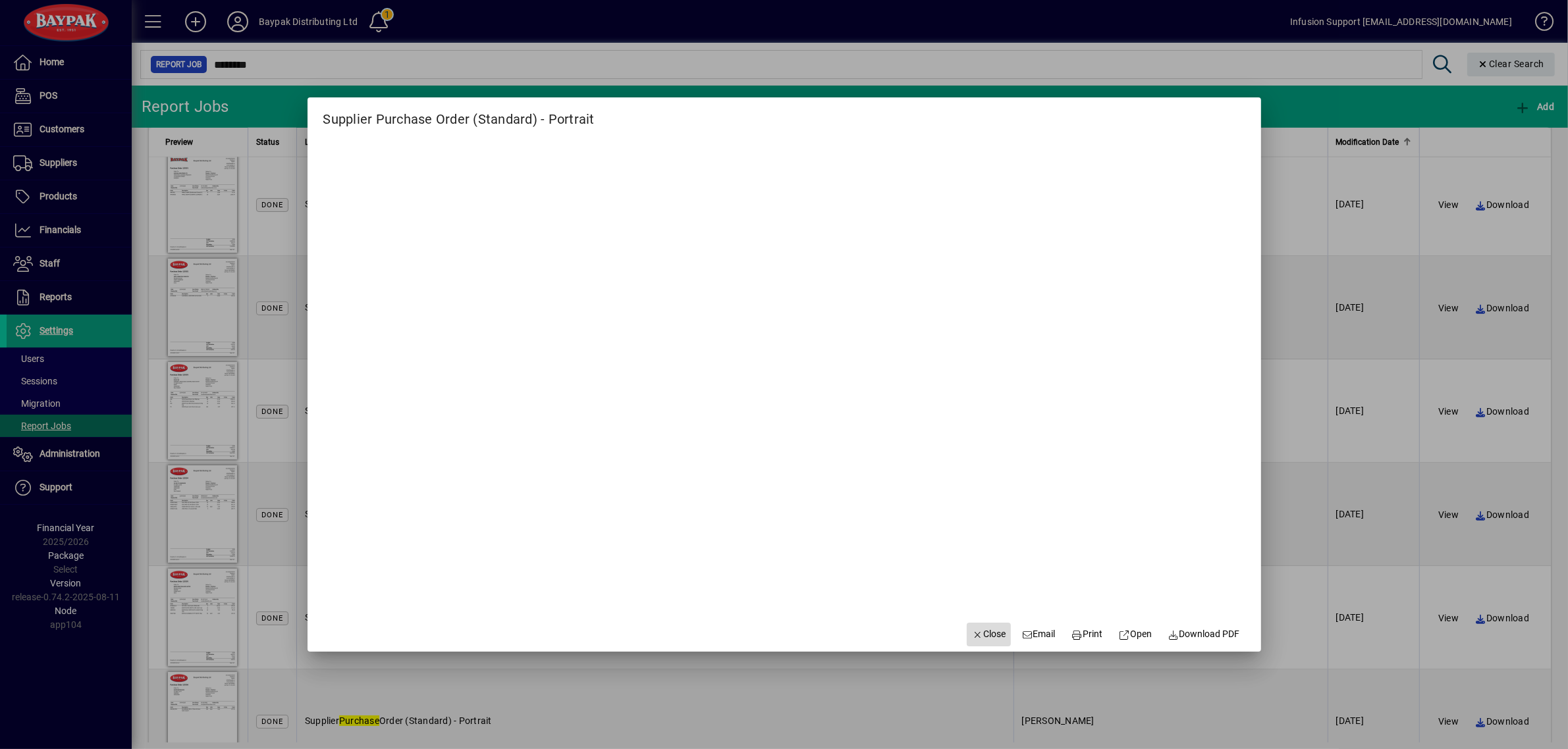
click at [982, 632] on span "Close" at bounding box center [989, 634] width 35 height 14
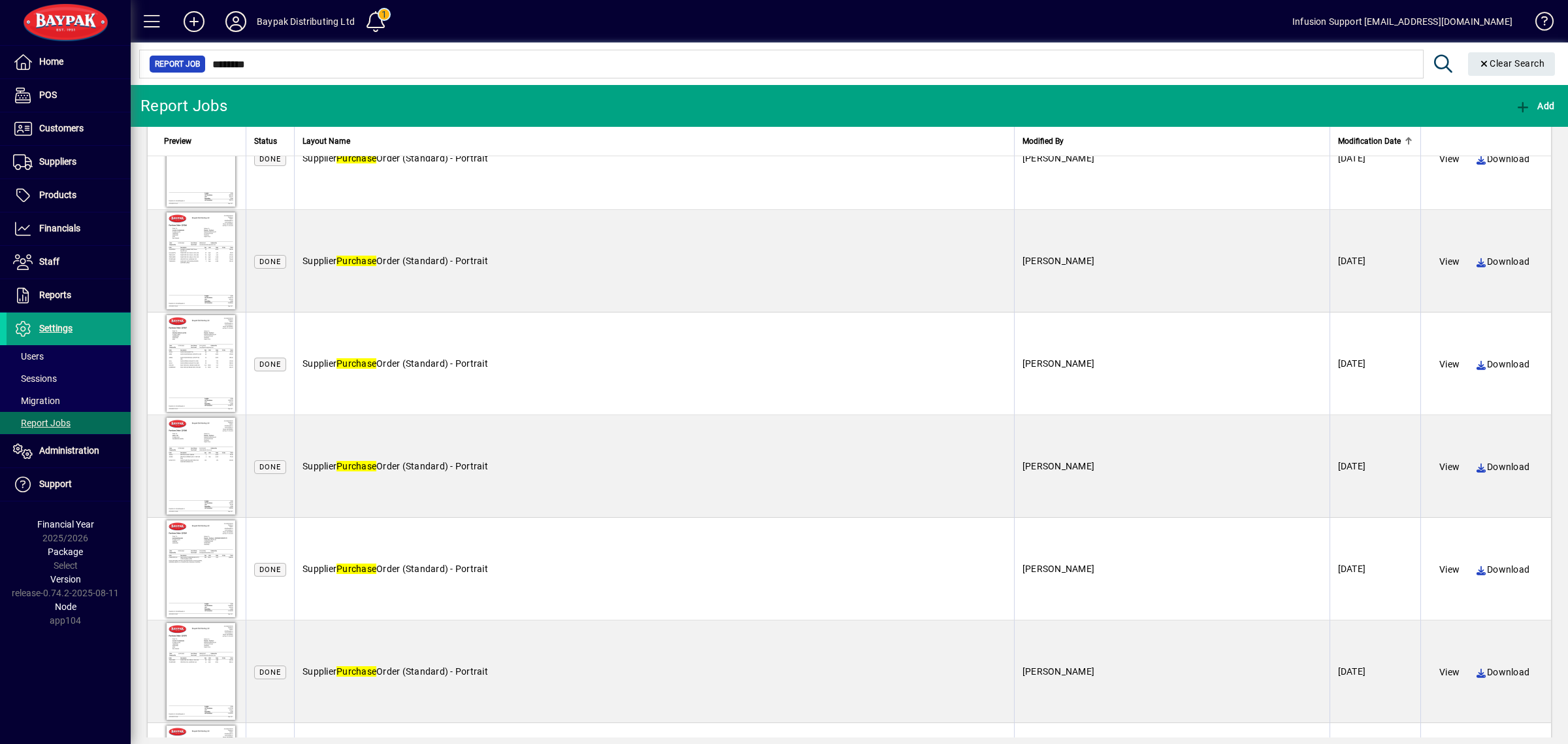
scroll to position [33955, 0]
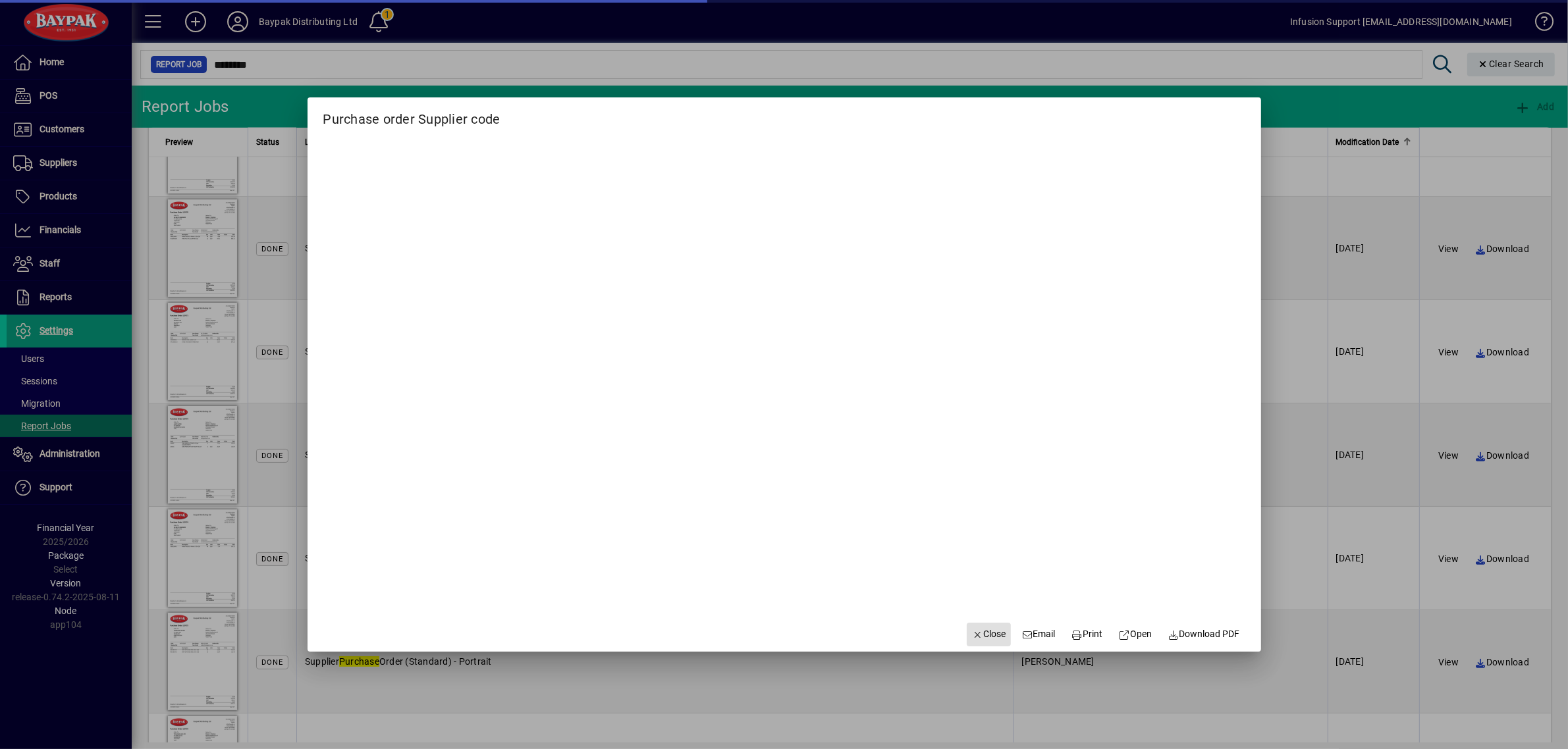
click at [981, 633] on span "Close" at bounding box center [989, 634] width 35 height 14
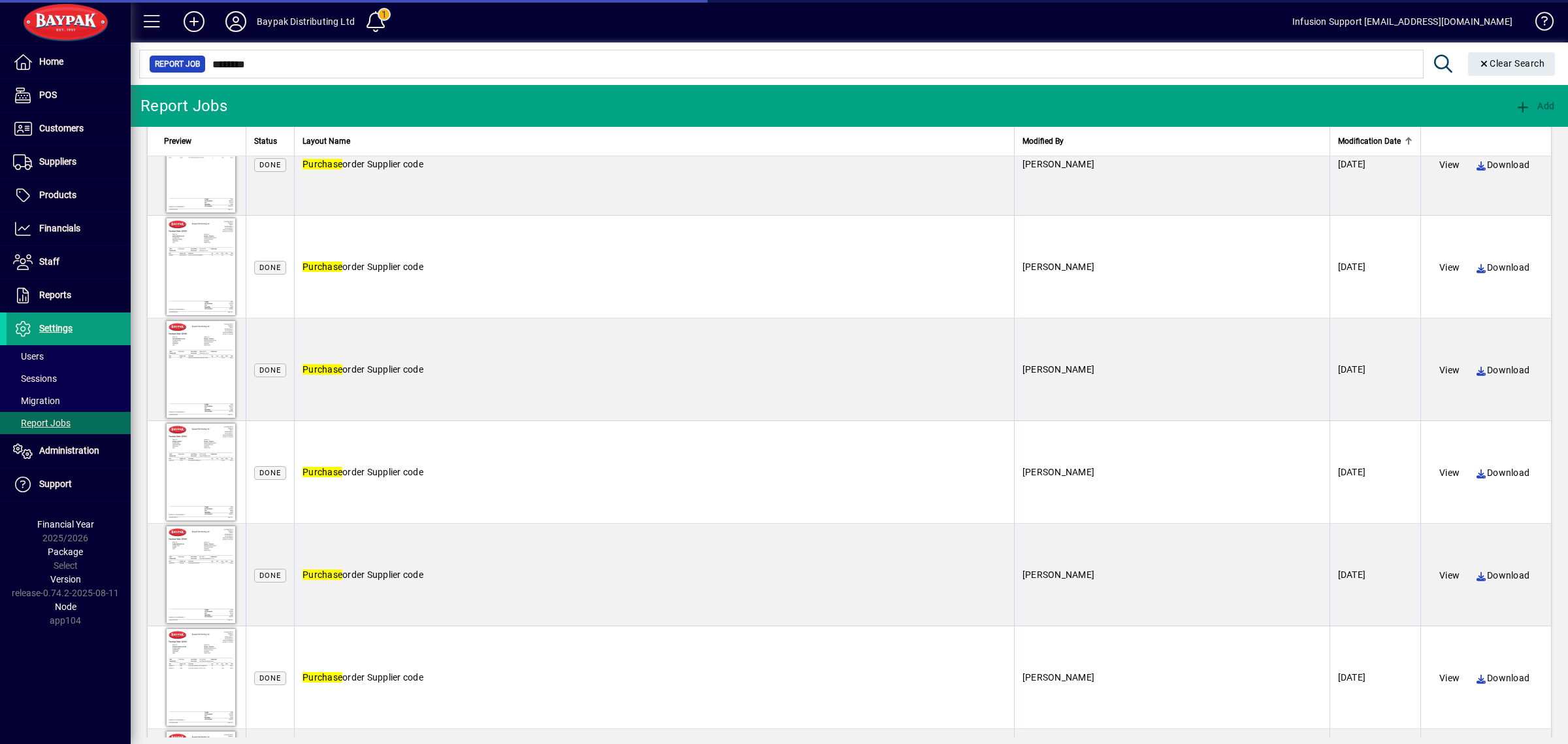
scroll to position [47998, 0]
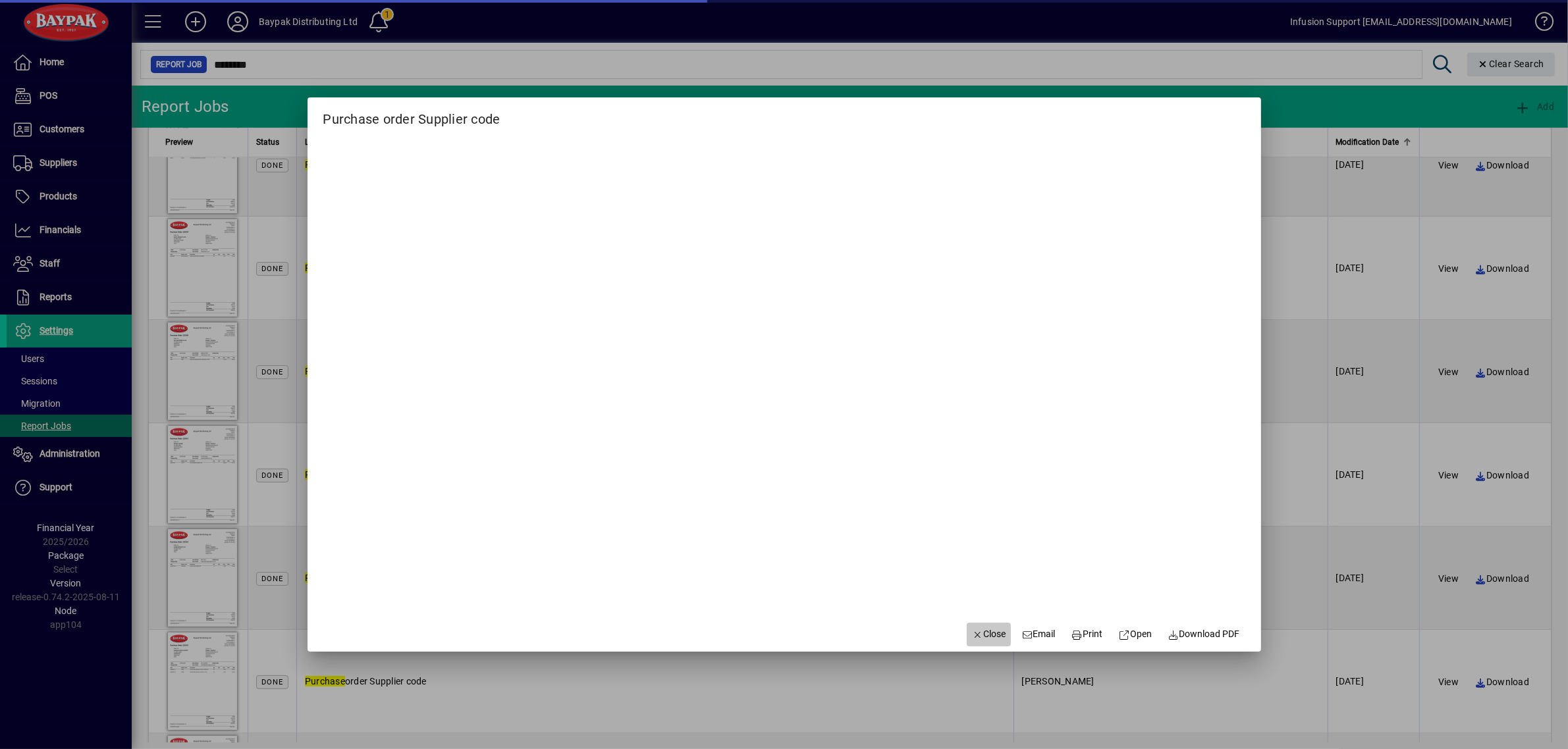
click at [972, 634] on icon "button" at bounding box center [978, 635] width 12 height 9
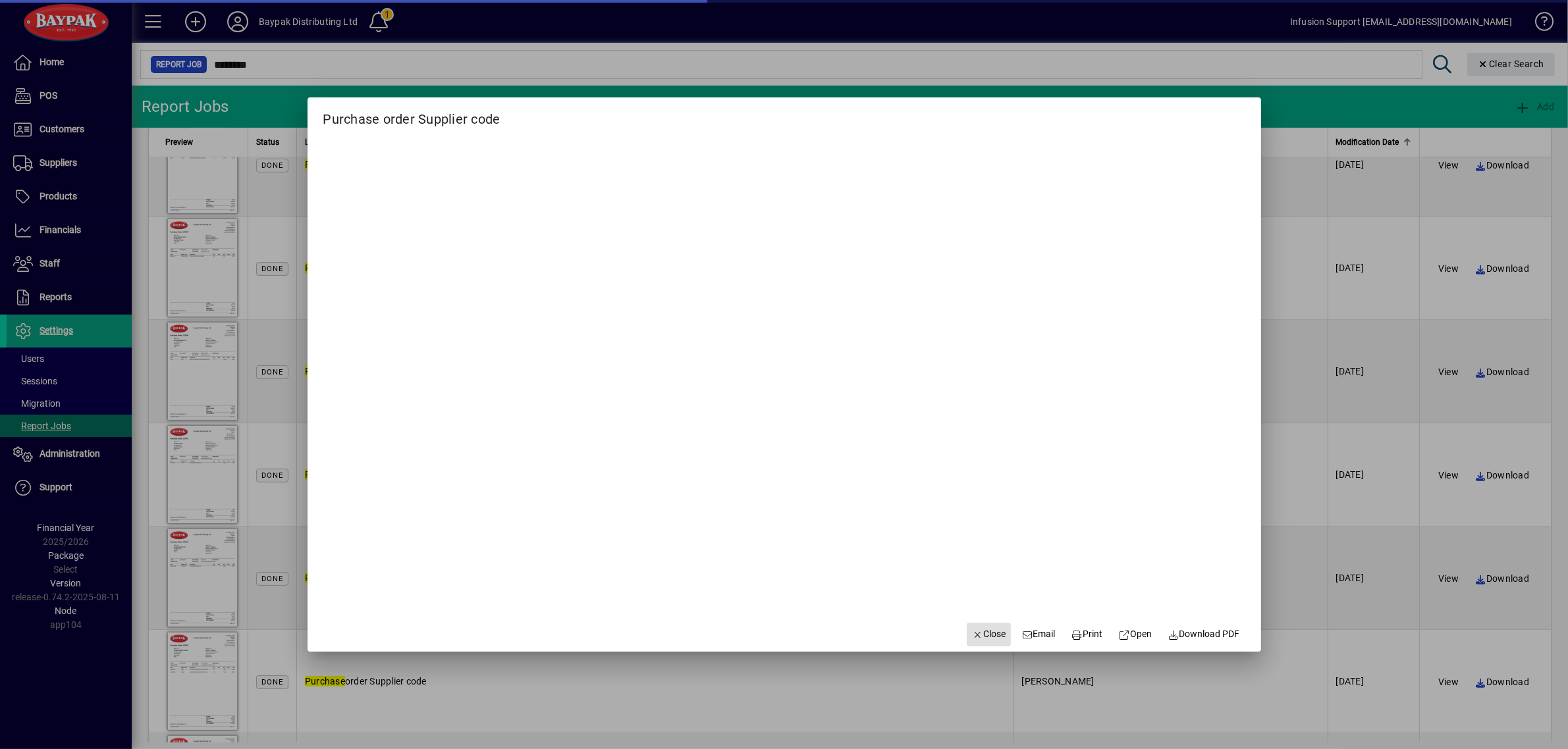
click at [972, 638] on icon "button" at bounding box center [978, 635] width 12 height 9
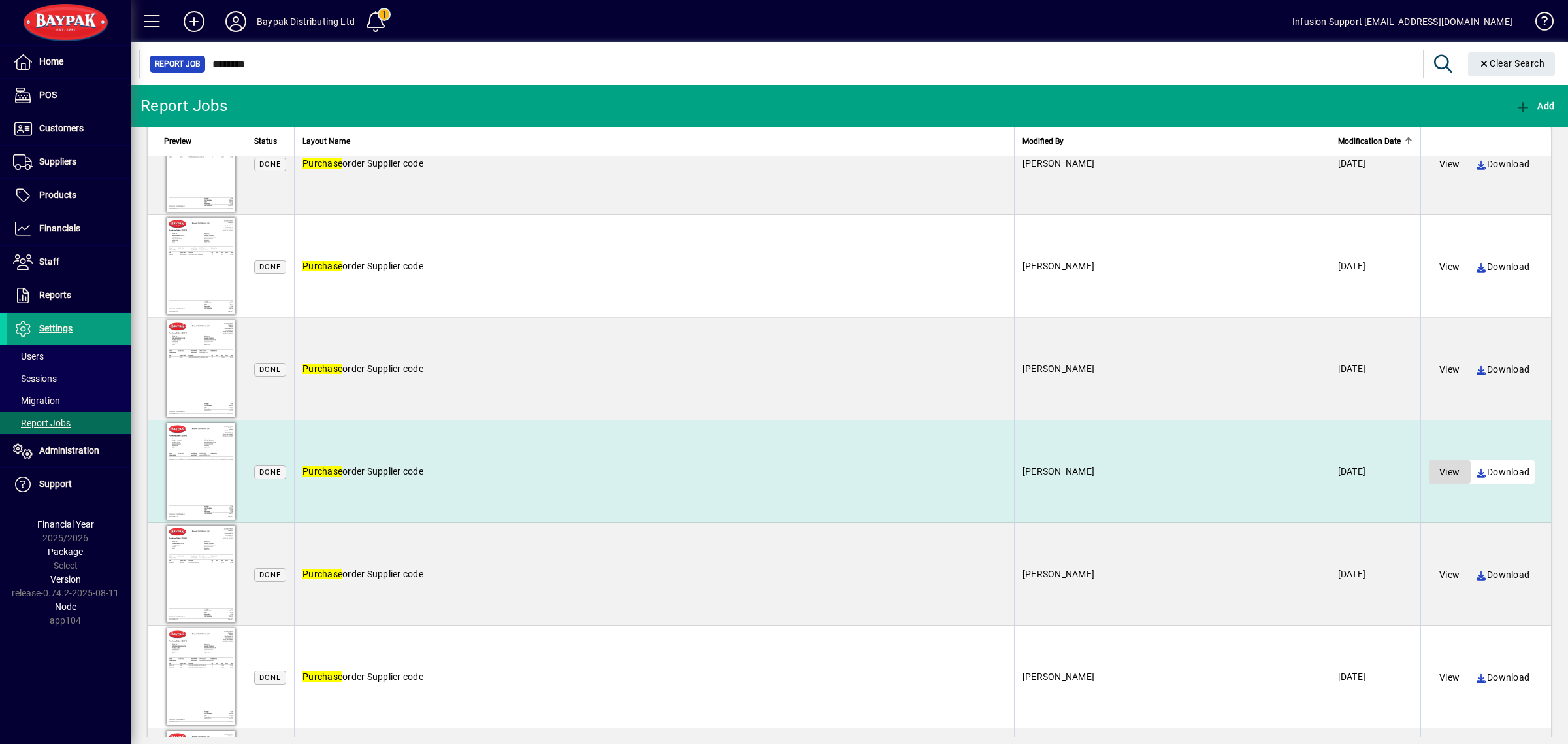
click at [1440, 466] on span "View" at bounding box center [1449, 472] width 20 height 13
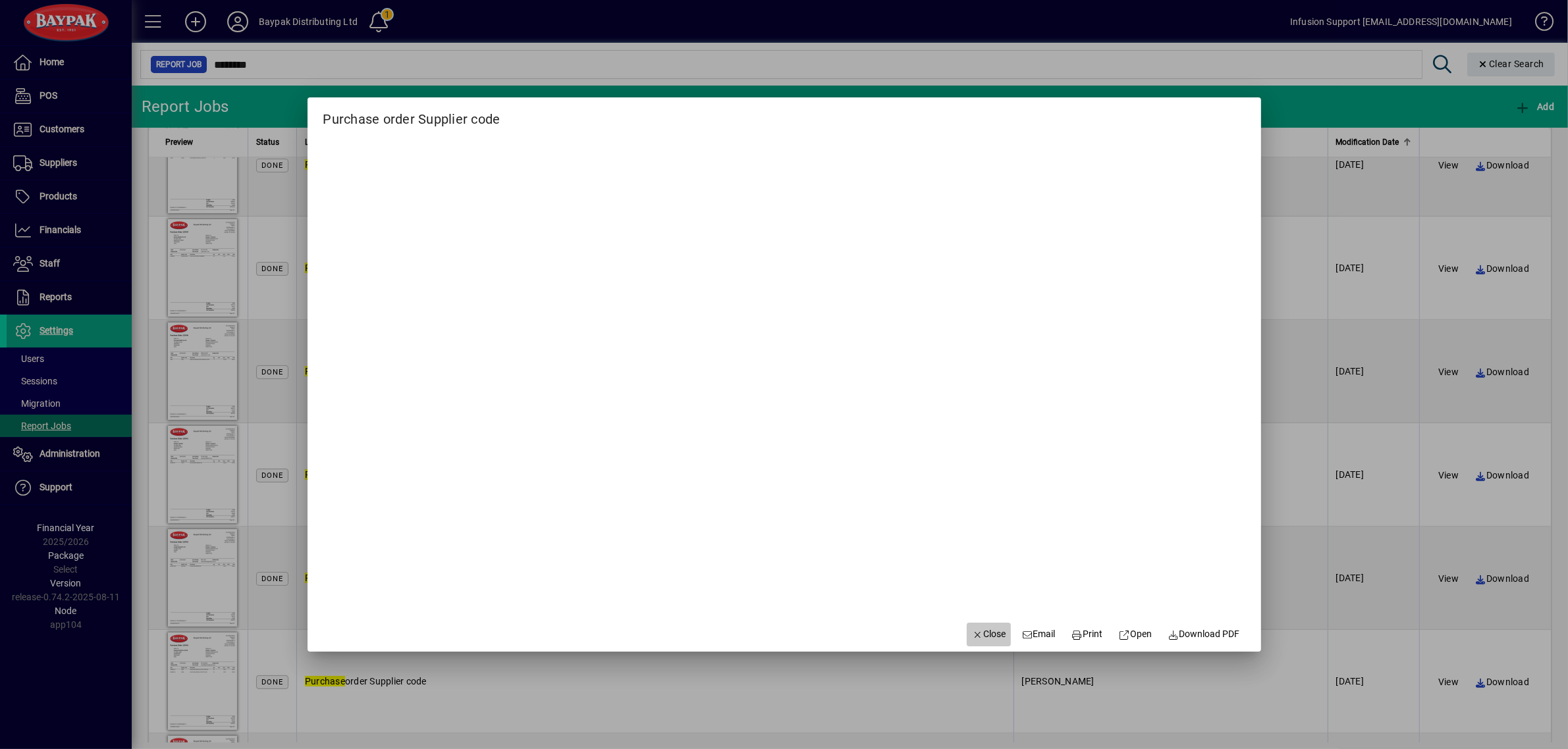
click at [972, 631] on span "Close" at bounding box center [989, 634] width 35 height 14
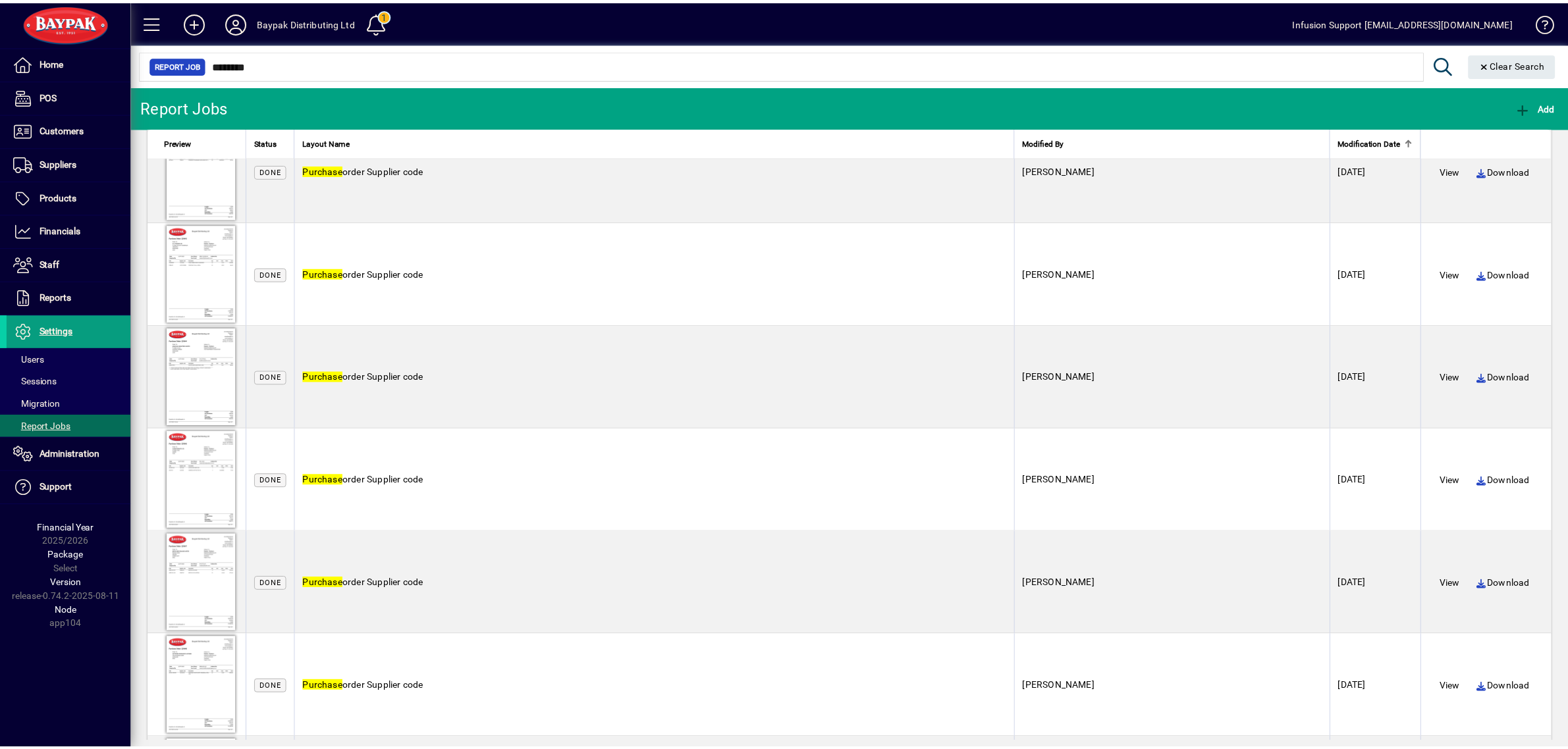
scroll to position [60733, 0]
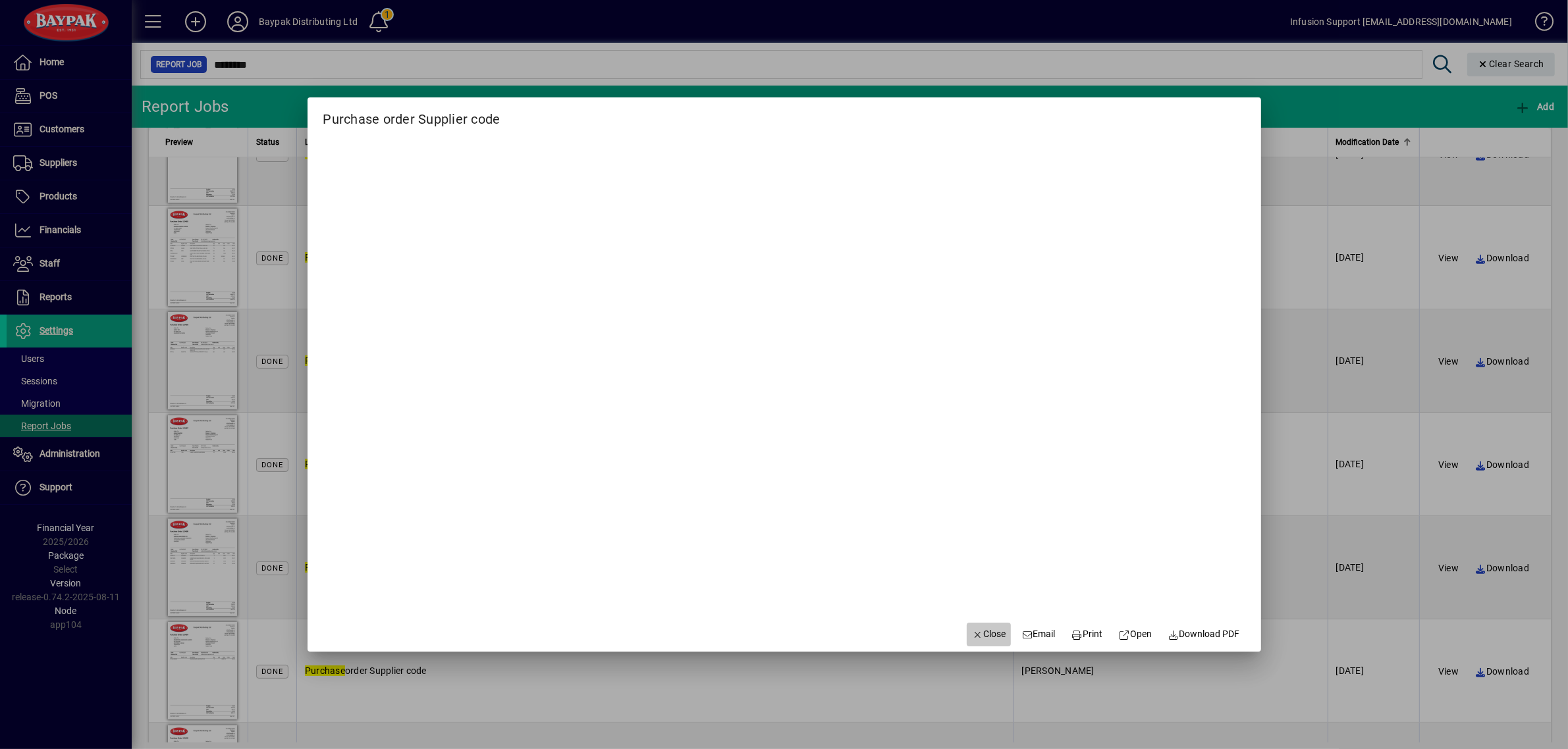
click at [972, 631] on icon "button" at bounding box center [978, 635] width 12 height 9
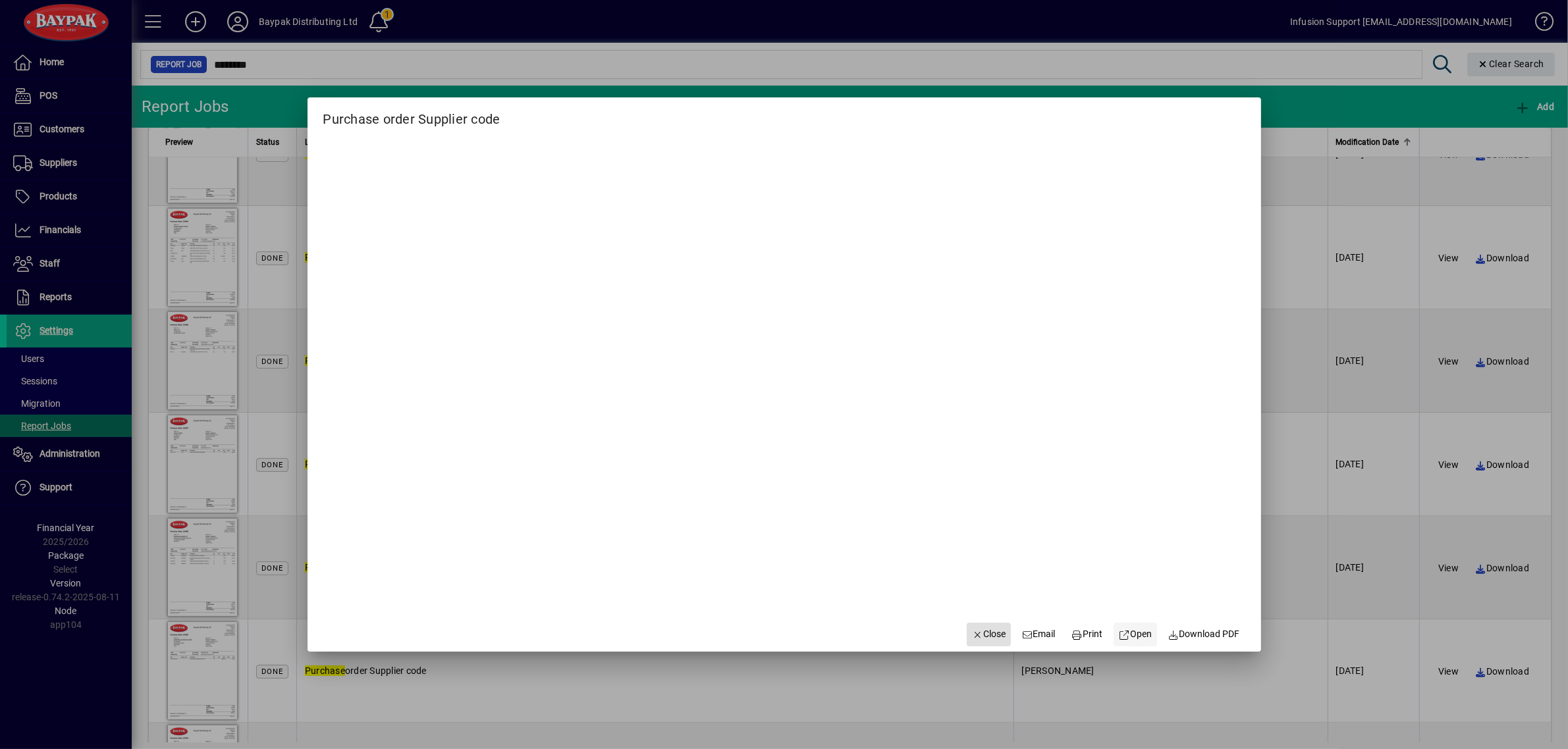
click at [1128, 626] on span at bounding box center [1136, 635] width 44 height 32
